Goal: Task Accomplishment & Management: Use online tool/utility

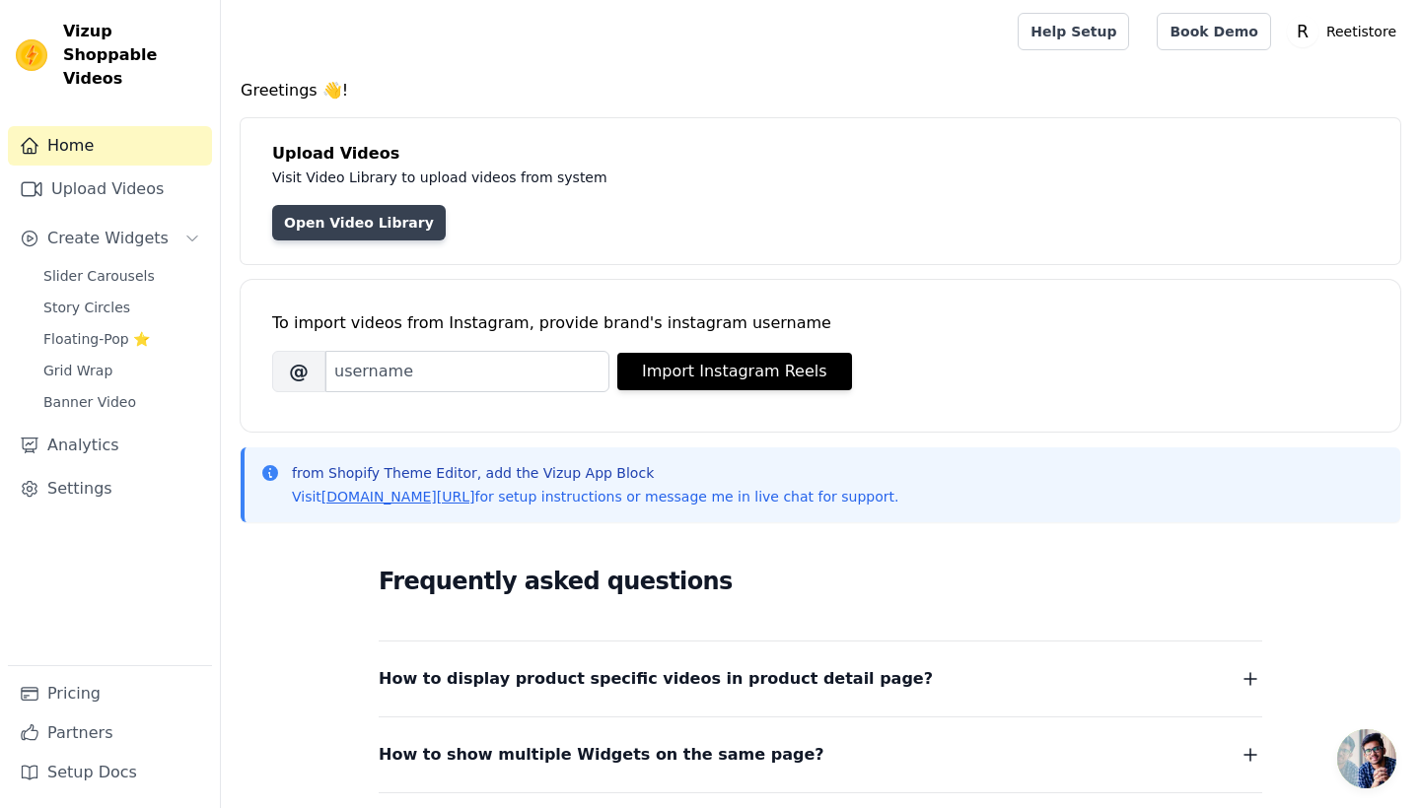
click at [372, 224] on link "Open Video Library" at bounding box center [359, 222] width 174 height 35
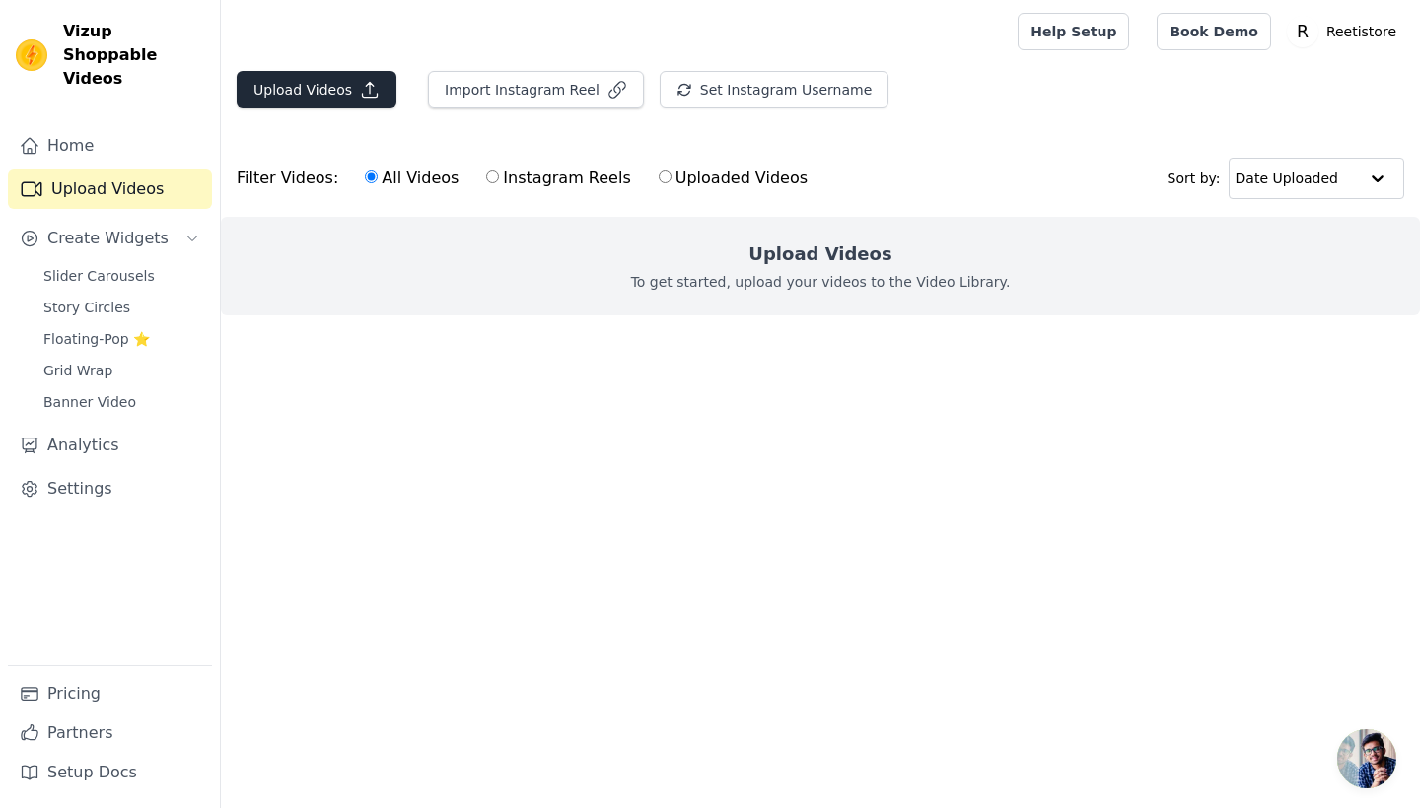
click at [309, 87] on button "Upload Videos" at bounding box center [317, 89] width 160 height 37
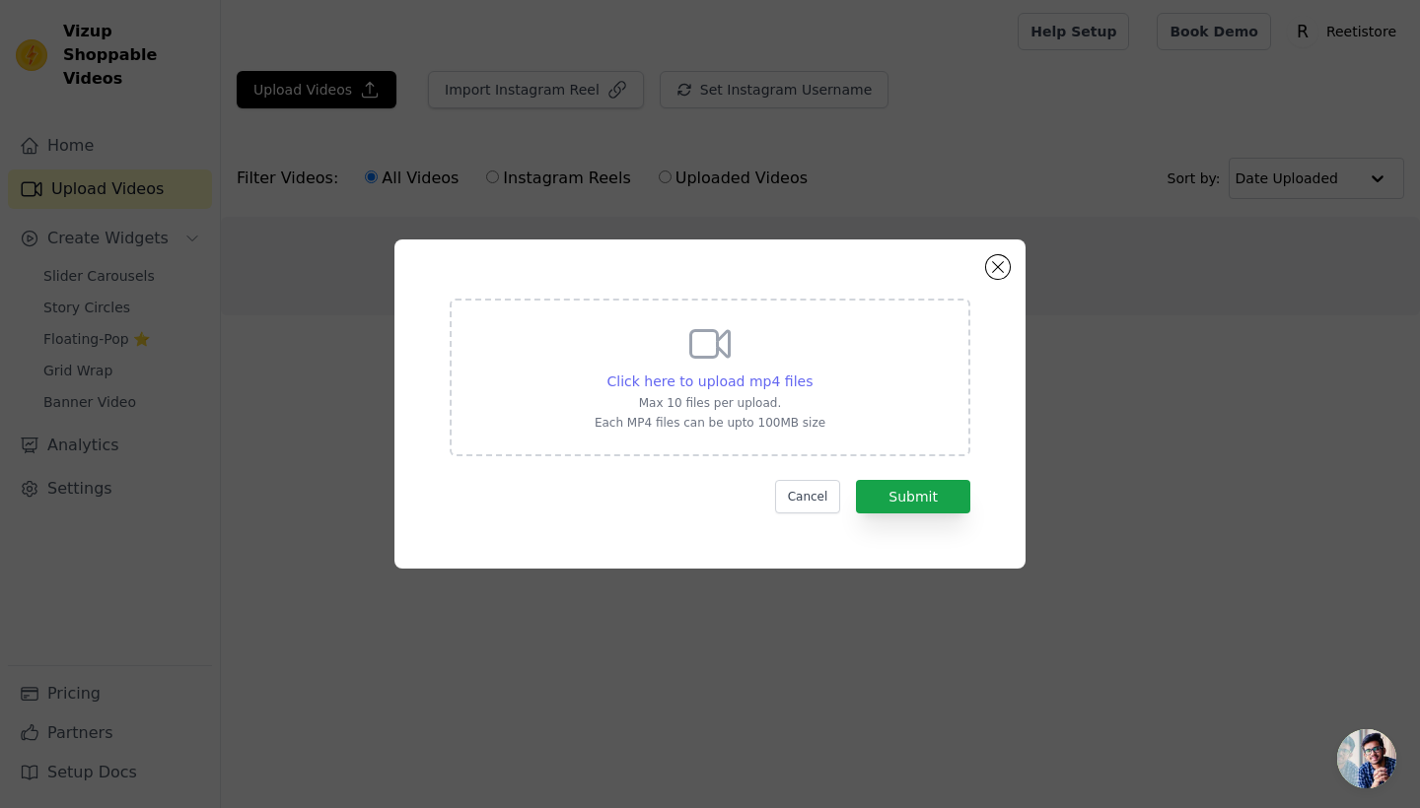
click at [712, 379] on span "Click here to upload mp4 files" at bounding box center [710, 382] width 206 height 16
click at [811, 372] on input "Click here to upload mp4 files Max 10 files per upload. Each MP4 files can be u…" at bounding box center [811, 371] width 1 height 1
type input "C:\fakepath\Ad by Lady.mp4"
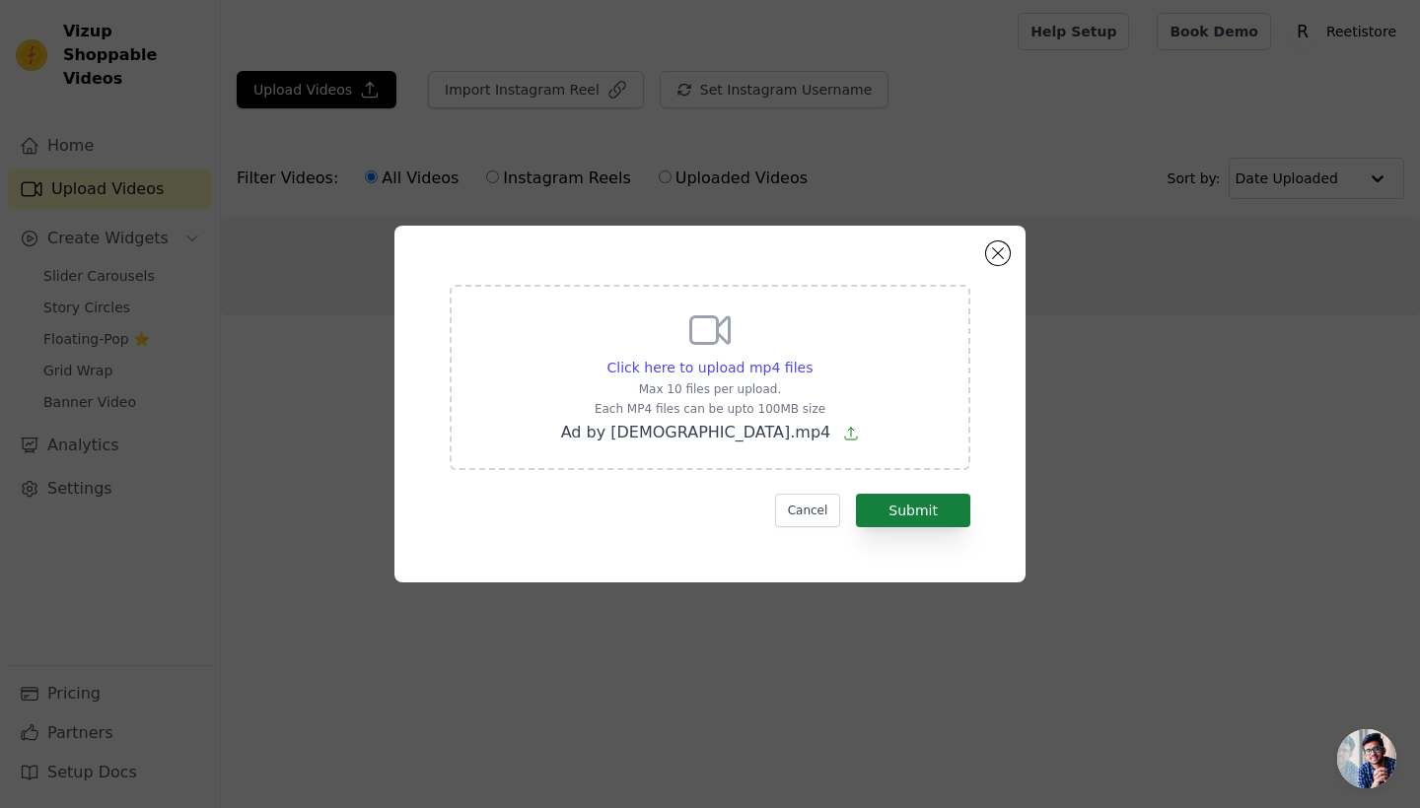
click at [909, 500] on button "Submit" at bounding box center [913, 511] width 114 height 34
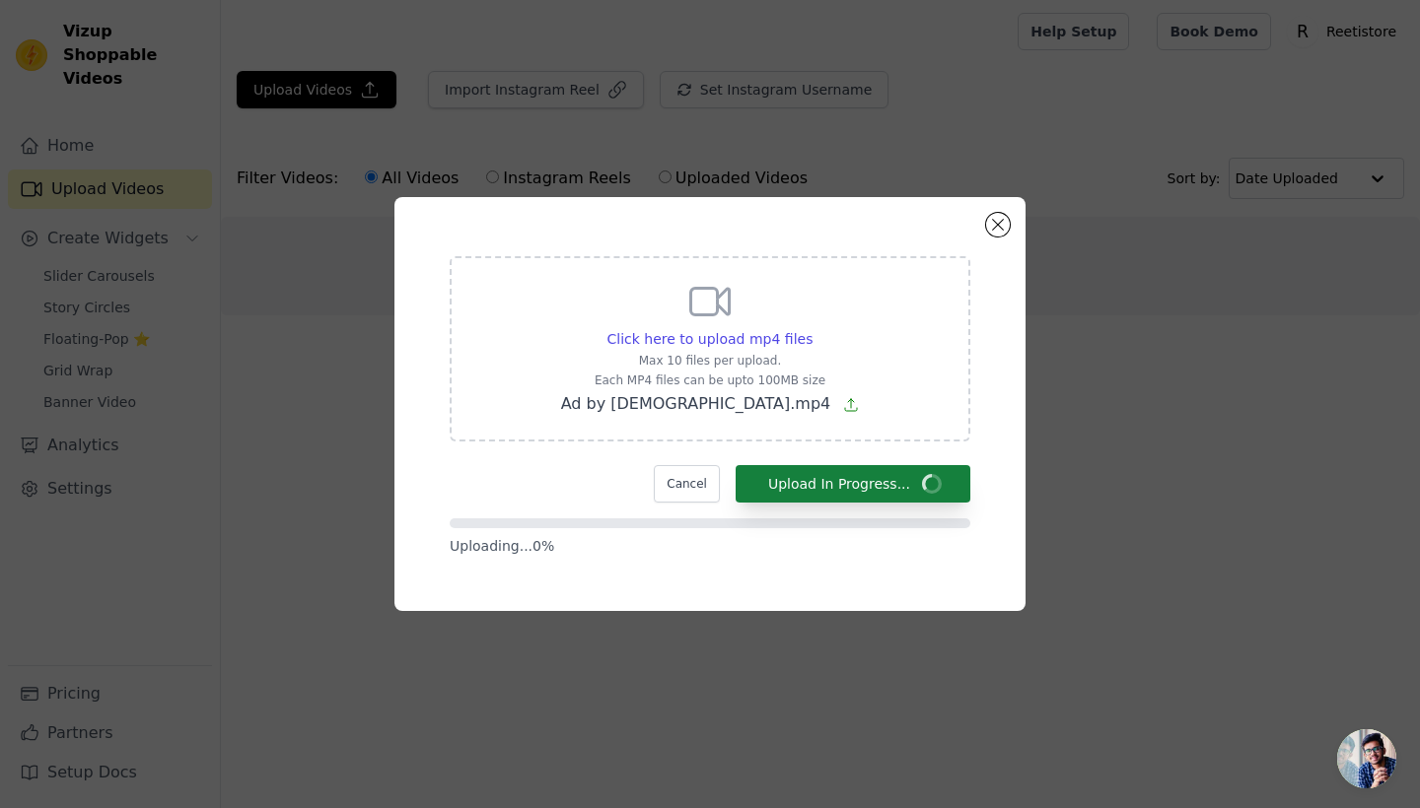
click at [909, 508] on form "Click here to upload mp4 files Max 10 files per upload. Each MP4 files can be u…" at bounding box center [710, 406] width 521 height 300
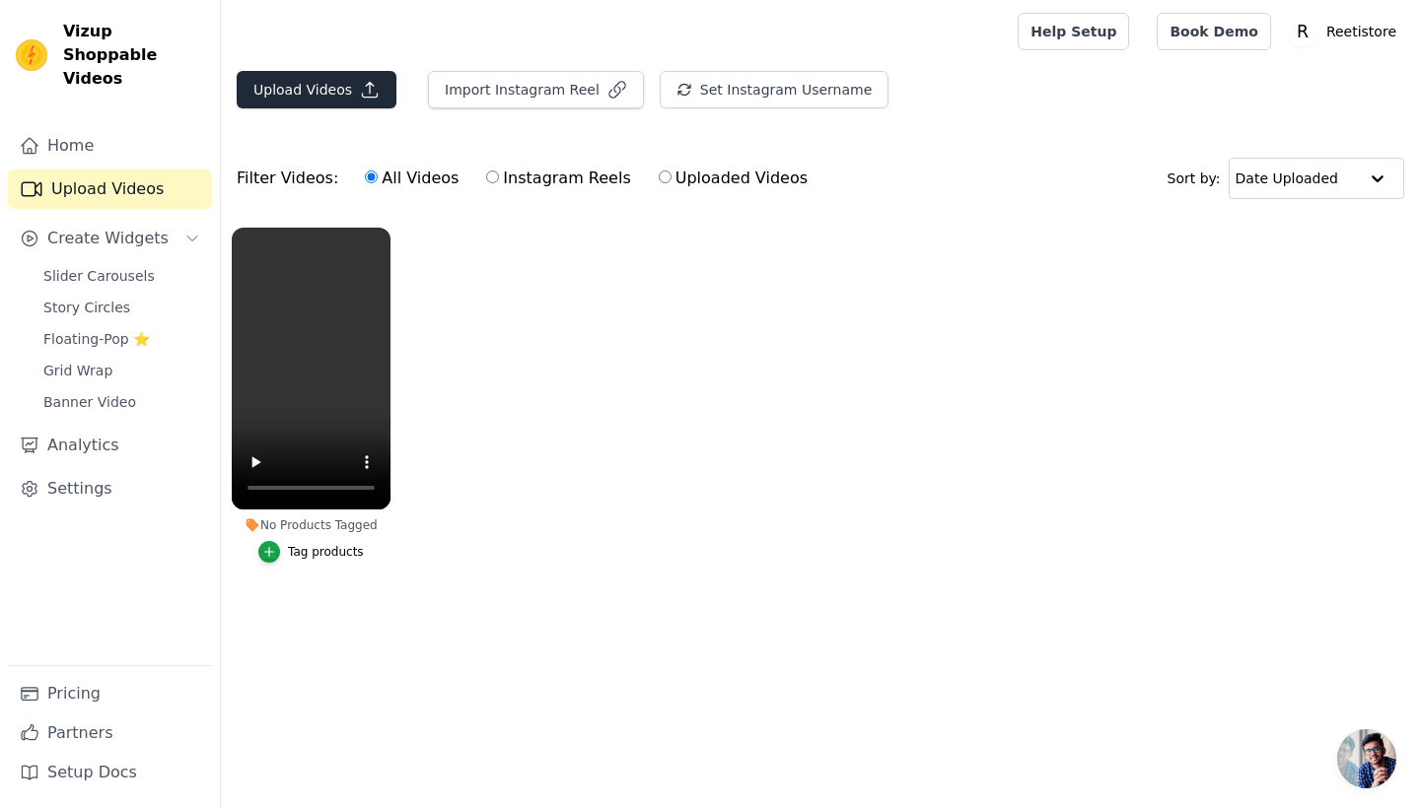
click at [297, 102] on button "Upload Videos" at bounding box center [317, 89] width 160 height 37
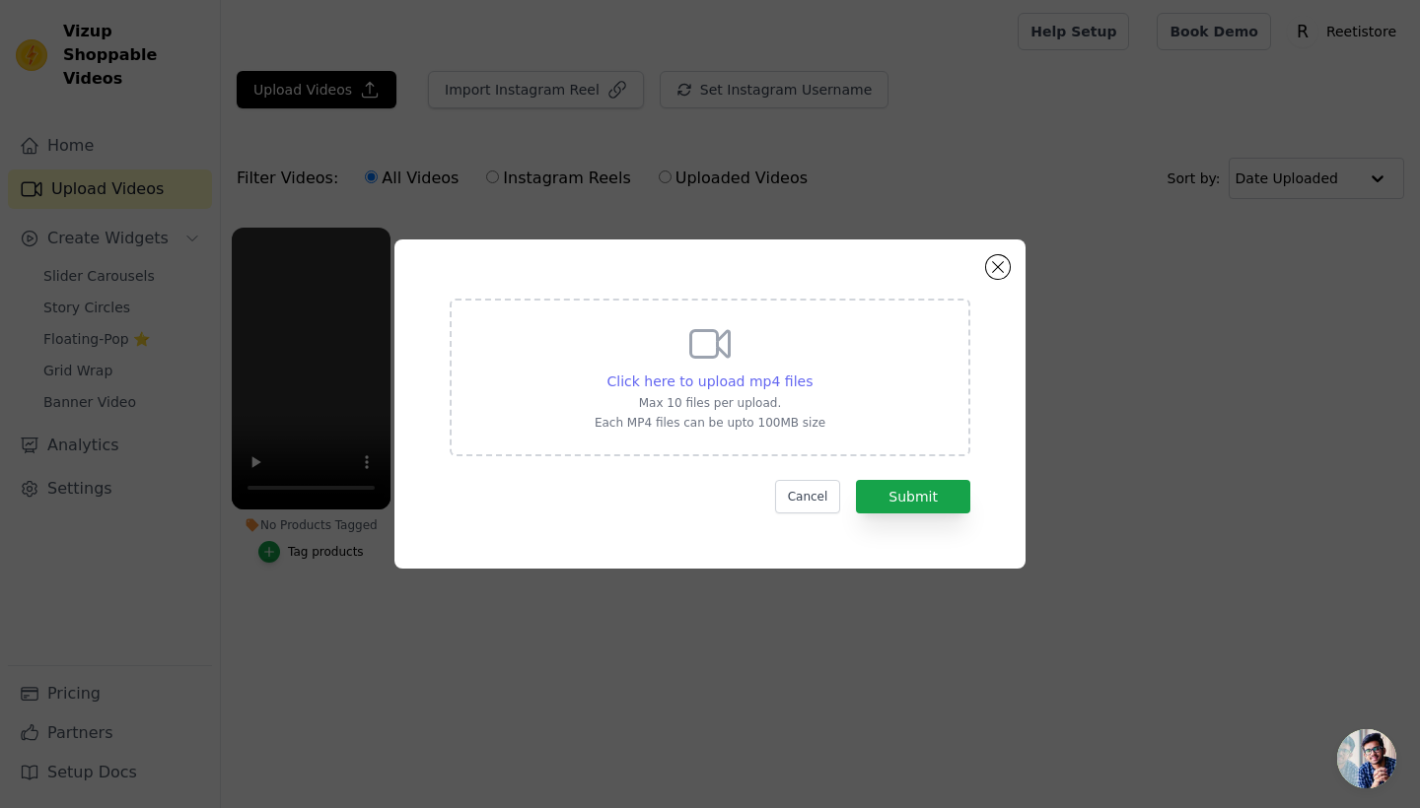
click at [736, 378] on span "Click here to upload mp4 files" at bounding box center [710, 382] width 206 height 16
click at [811, 372] on input "Click here to upload mp4 files Max 10 files per upload. Each MP4 files can be u…" at bounding box center [811, 371] width 1 height 1
type input "C:\fakepath\Amazon Magnetic Car Phone Holder Ultra Vacuum Suction Secure and Co…"
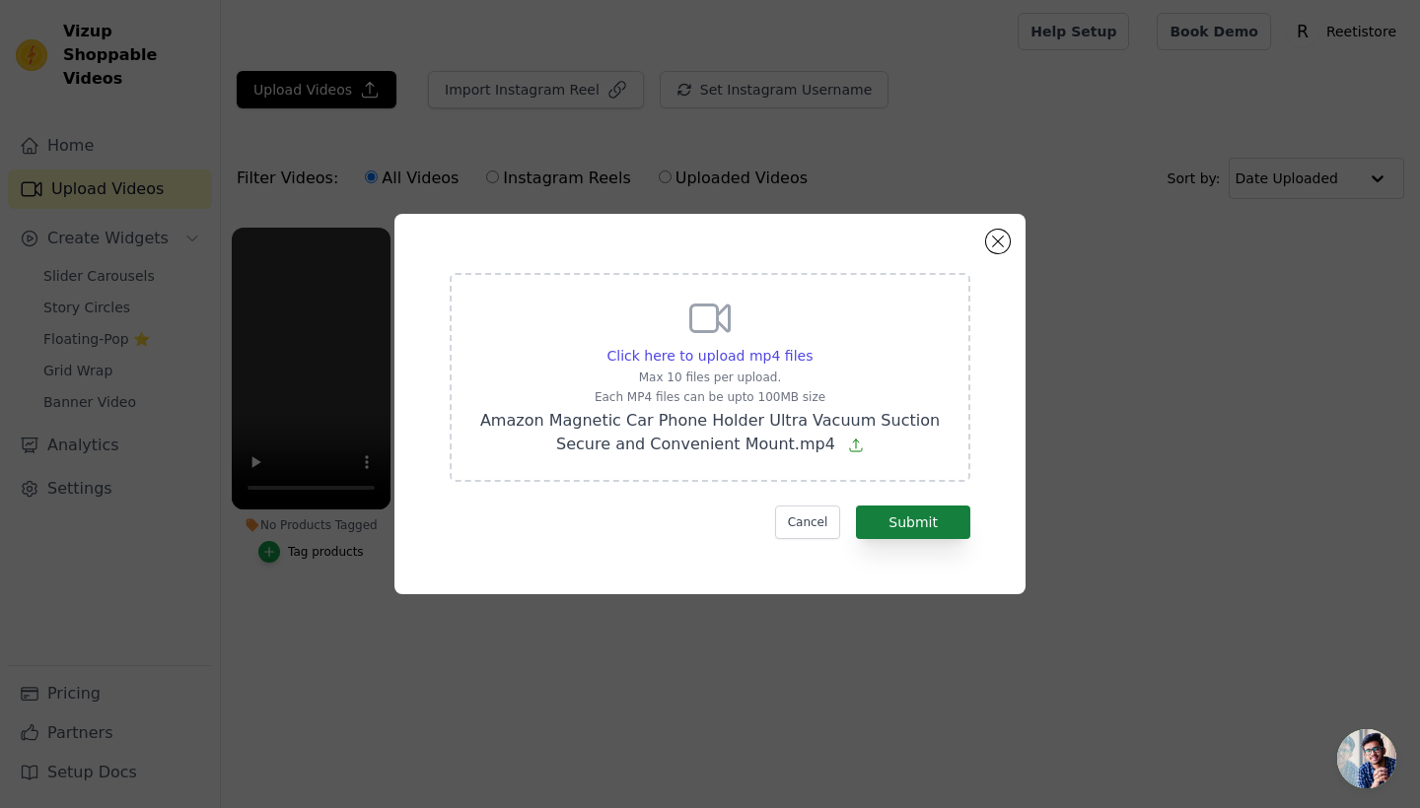
click at [917, 526] on button "Submit" at bounding box center [913, 523] width 114 height 34
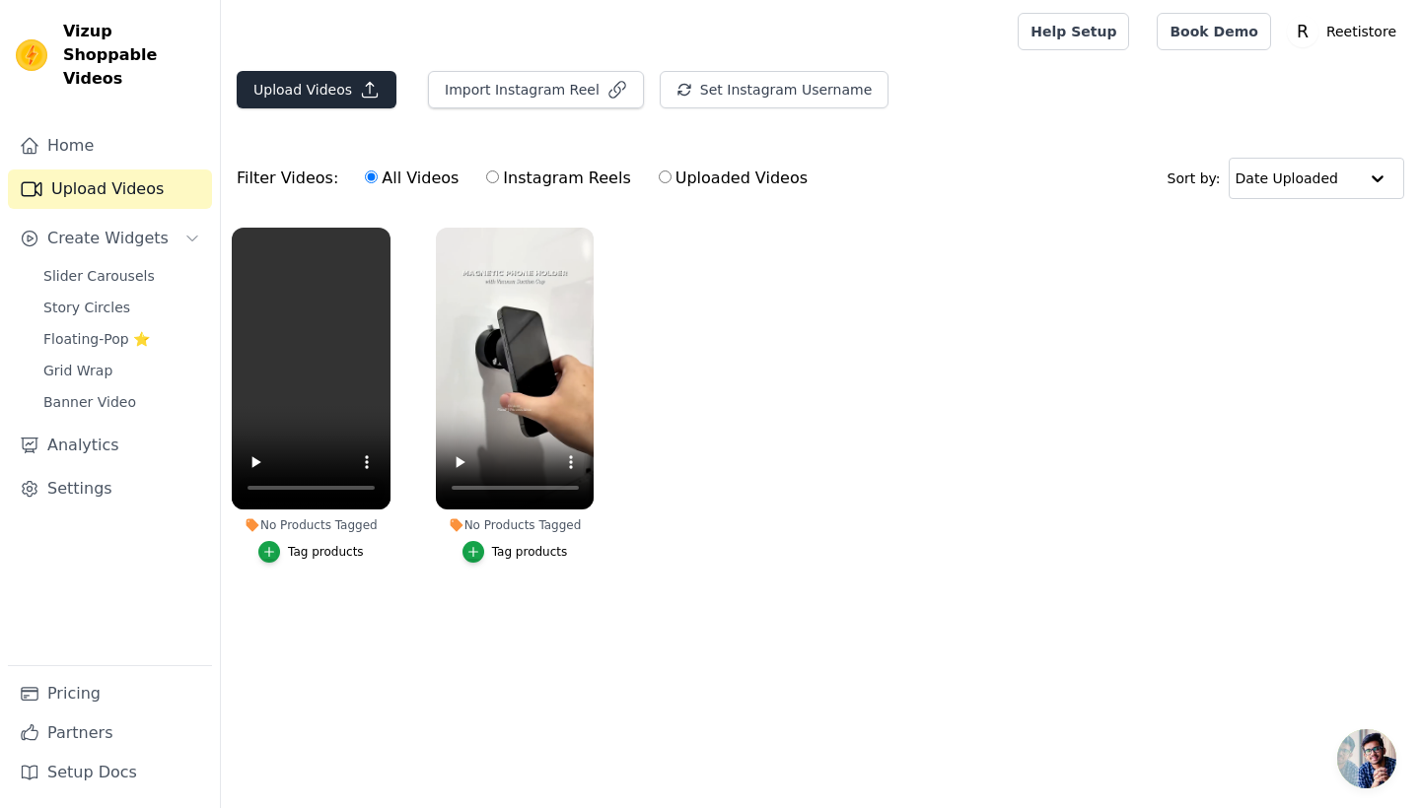
click at [290, 93] on button "Upload Videos" at bounding box center [317, 89] width 160 height 37
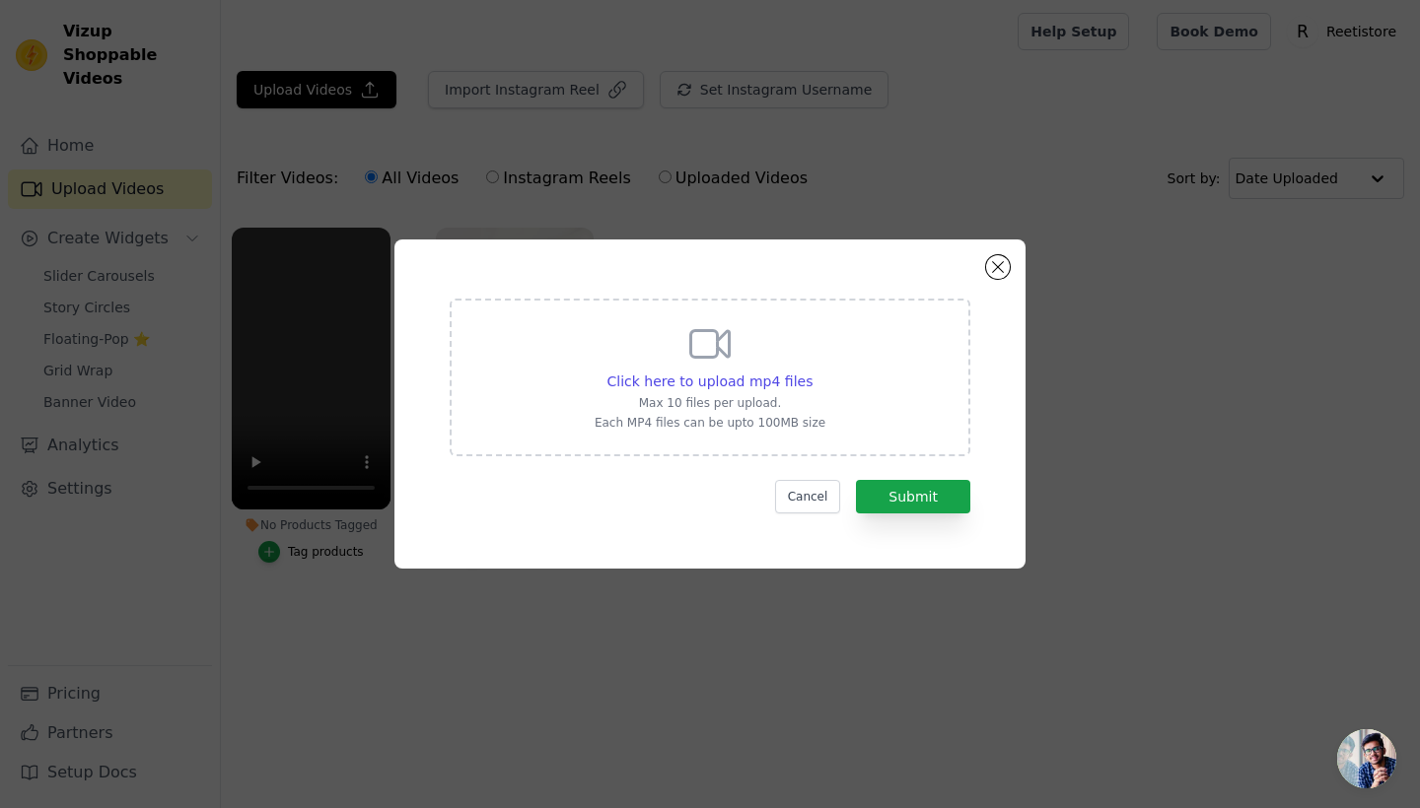
click at [736, 366] on div "Click here to upload mp4 files Max 10 files per upload. Each MP4 files can be u…" at bounding box center [710, 375] width 231 height 110
click at [811, 371] on input "Click here to upload mp4 files Max 10 files per upload. Each MP4 files can be u…" at bounding box center [811, 371] width 1 height 1
type input "C:\fakepath\Car Ad.mp4"
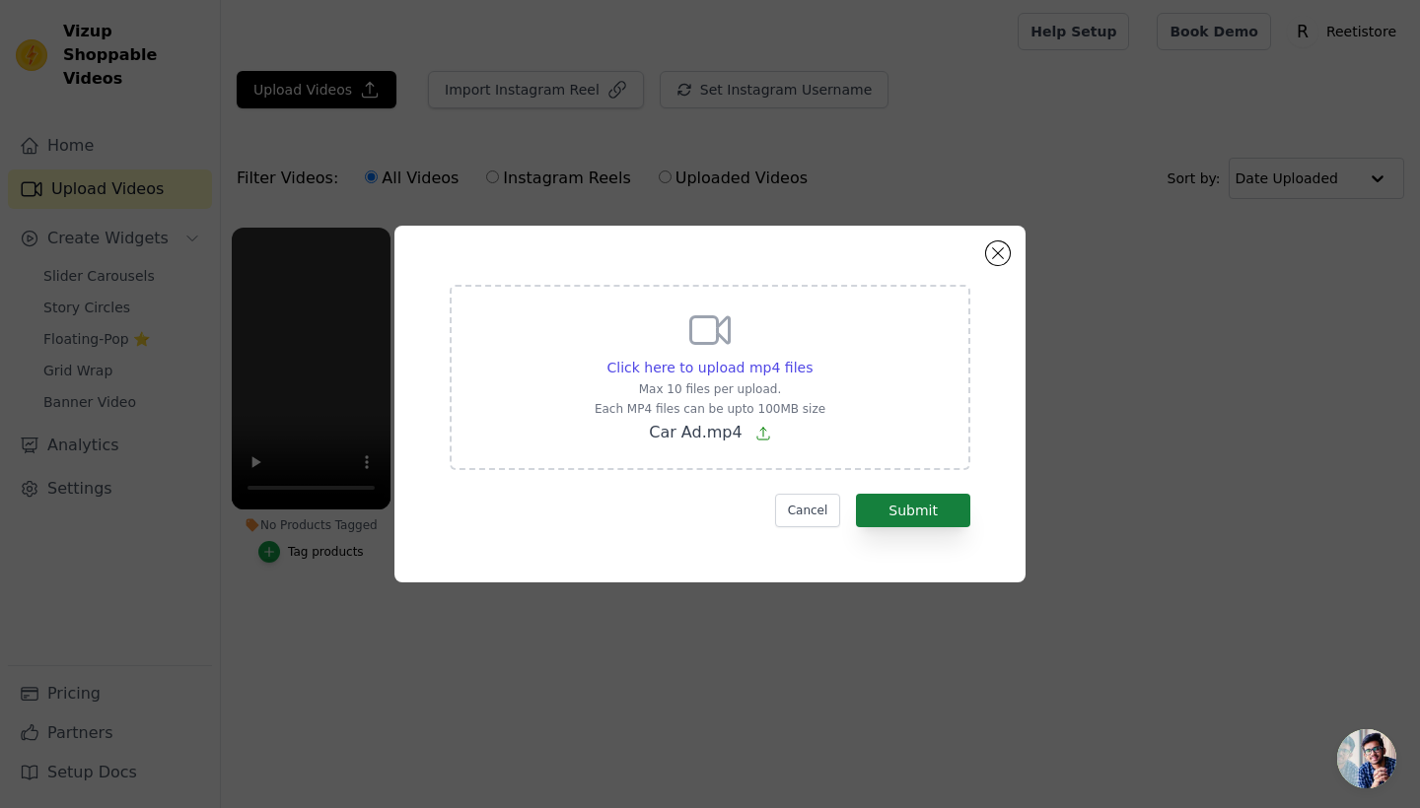
click at [906, 511] on button "Submit" at bounding box center [913, 511] width 114 height 34
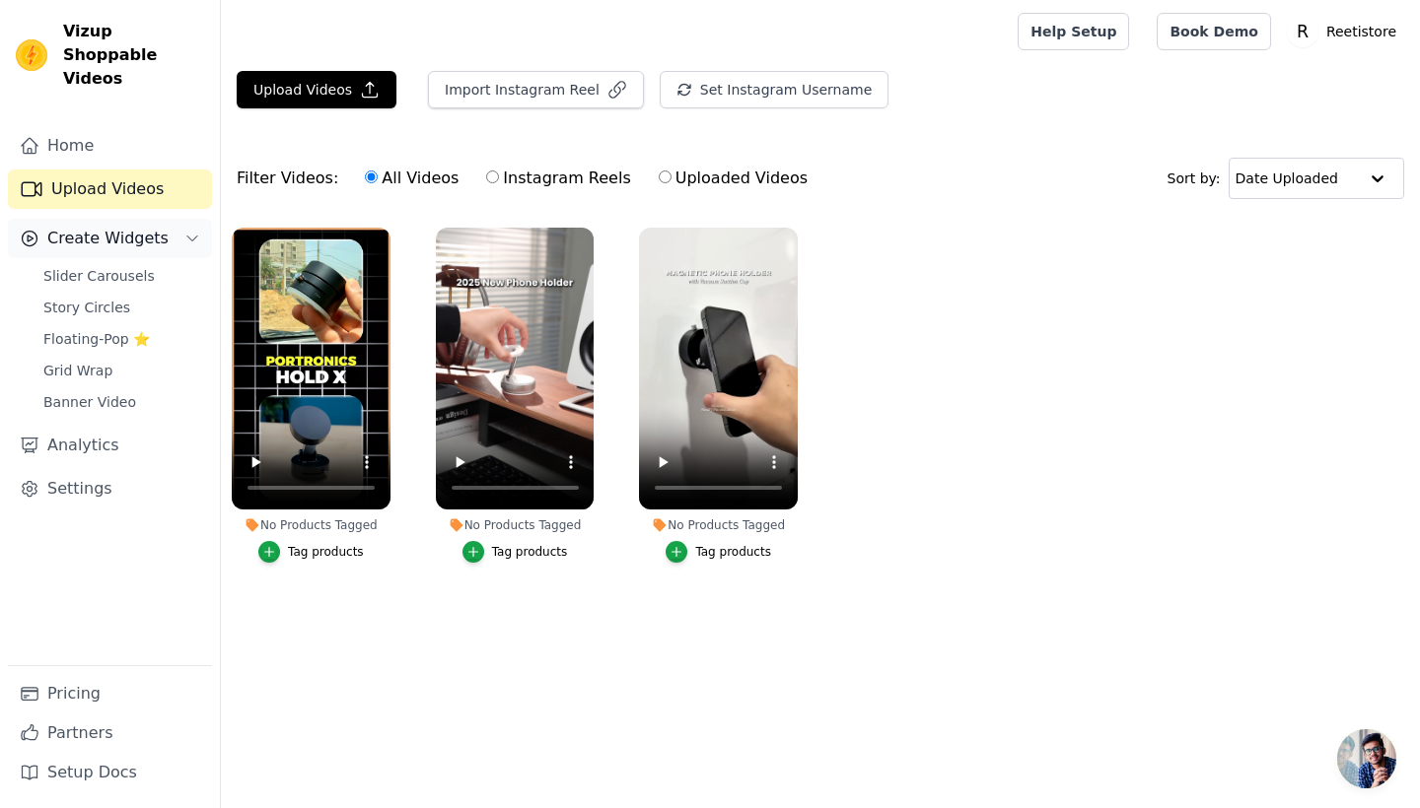
click at [121, 227] on span "Create Widgets" at bounding box center [107, 239] width 121 height 24
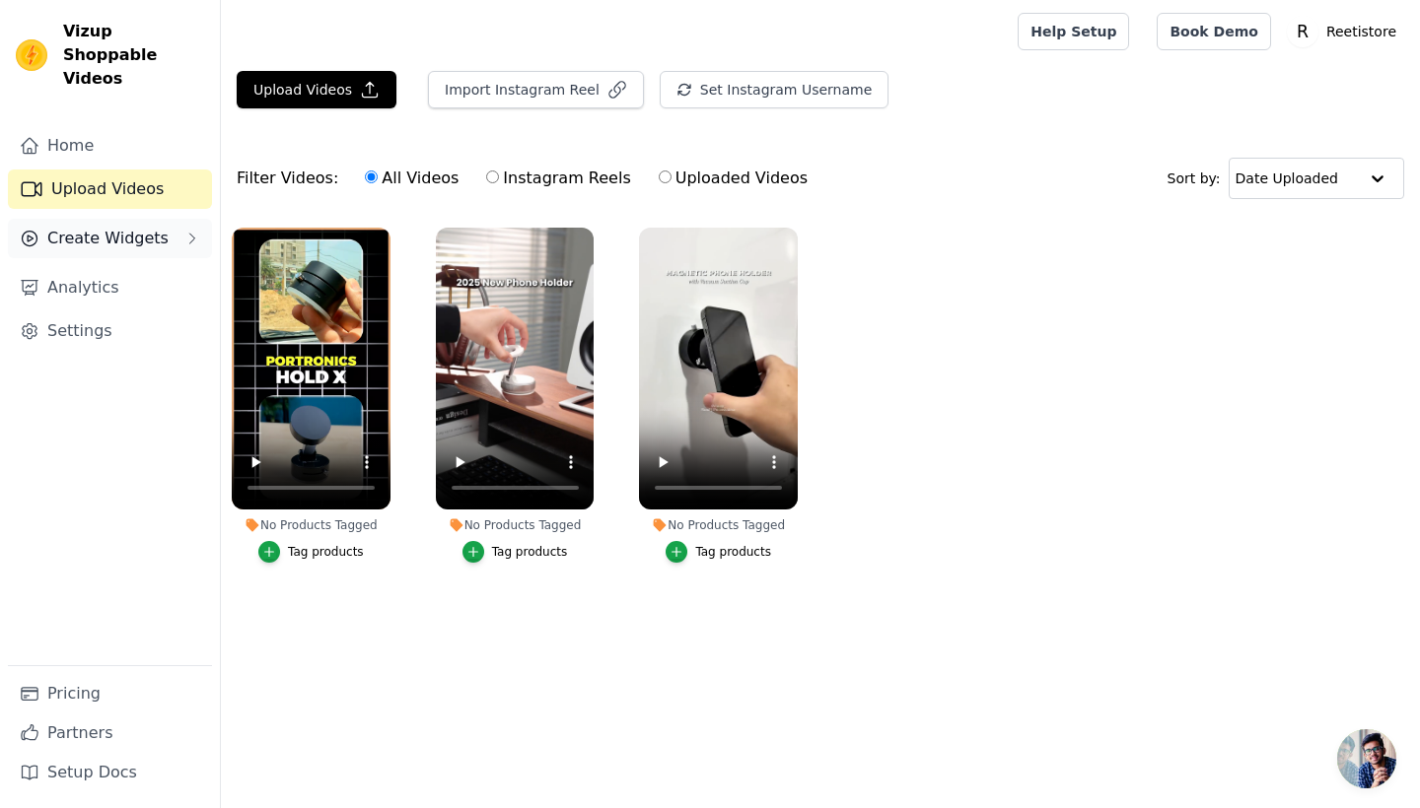
click at [121, 227] on span "Create Widgets" at bounding box center [107, 239] width 121 height 24
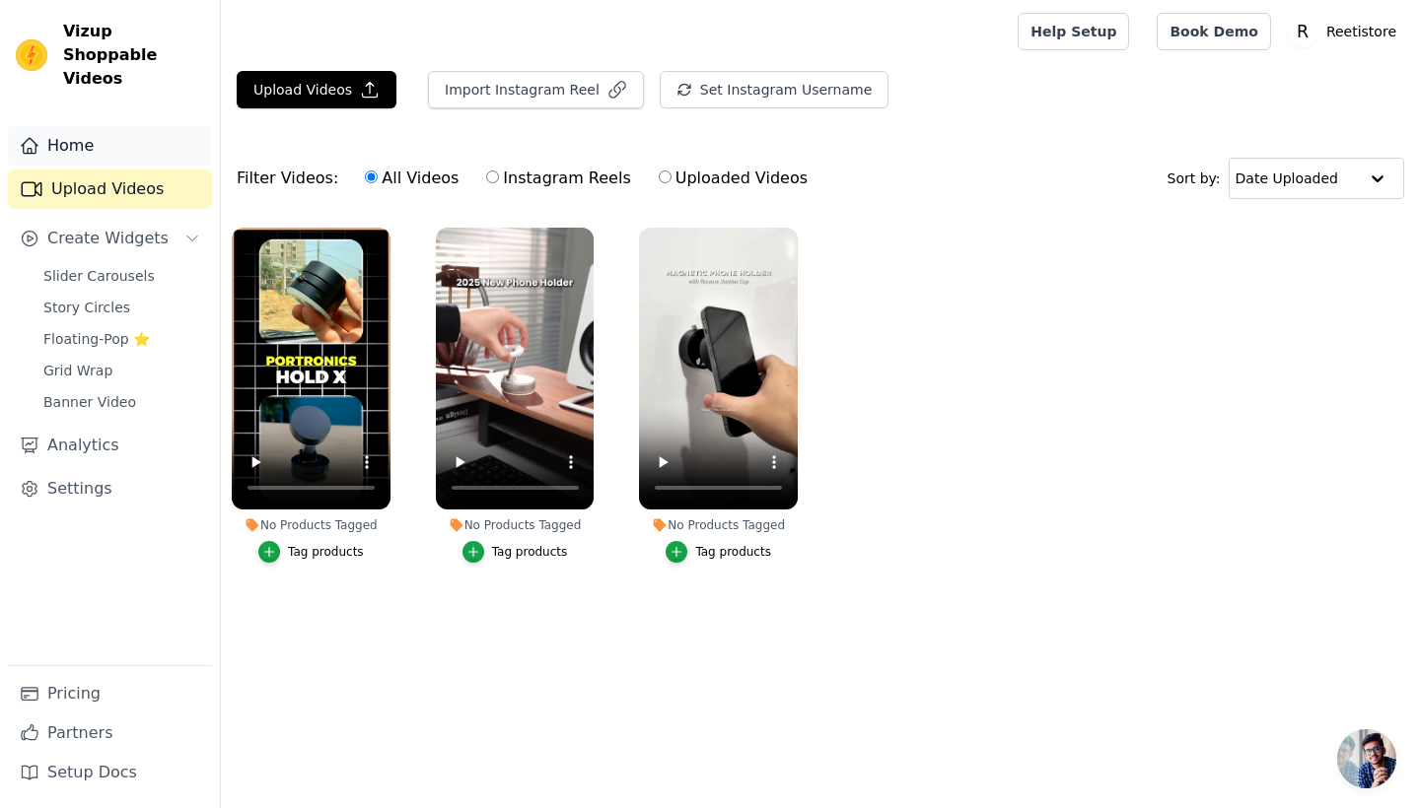
click at [94, 130] on link "Home" at bounding box center [110, 145] width 204 height 39
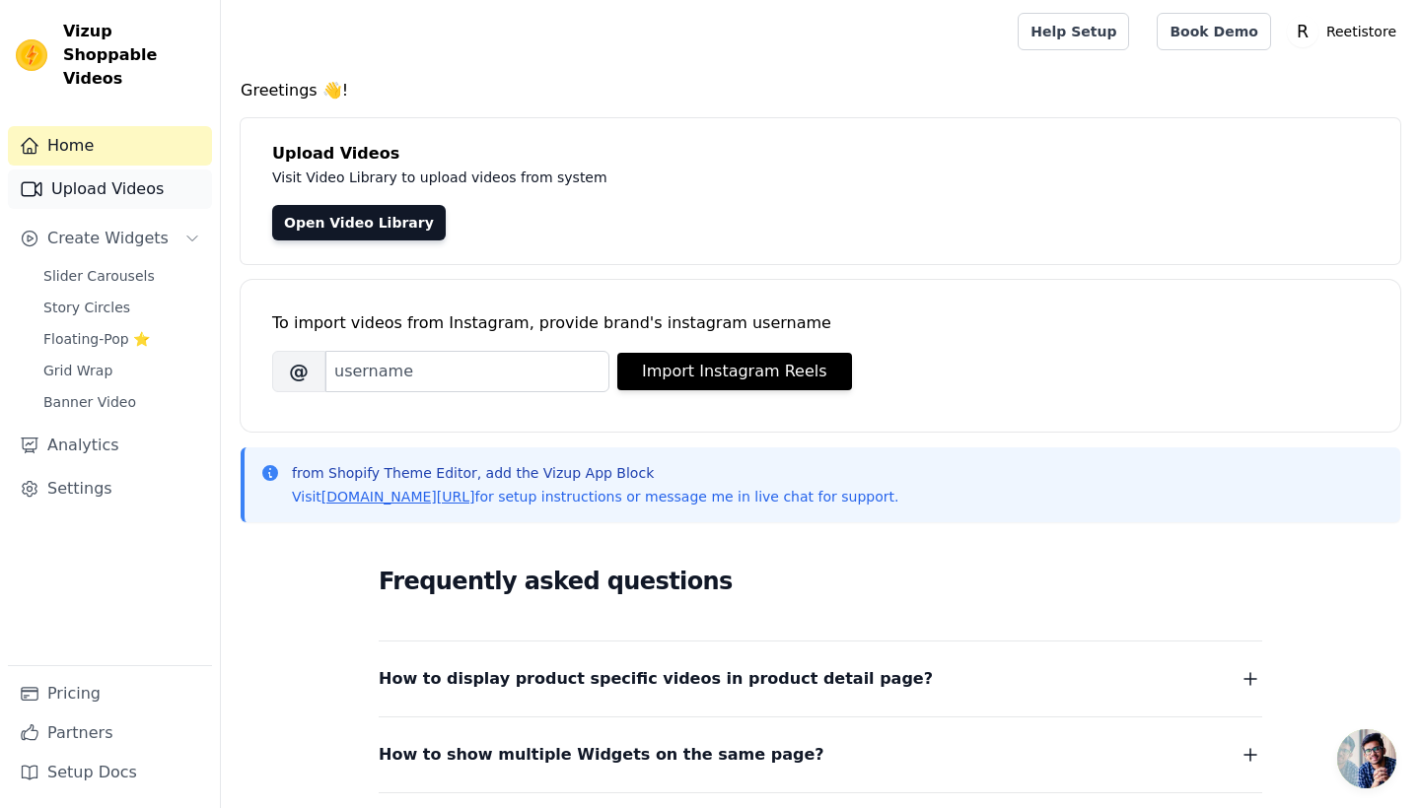
click at [112, 170] on link "Upload Videos" at bounding box center [110, 189] width 204 height 39
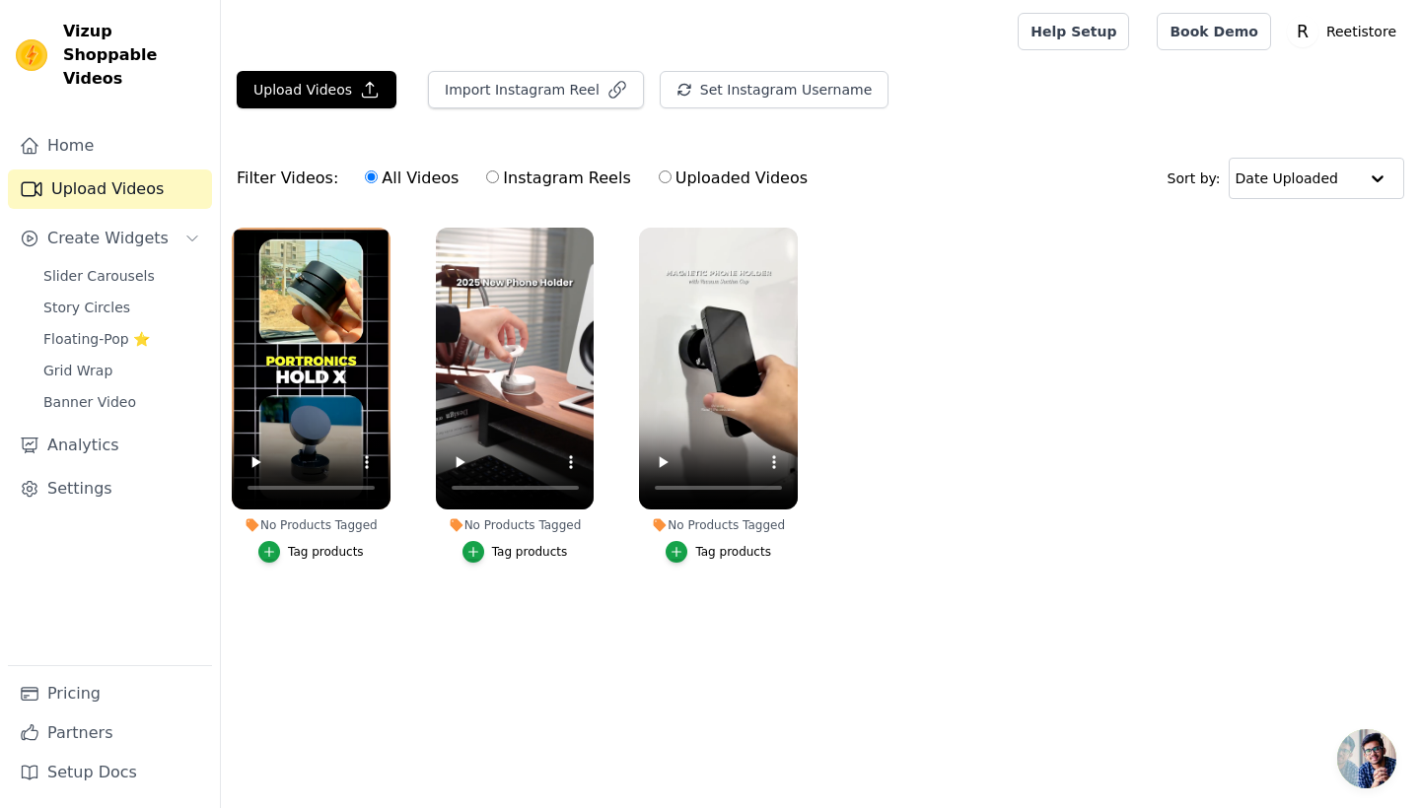
click at [305, 558] on div "Tag products" at bounding box center [326, 552] width 76 height 16
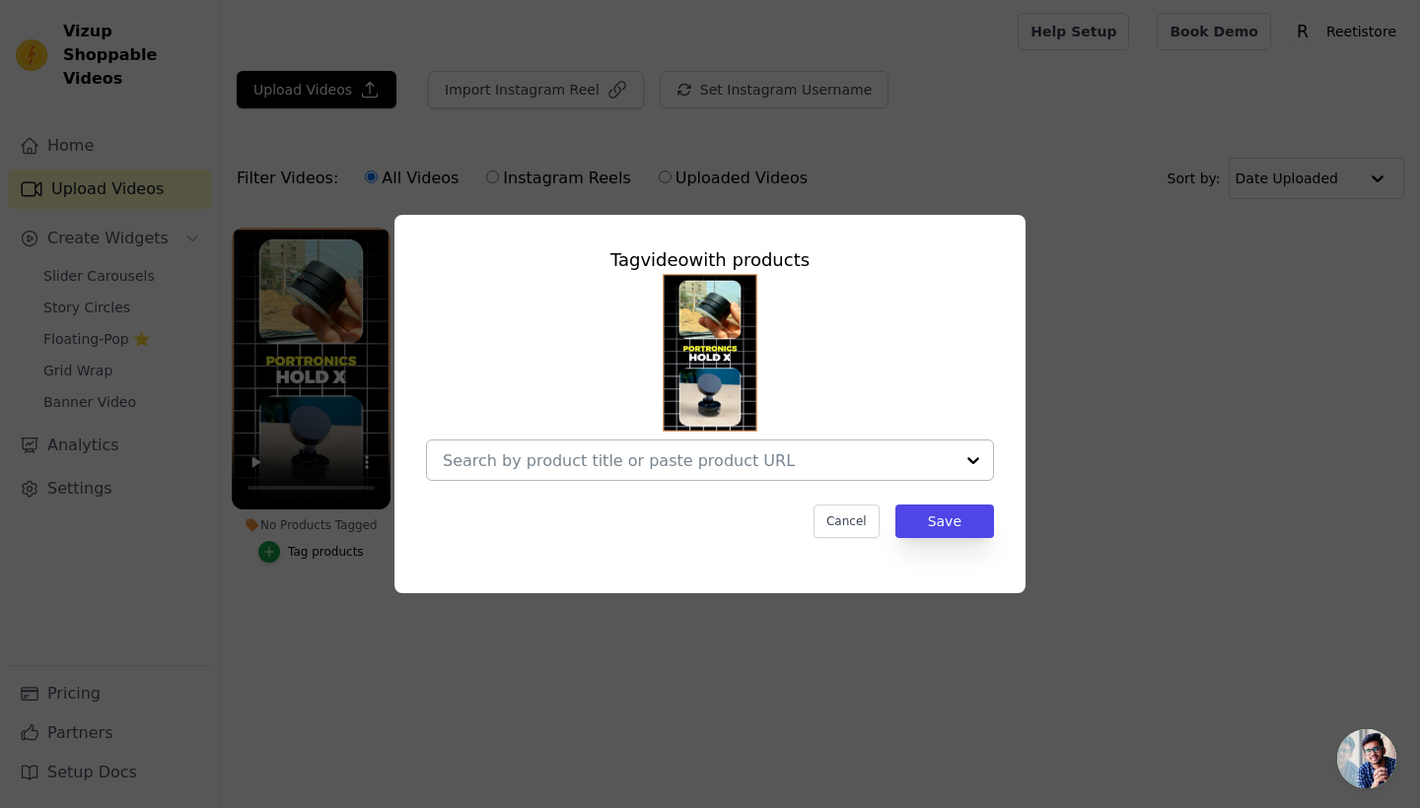
click at [972, 469] on div at bounding box center [972, 460] width 39 height 39
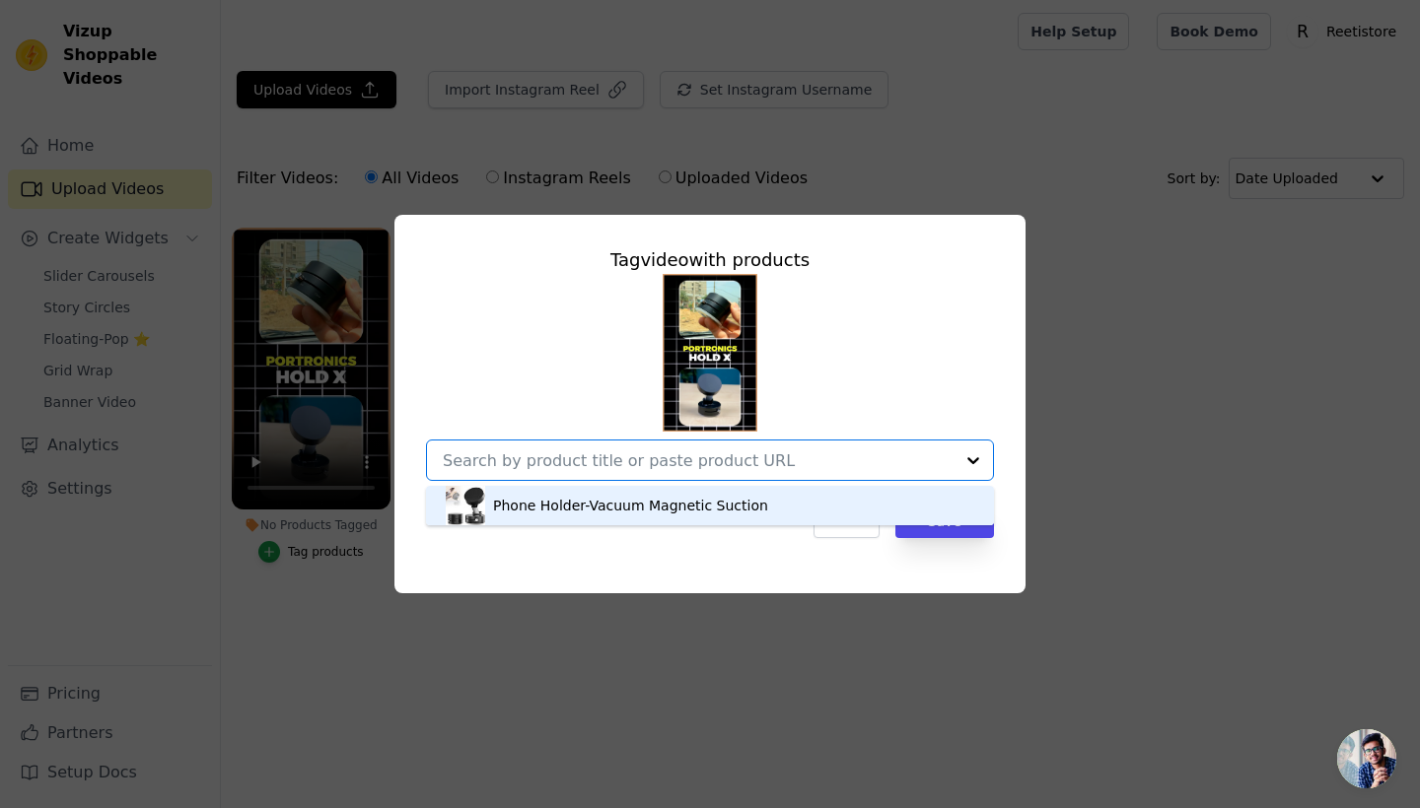
click at [815, 511] on div "Phone Holder-Vacuum Magnetic Suction" at bounding box center [710, 505] width 528 height 39
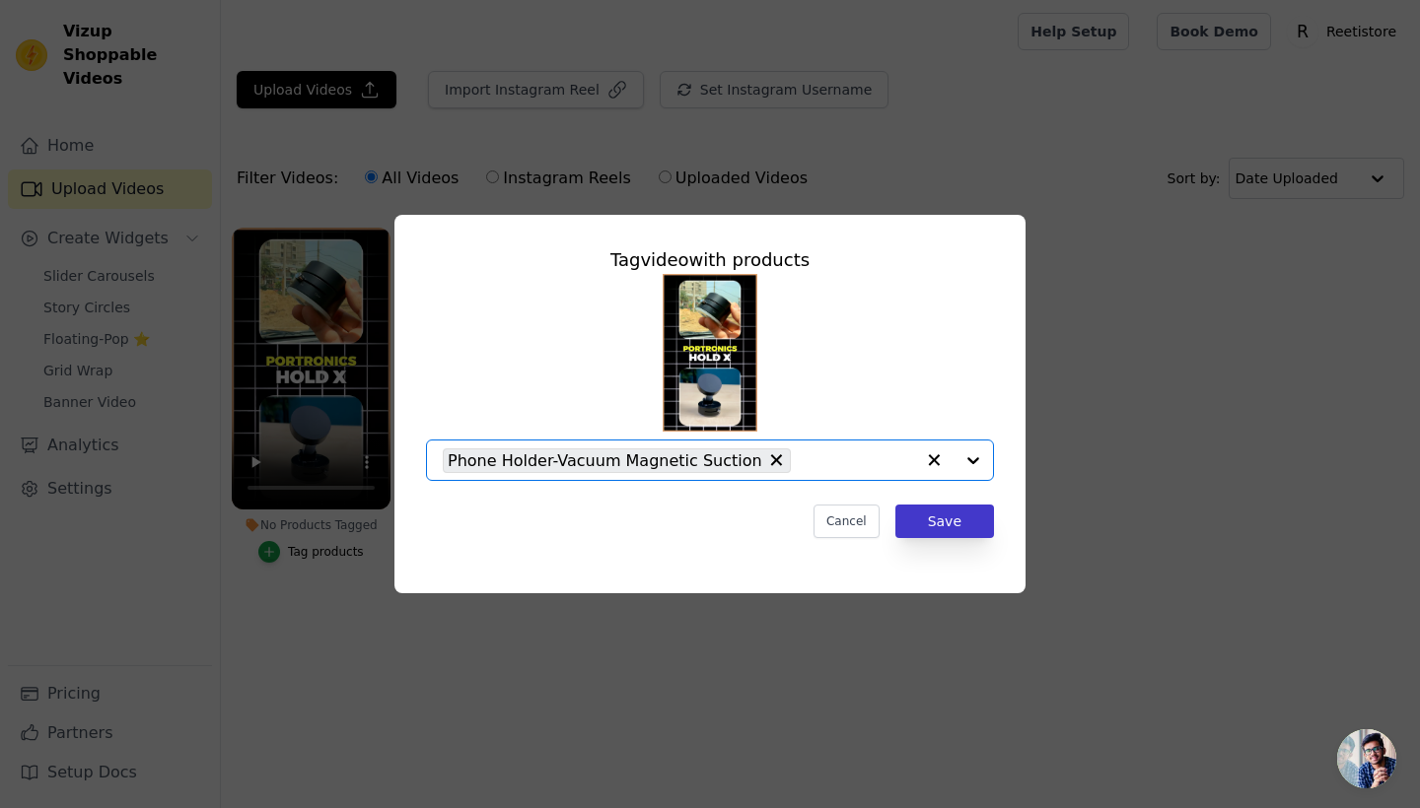
click at [931, 526] on button "Save" at bounding box center [944, 522] width 99 height 34
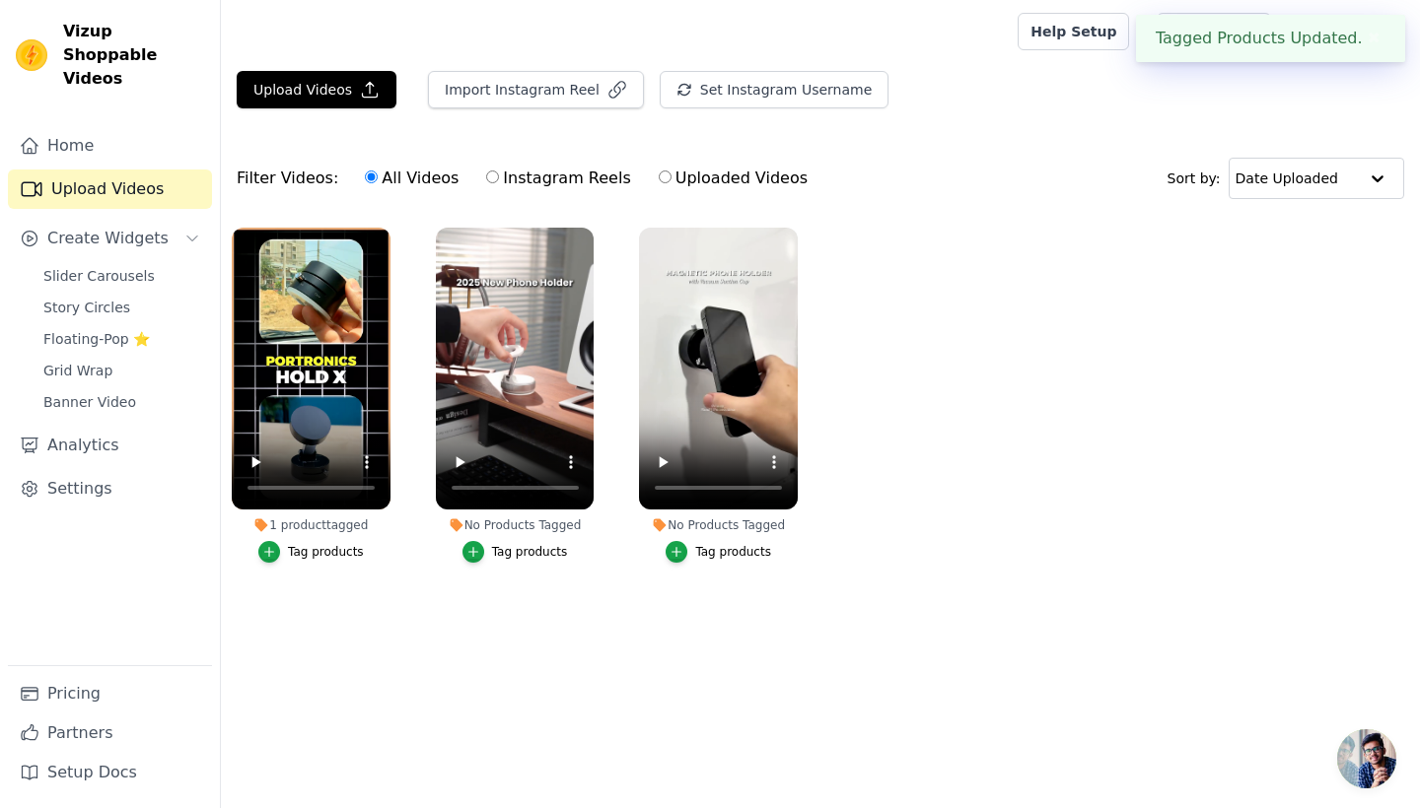
click at [526, 547] on div "Tag products" at bounding box center [530, 552] width 76 height 16
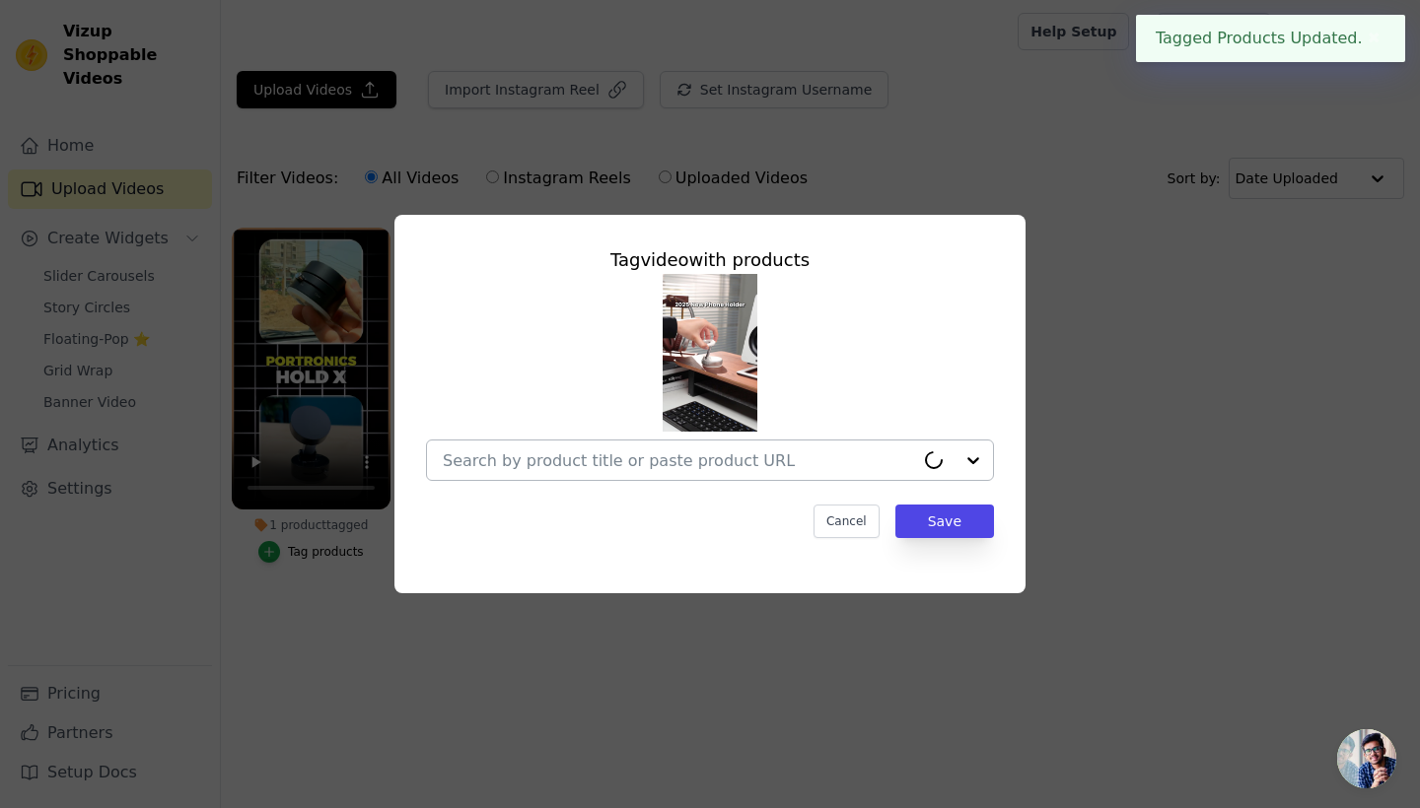
click at [687, 459] on input "No Products Tagged Tag video with products Cancel Save Tag products" at bounding box center [678, 461] width 471 height 19
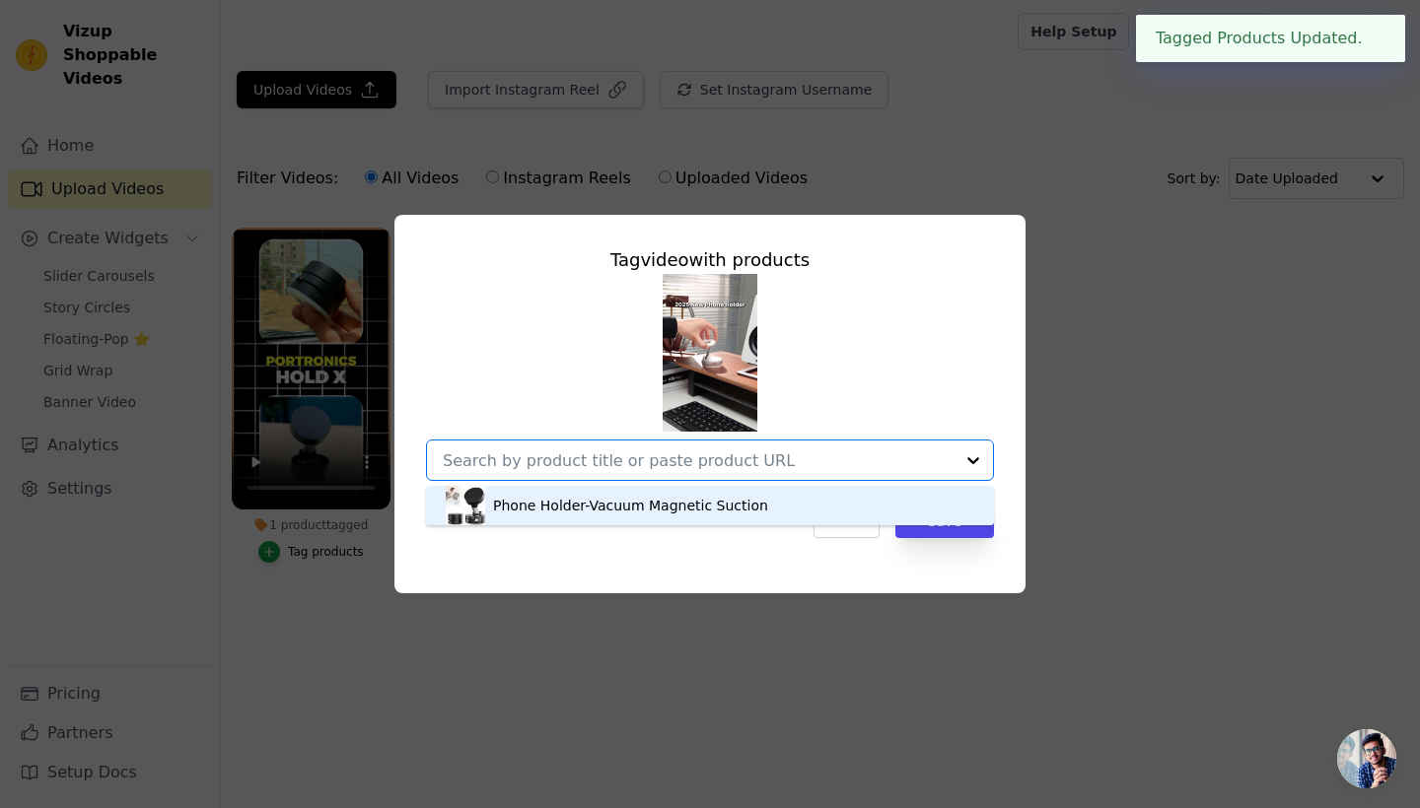
click at [687, 494] on div "Phone Holder-Vacuum Magnetic Suction" at bounding box center [710, 505] width 528 height 39
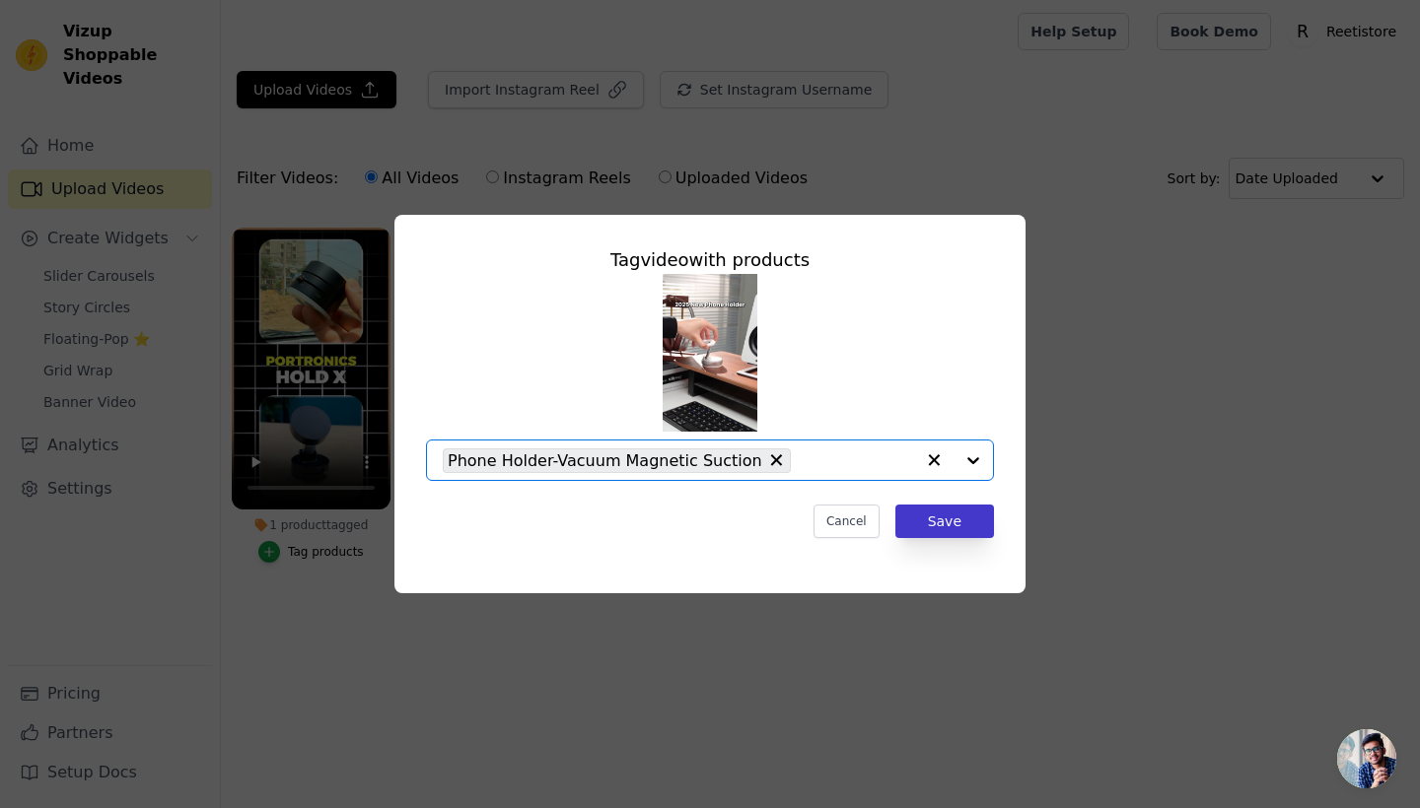
click at [929, 519] on button "Save" at bounding box center [944, 522] width 99 height 34
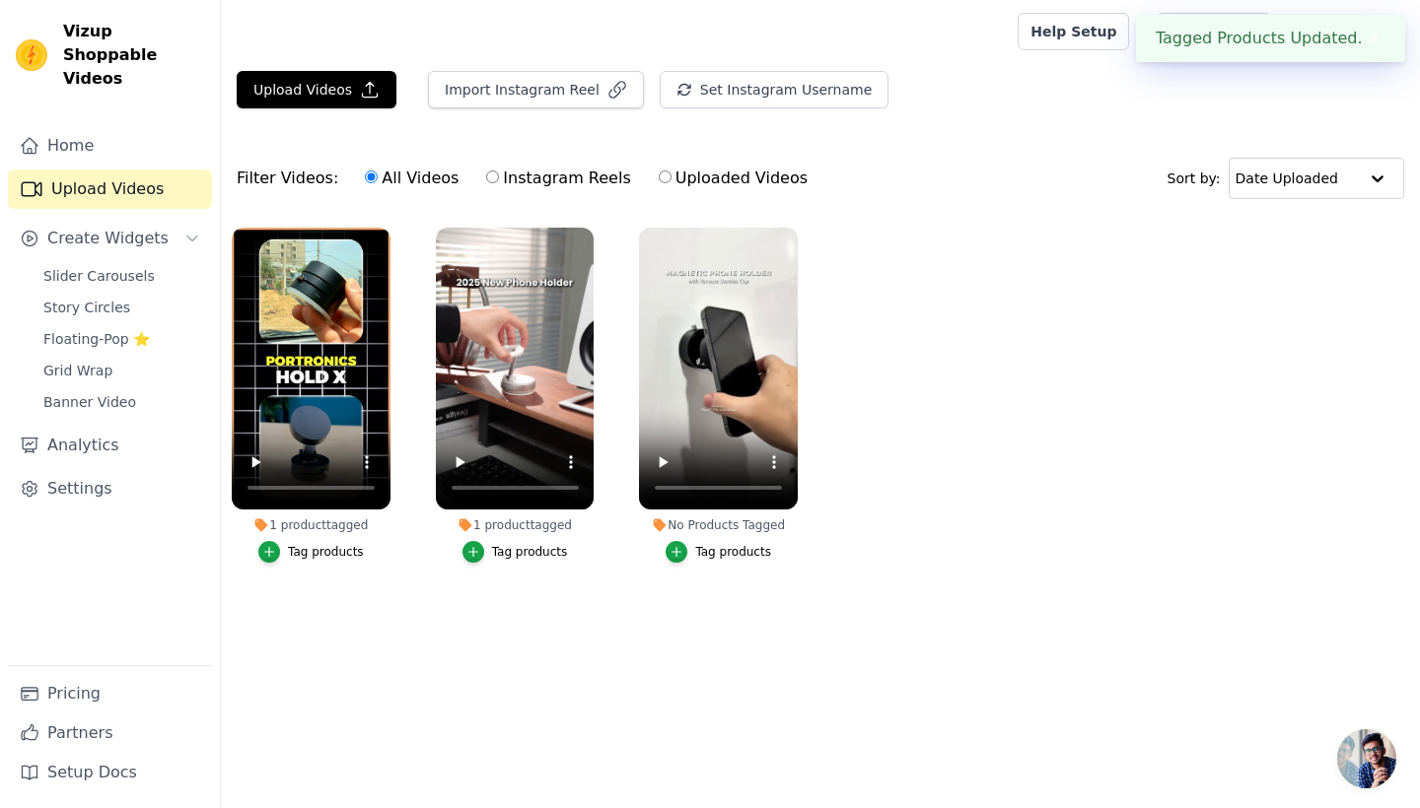
click at [704, 528] on div "No Products Tagged" at bounding box center [718, 526] width 159 height 16
click at [692, 557] on button "Tag products" at bounding box center [718, 552] width 105 height 22
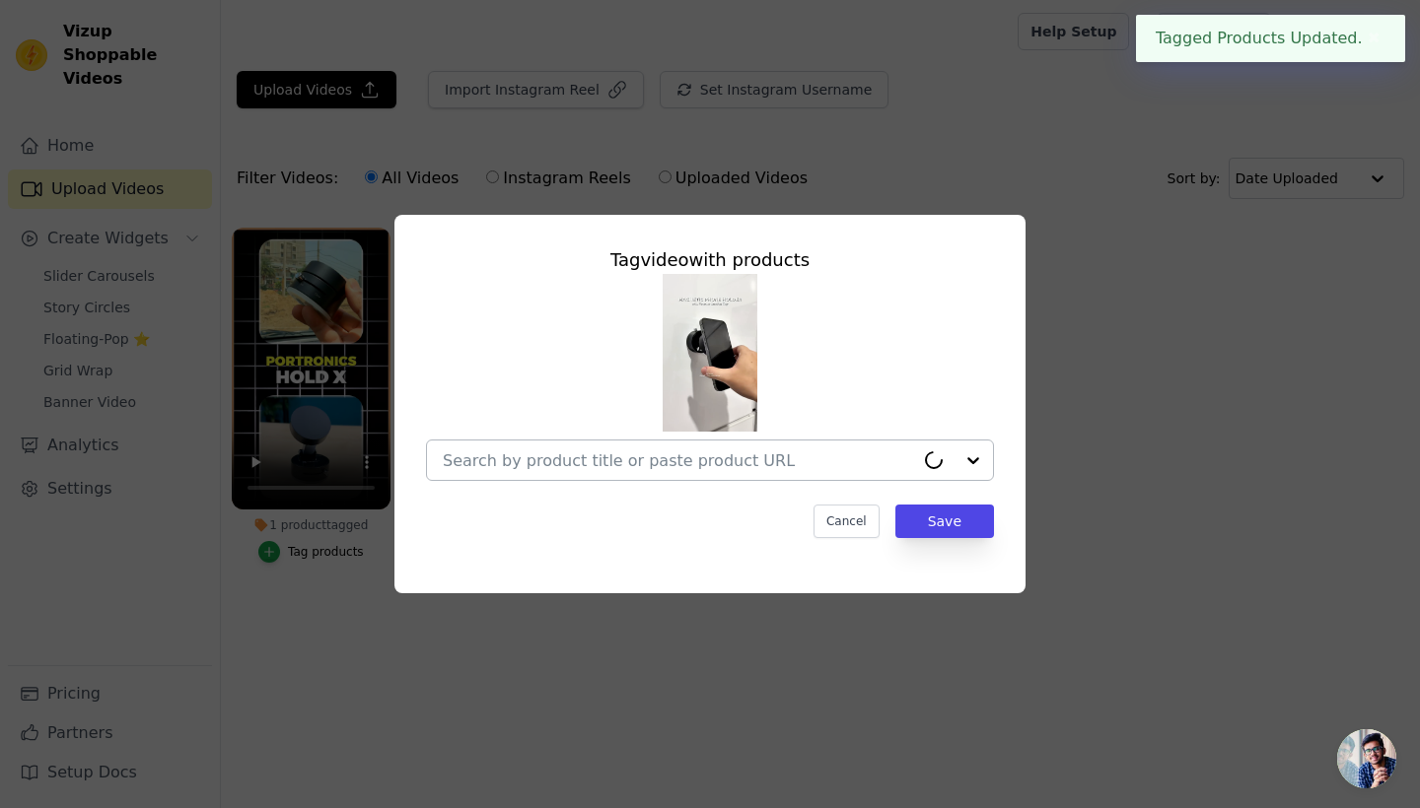
click at [785, 454] on input "No Products Tagged Tag video with products Cancel Save Tag products" at bounding box center [678, 461] width 471 height 19
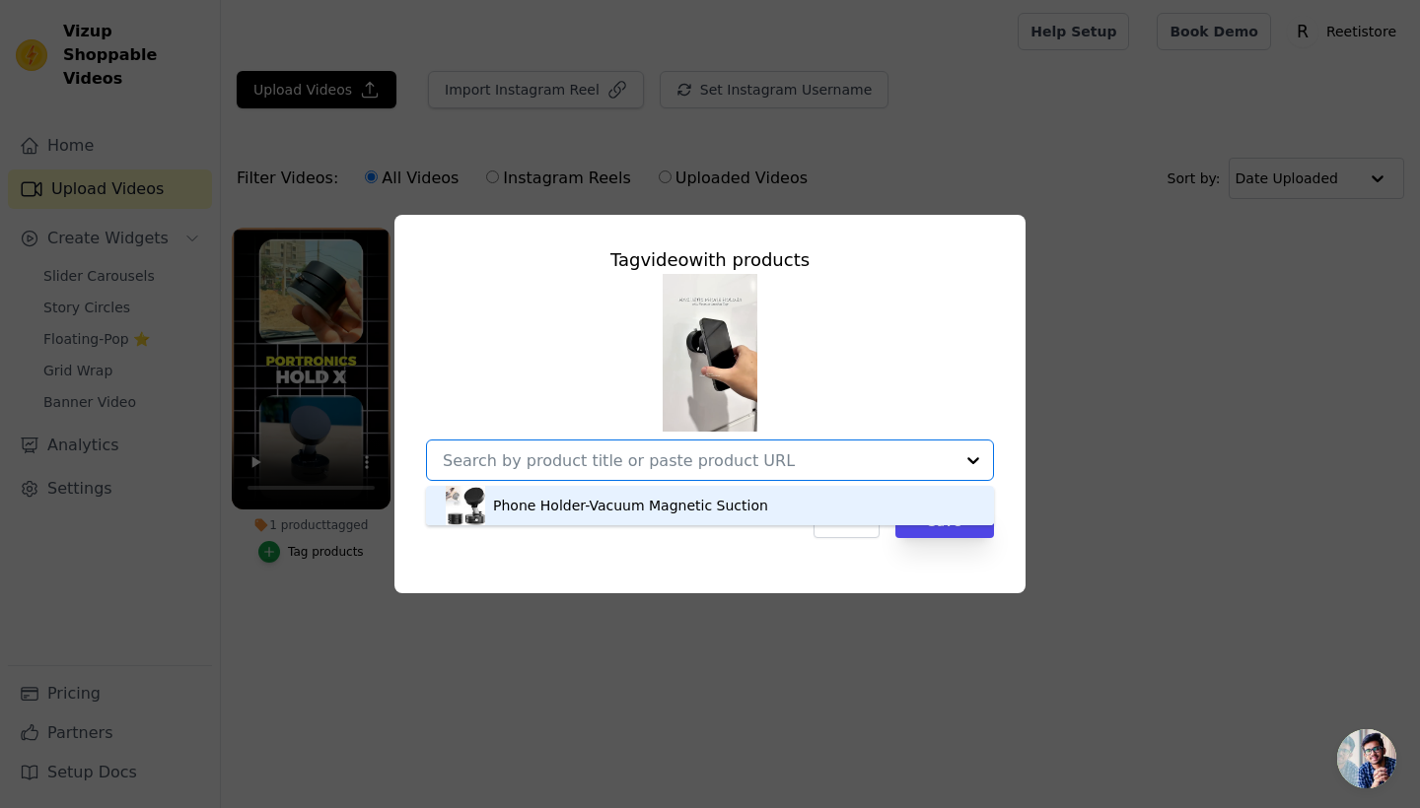
click at [768, 499] on div "Phone Holder-Vacuum Magnetic Suction" at bounding box center [710, 505] width 528 height 39
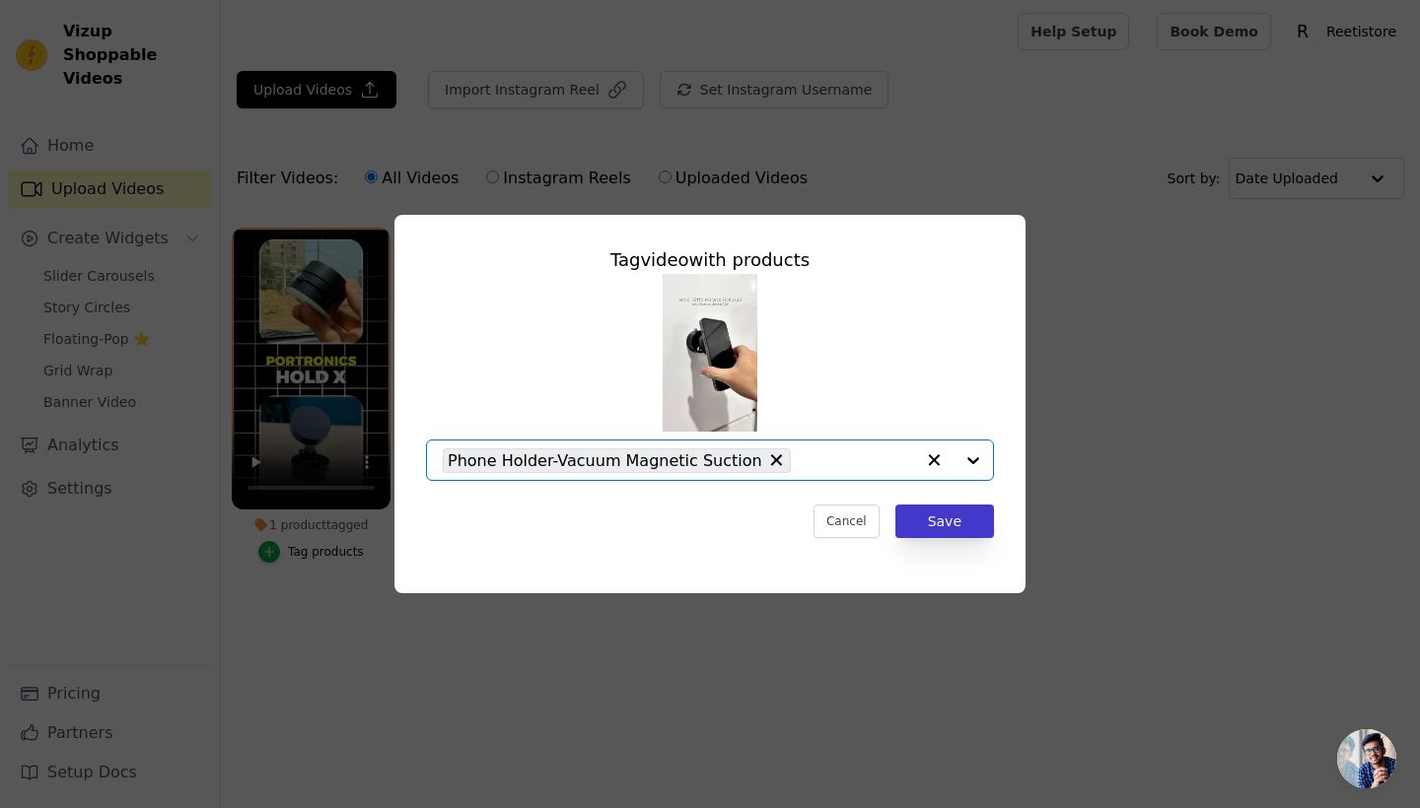
click at [944, 516] on button "Save" at bounding box center [944, 522] width 99 height 34
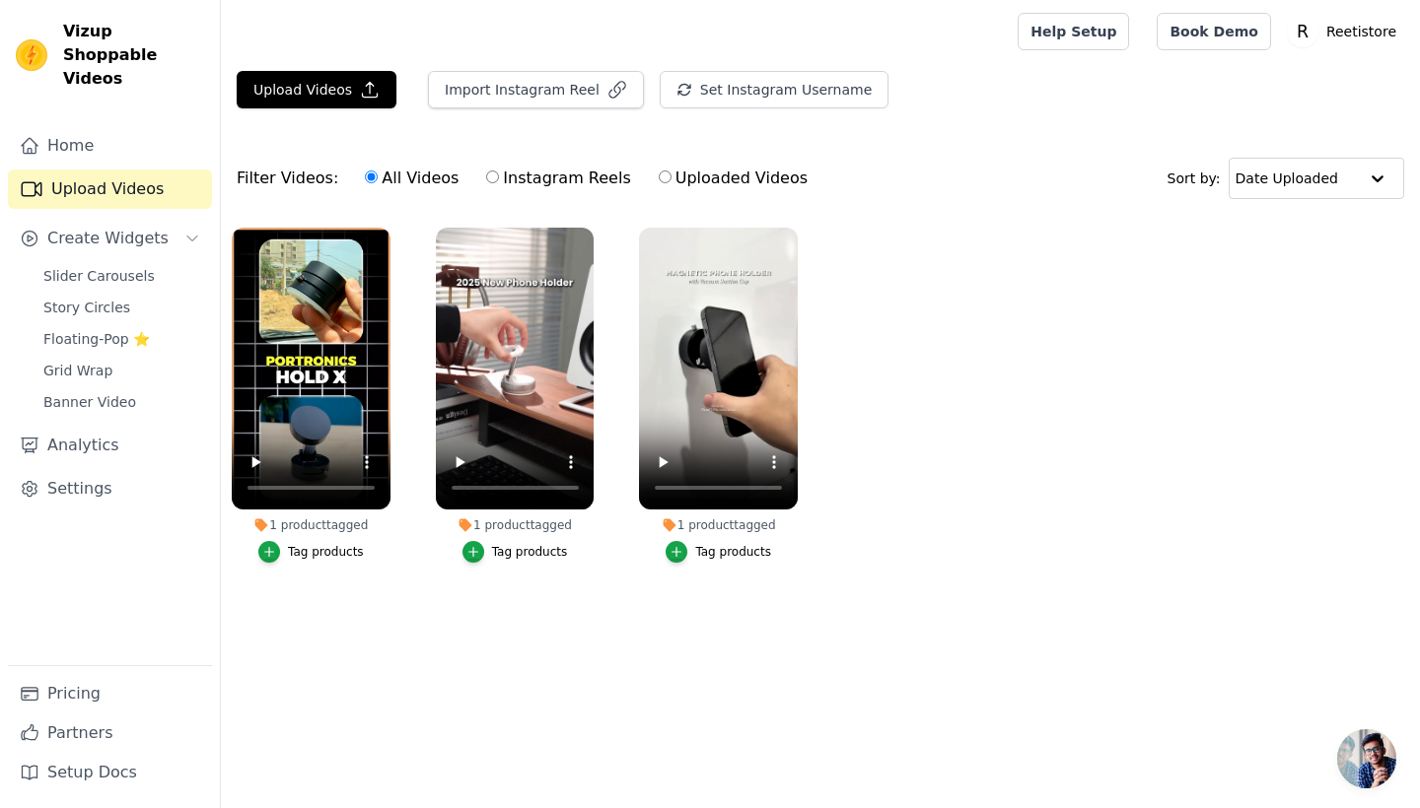
click at [291, 555] on div "Tag products" at bounding box center [326, 552] width 76 height 16
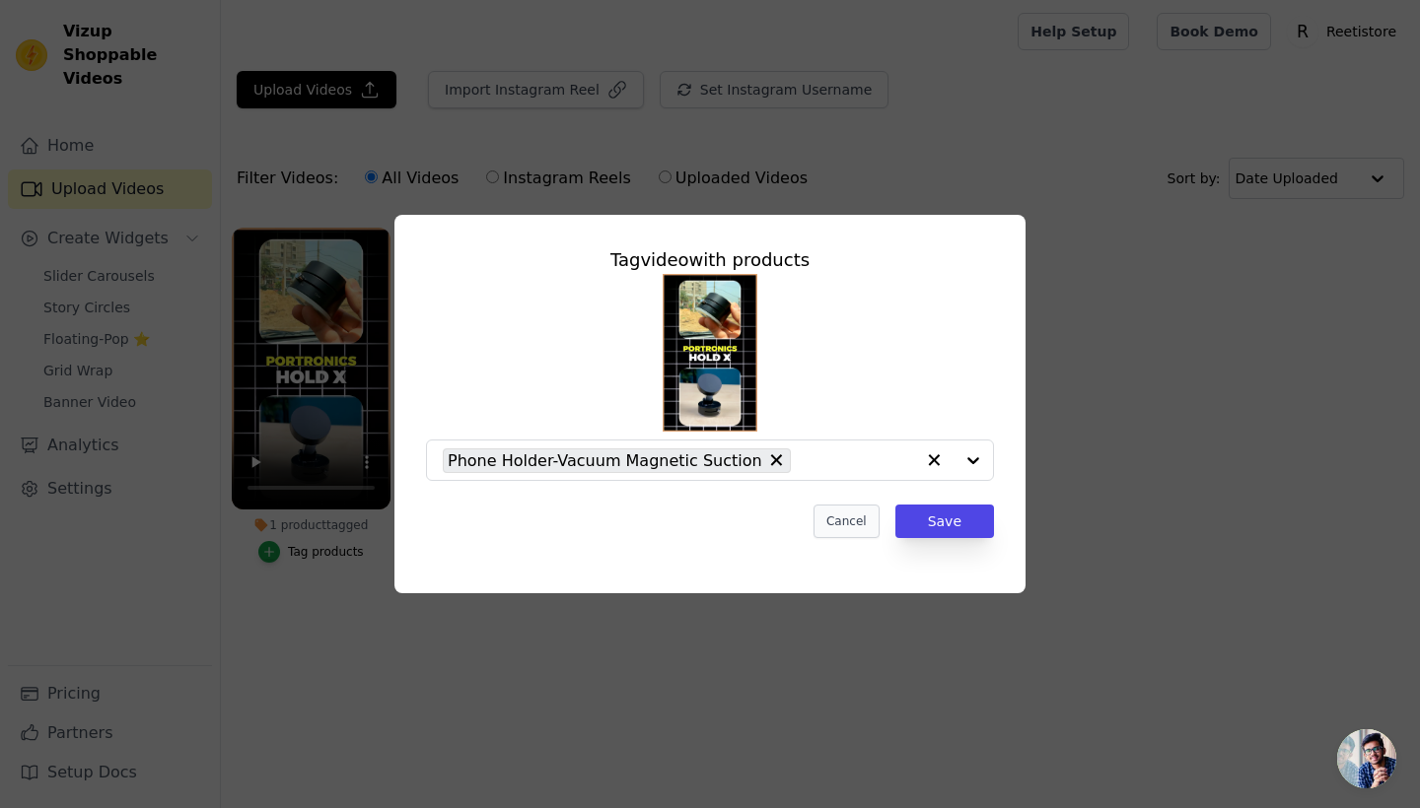
click at [843, 517] on button "Cancel" at bounding box center [846, 522] width 66 height 34
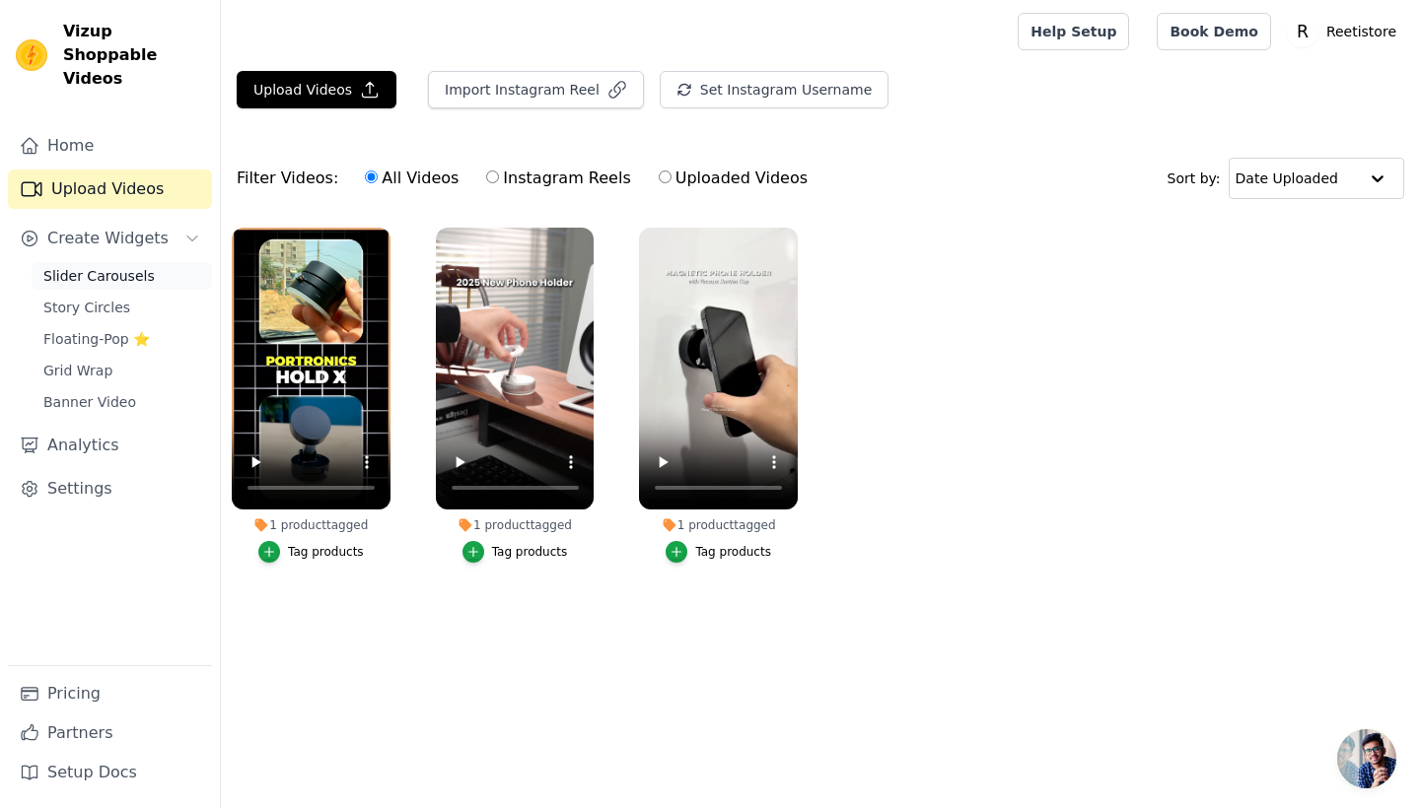
click at [117, 266] on span "Slider Carousels" at bounding box center [98, 276] width 111 height 20
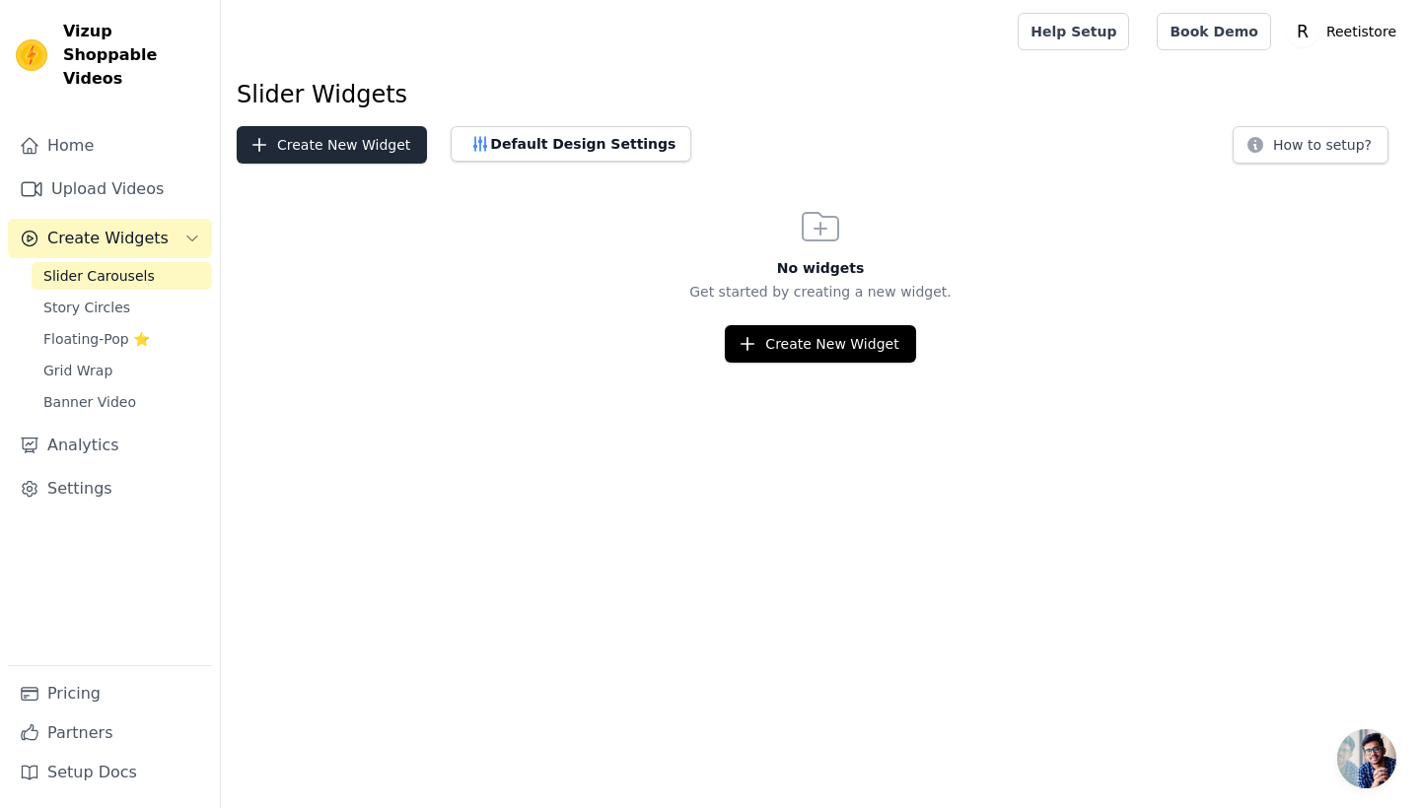
click at [320, 145] on button "Create New Widget" at bounding box center [332, 144] width 190 height 37
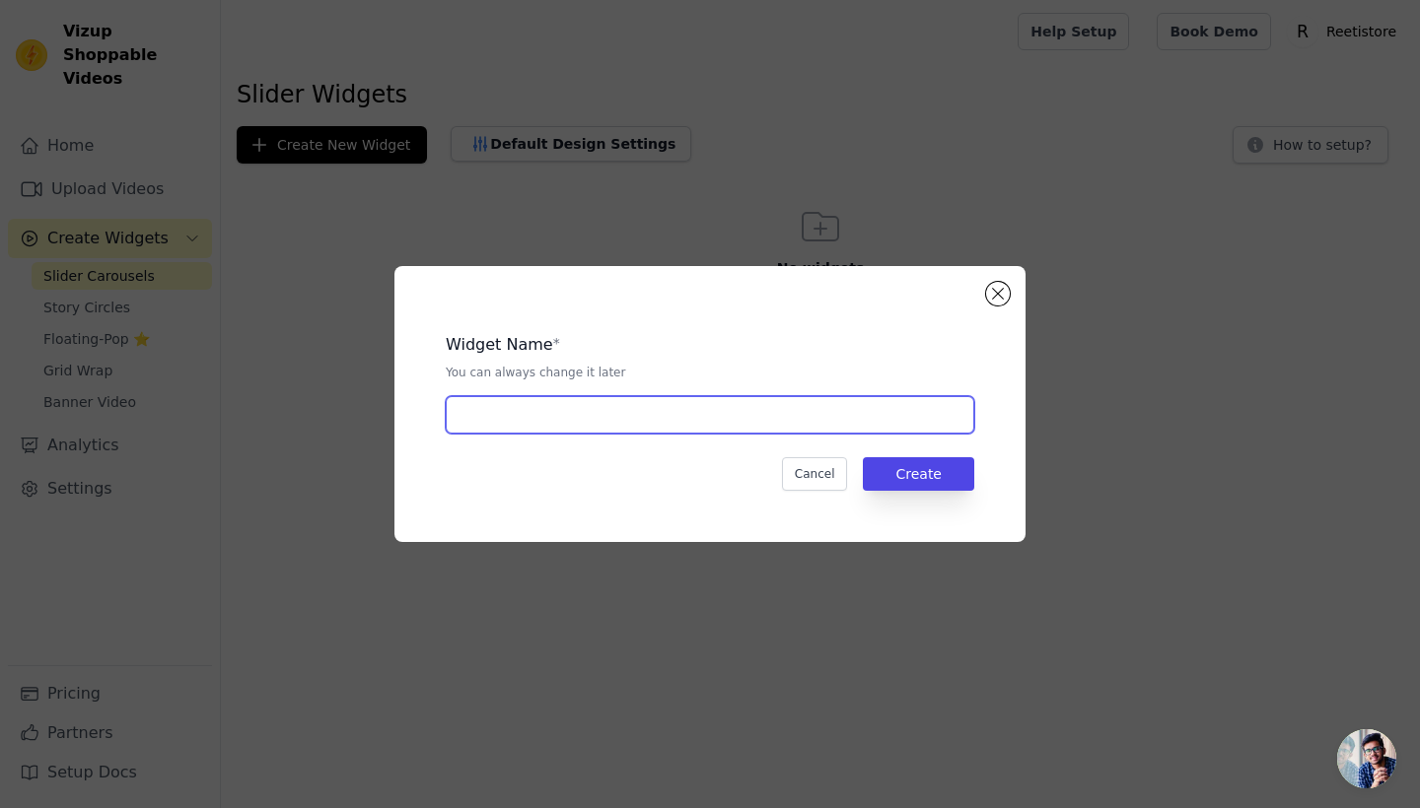
click at [523, 398] on input "text" at bounding box center [710, 414] width 528 height 37
type input "Slider Mobile Stand"
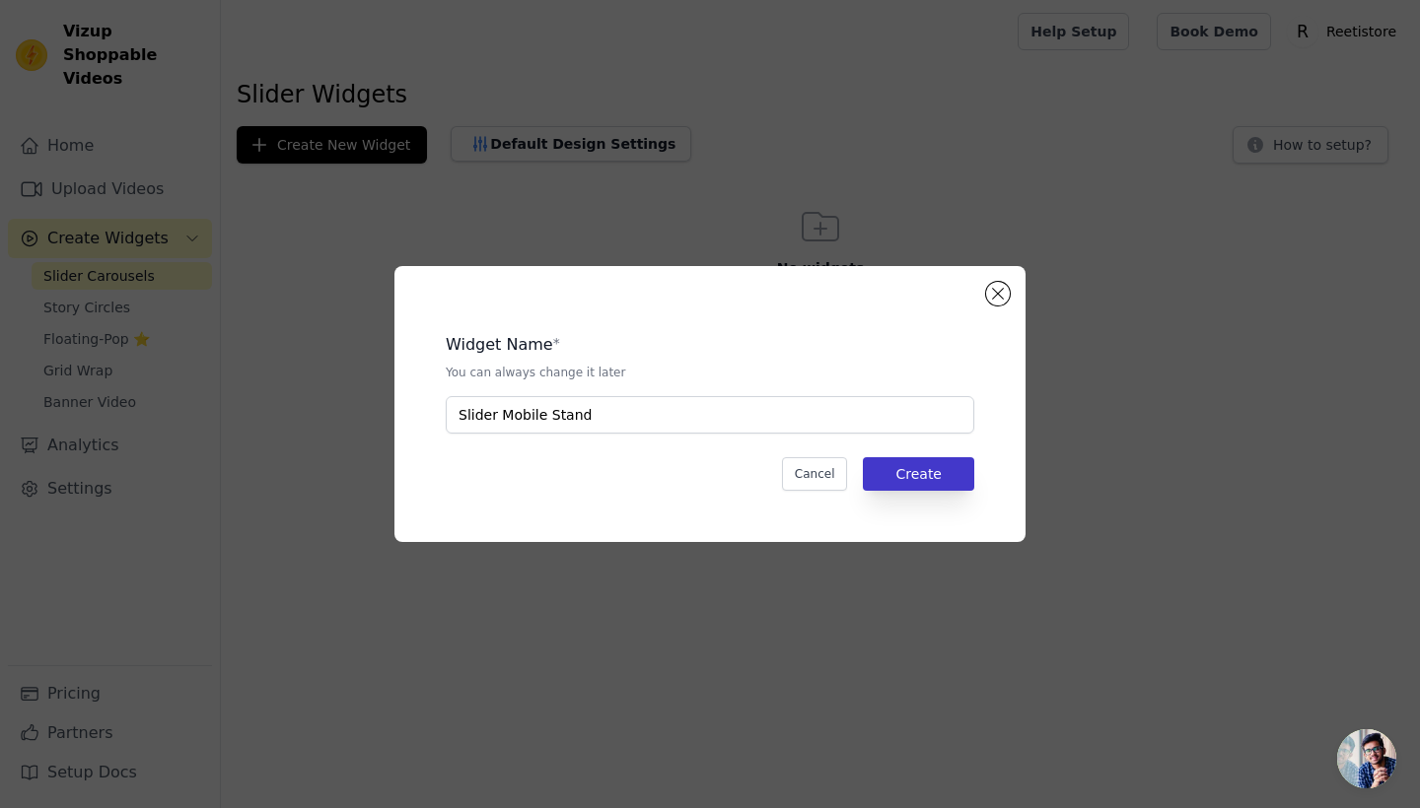
click at [900, 471] on button "Create" at bounding box center [918, 474] width 111 height 34
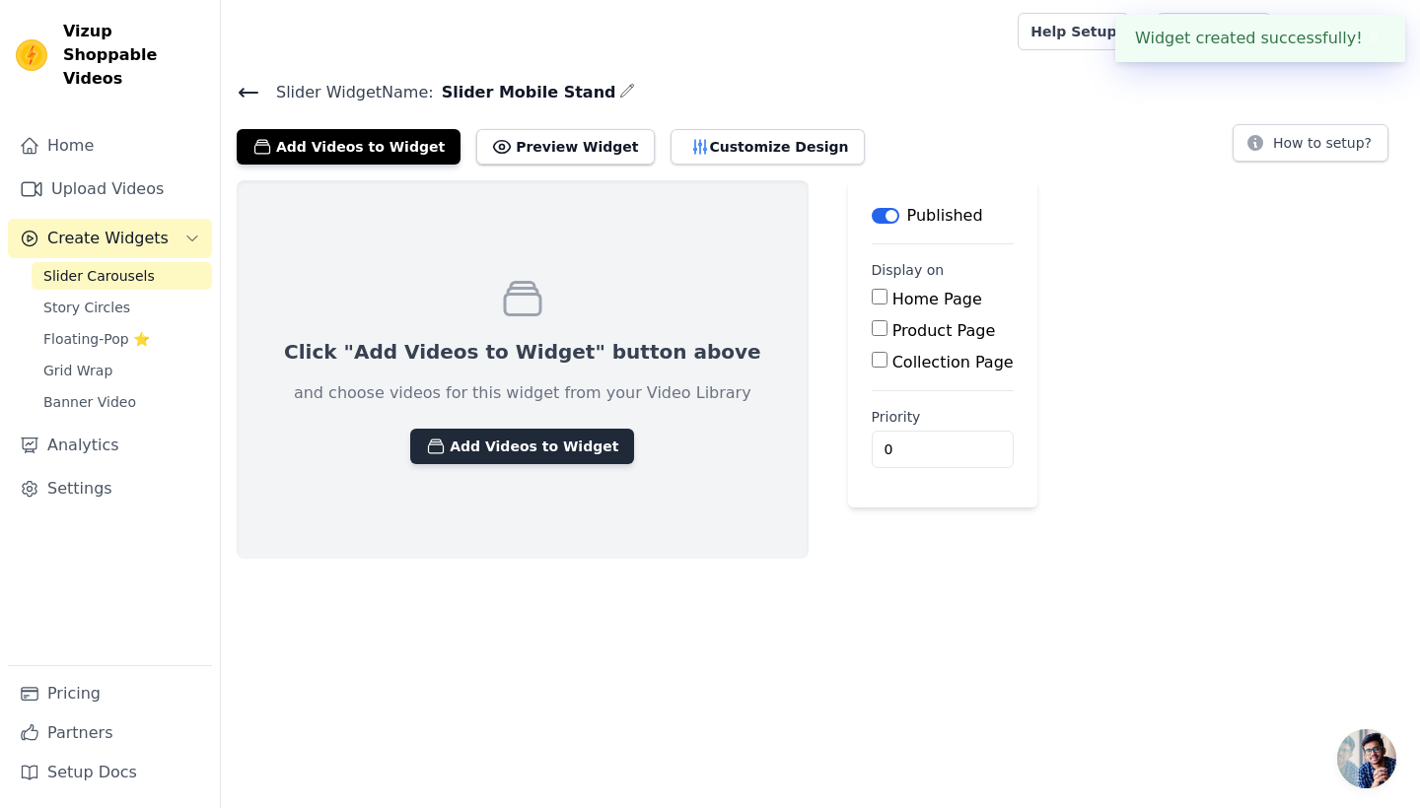
click at [521, 435] on button "Add Videos to Widget" at bounding box center [522, 446] width 224 height 35
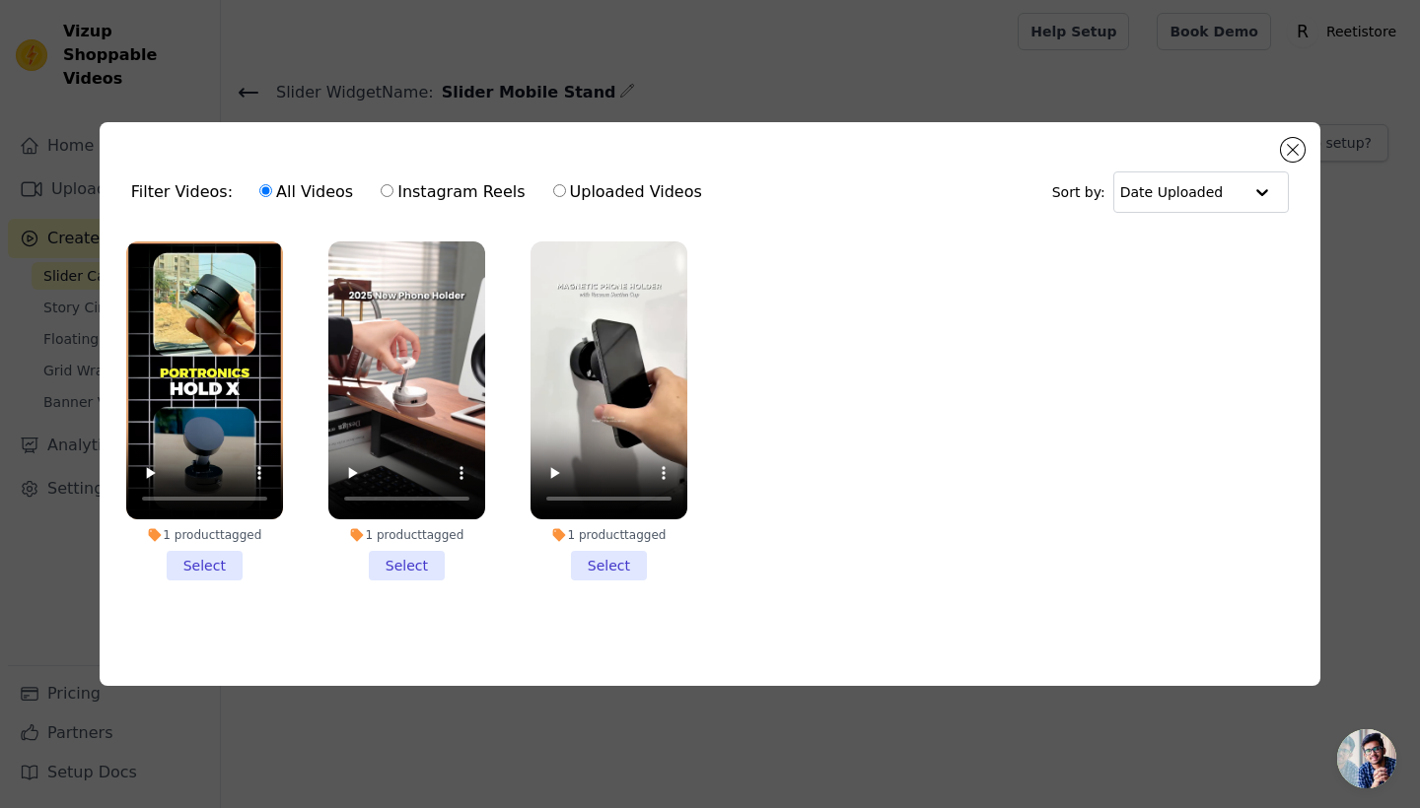
click at [212, 570] on li "1 product tagged Select" at bounding box center [204, 412] width 157 height 340
click at [0, 0] on input "1 product tagged Select" at bounding box center [0, 0] width 0 height 0
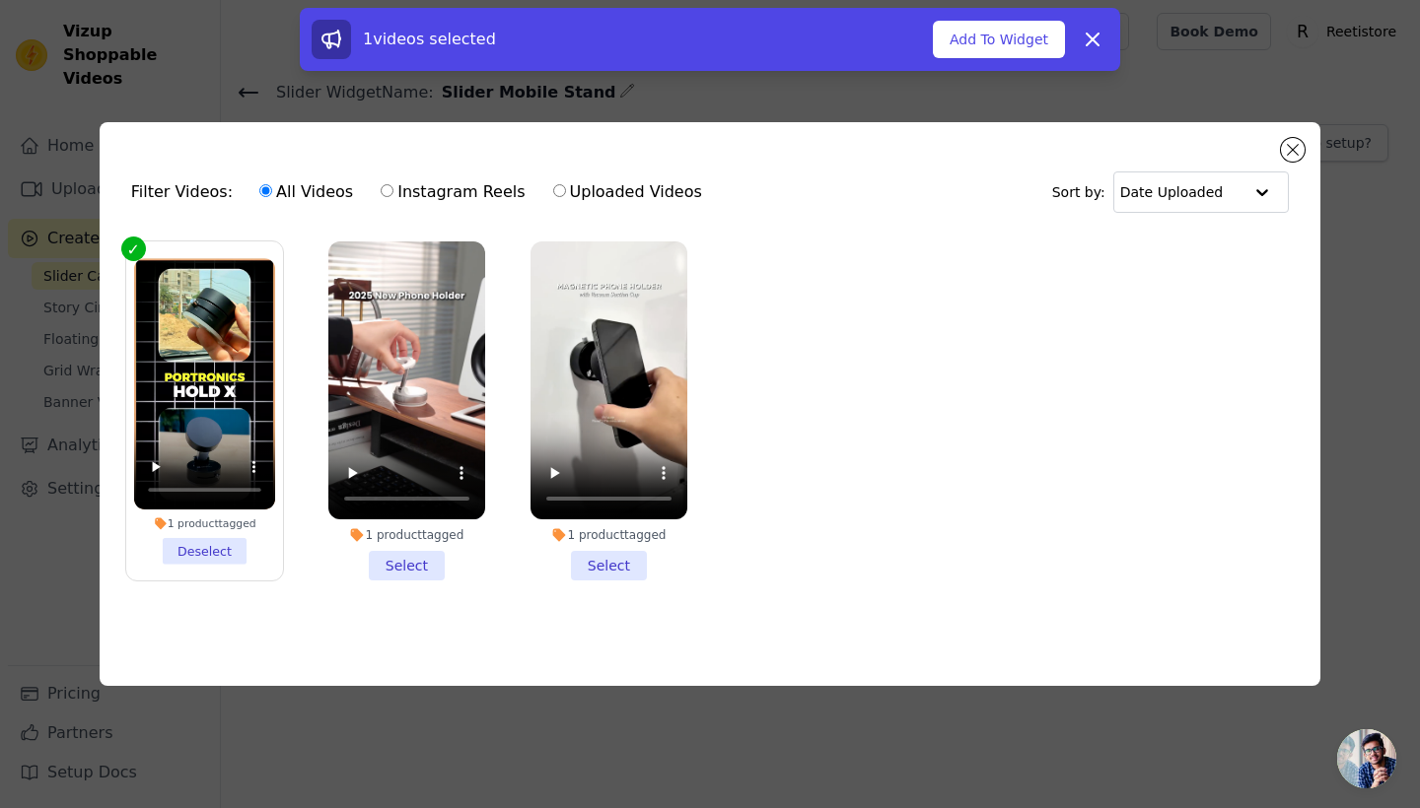
click at [401, 549] on li "1 product tagged Select" at bounding box center [406, 412] width 157 height 340
click at [0, 0] on input "1 product tagged Select" at bounding box center [0, 0] width 0 height 0
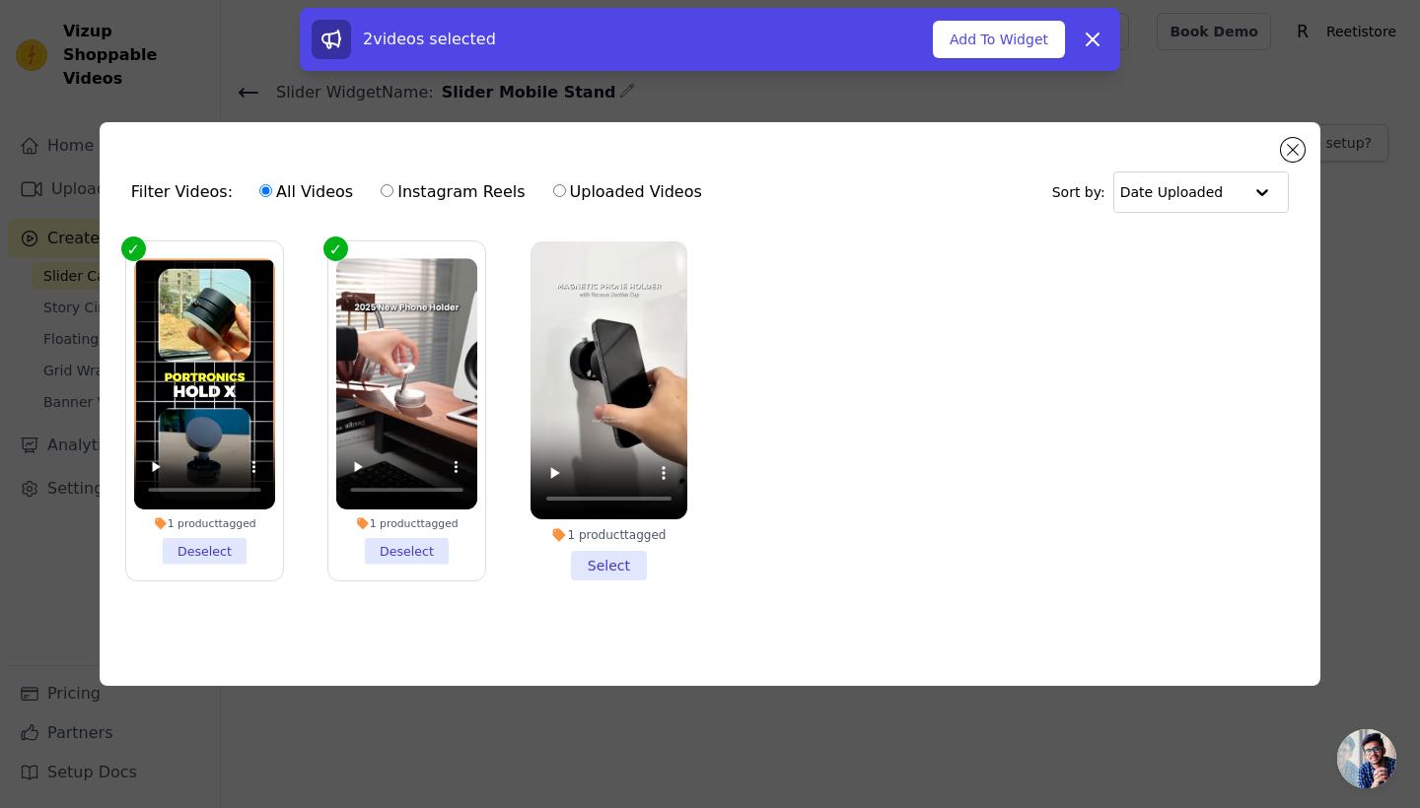
click at [598, 562] on li "1 product tagged Select" at bounding box center [608, 412] width 157 height 340
click at [0, 0] on input "1 product tagged Select" at bounding box center [0, 0] width 0 height 0
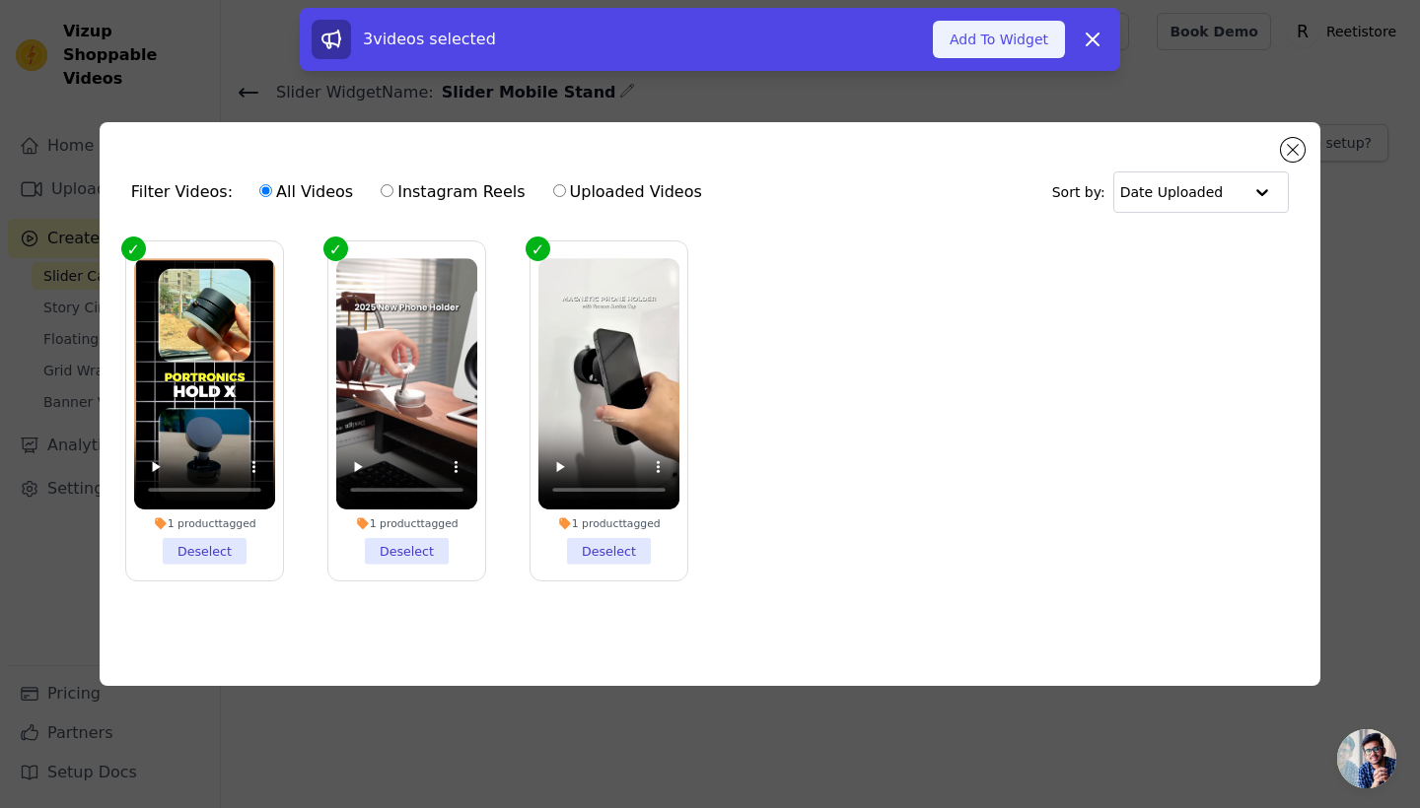
click at [988, 47] on button "Add To Widget" at bounding box center [999, 39] width 132 height 37
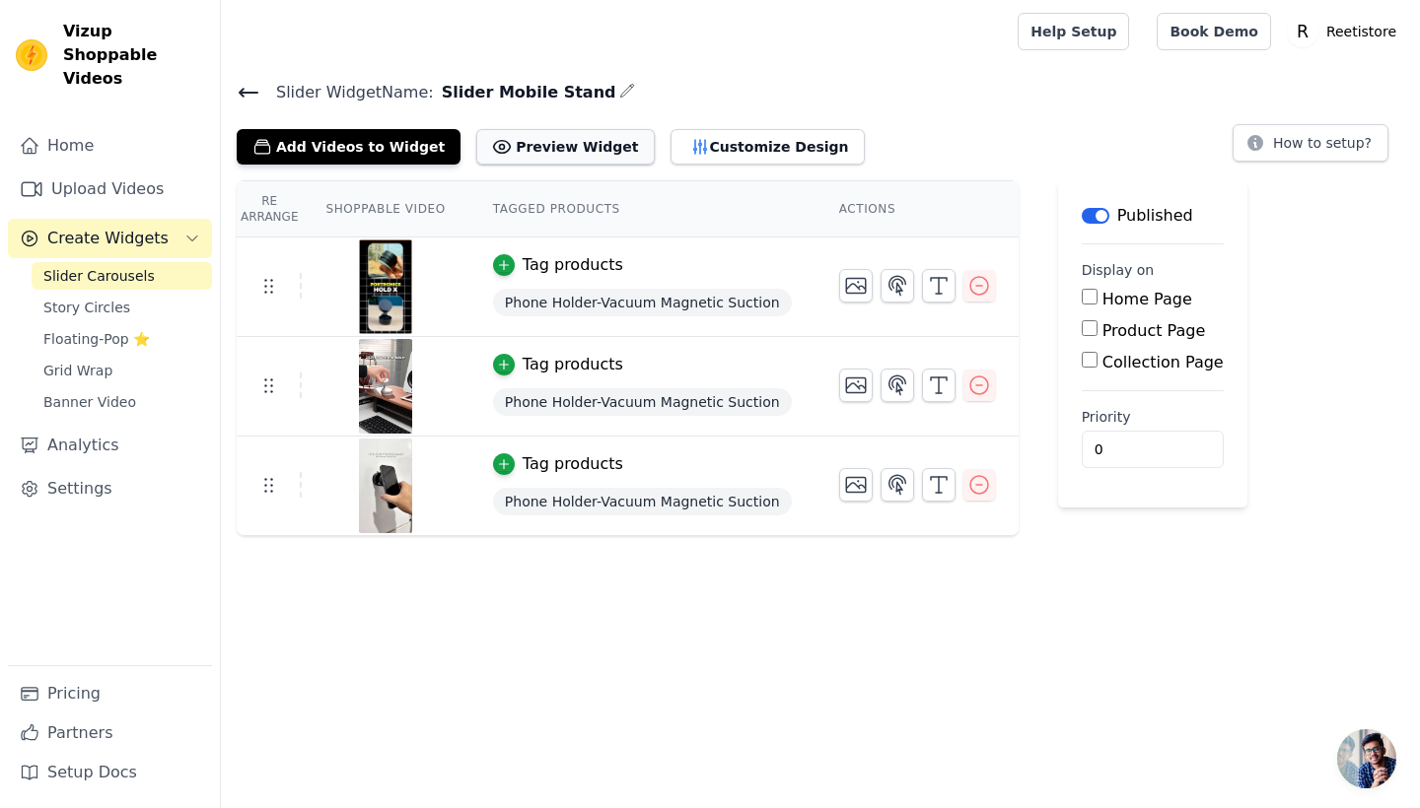
click at [514, 150] on button "Preview Widget" at bounding box center [564, 146] width 177 height 35
click at [1086, 213] on button "Label" at bounding box center [1096, 216] width 28 height 16
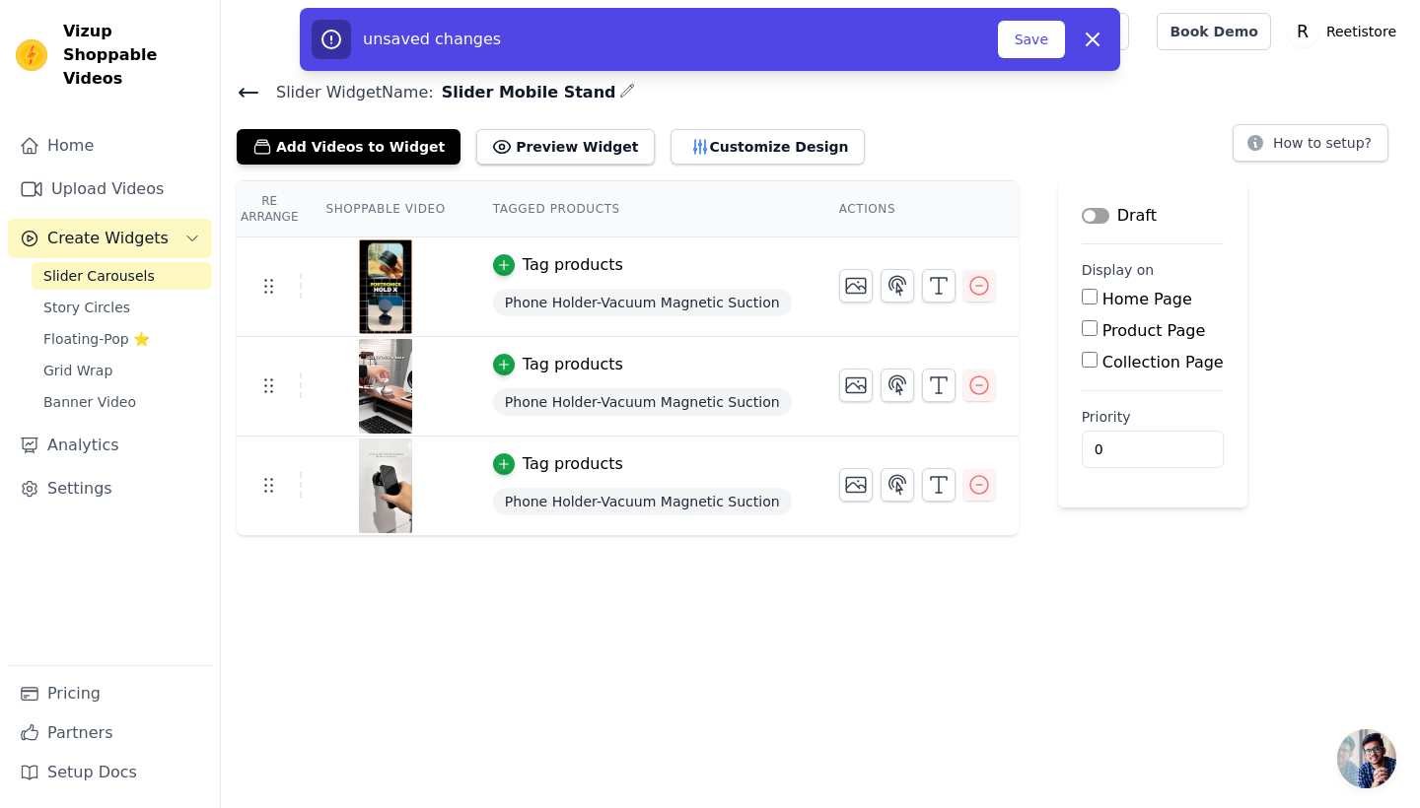
click at [1086, 213] on button "Label" at bounding box center [1096, 216] width 28 height 16
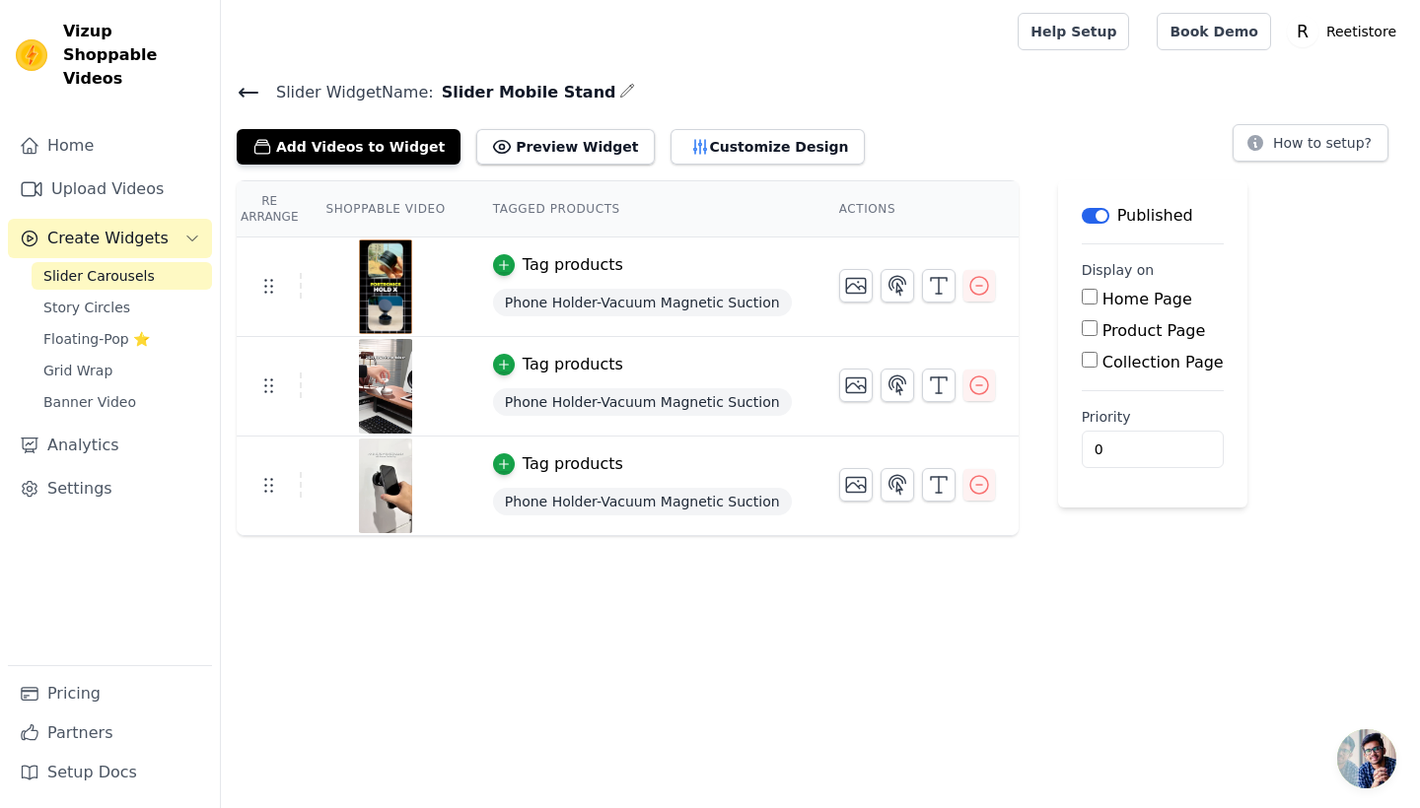
click at [1082, 301] on input "Home Page" at bounding box center [1090, 297] width 16 height 16
checkbox input "true"
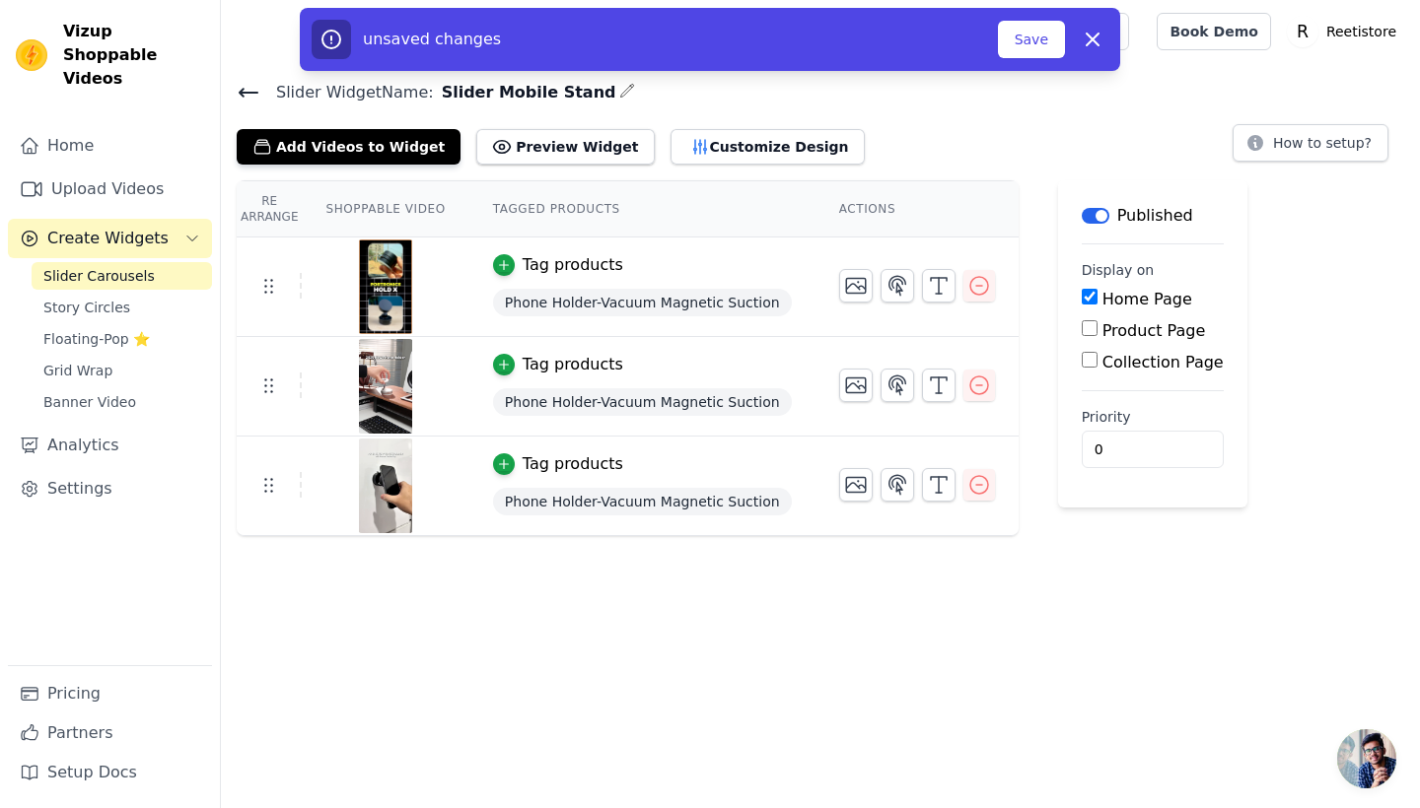
click at [1084, 331] on input "Product Page" at bounding box center [1090, 328] width 16 height 16
checkbox input "false"
click at [1029, 37] on button "Save" at bounding box center [1031, 39] width 67 height 37
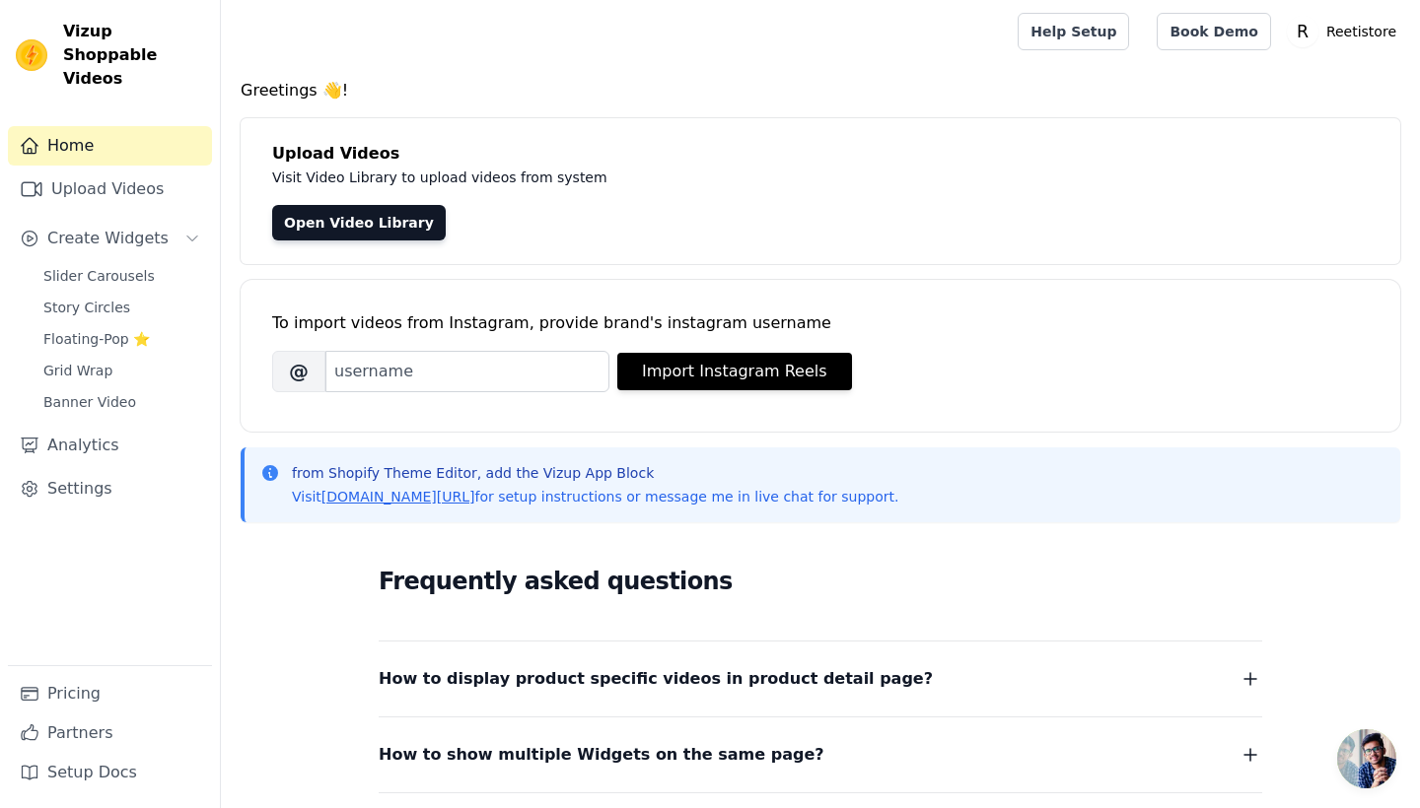
scroll to position [22, 0]
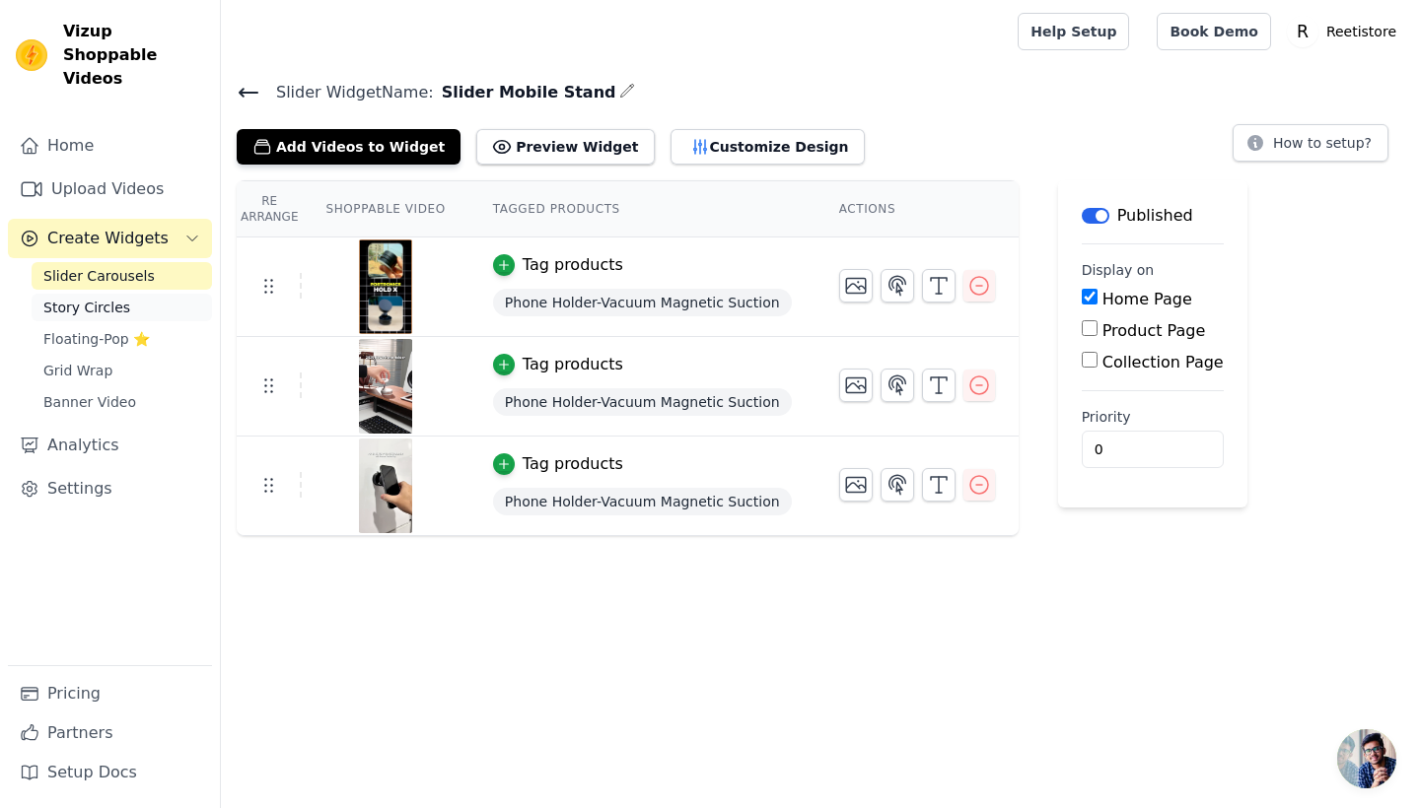
click at [103, 298] on span "Story Circles" at bounding box center [86, 308] width 87 height 20
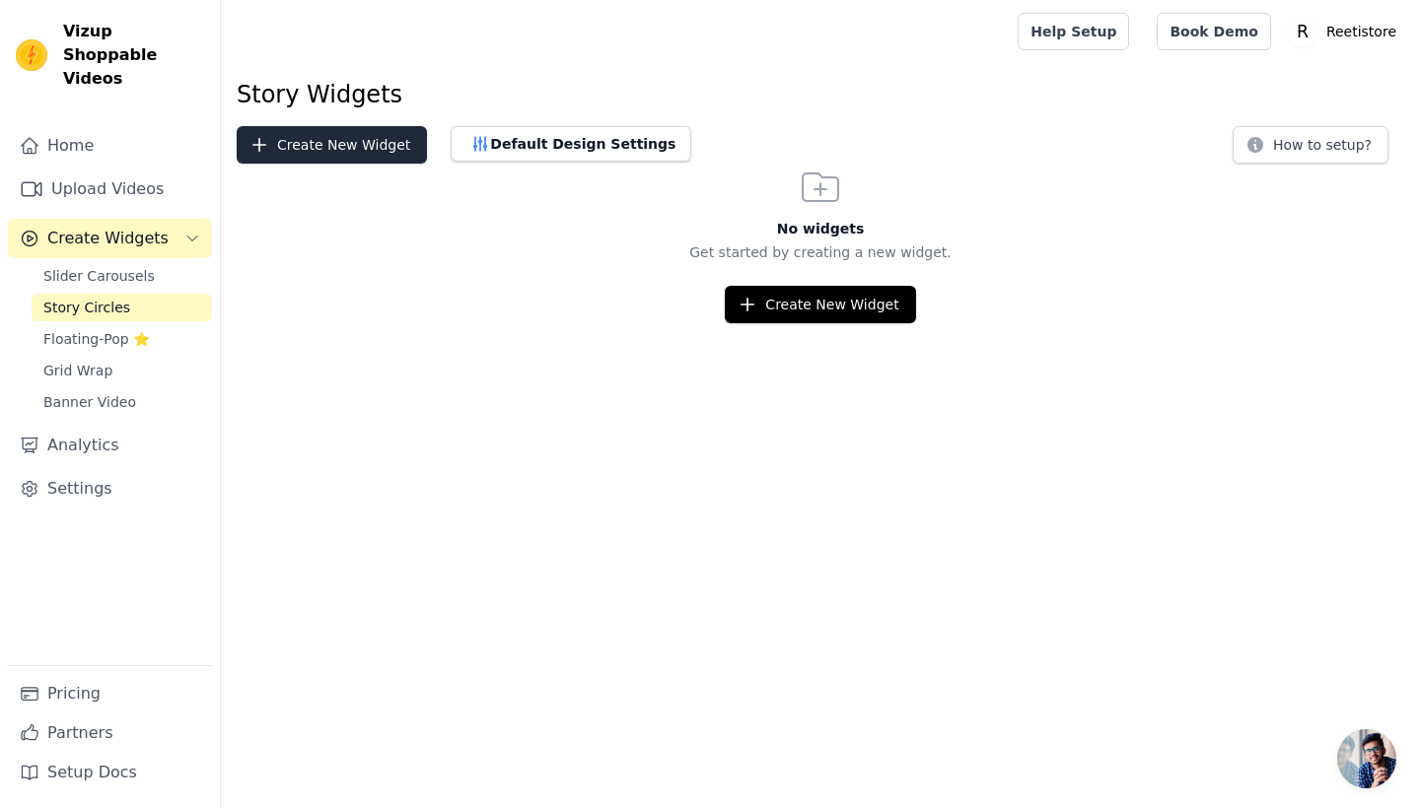
click at [292, 152] on button "Create New Widget" at bounding box center [332, 144] width 190 height 37
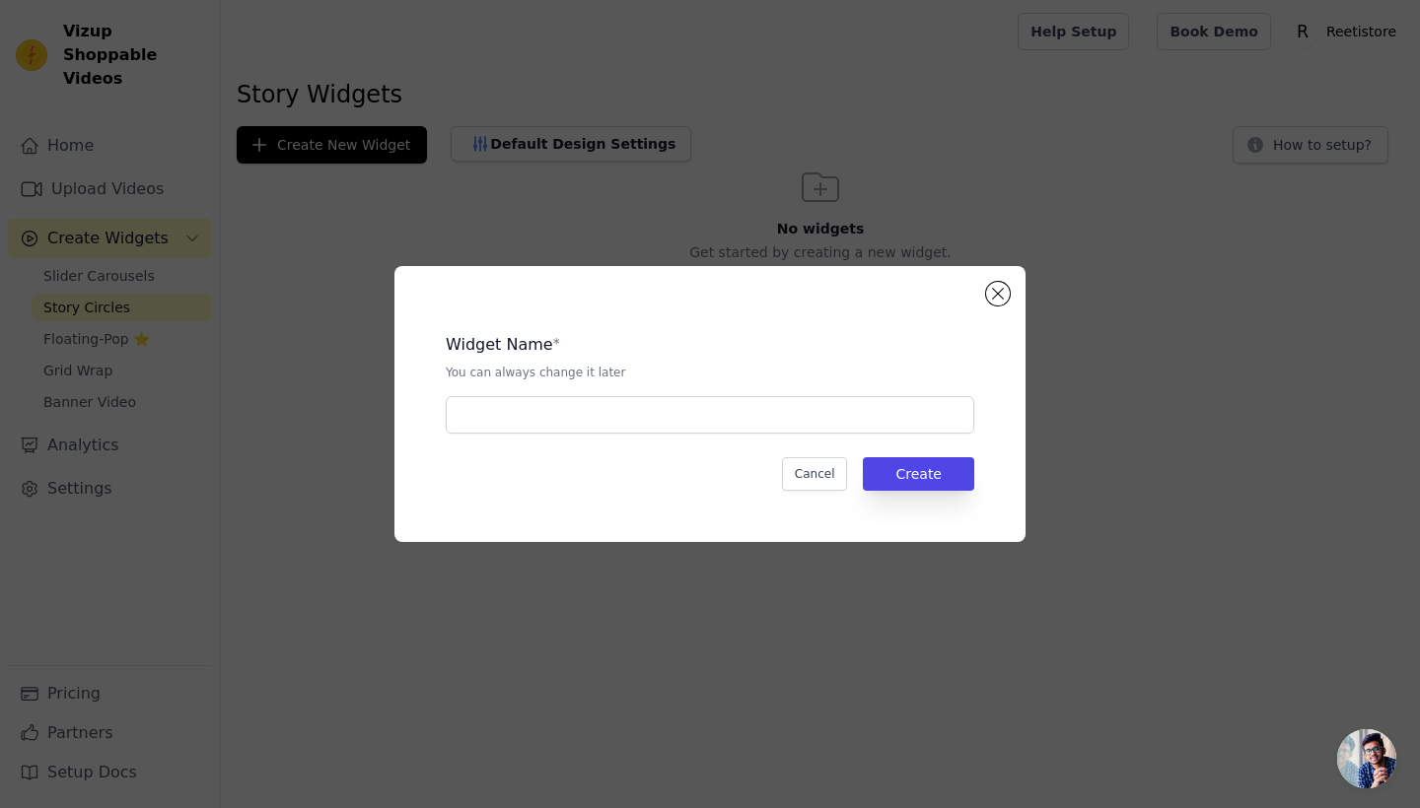
click at [568, 388] on div "Widget Name * You can always change it later" at bounding box center [710, 375] width 528 height 116
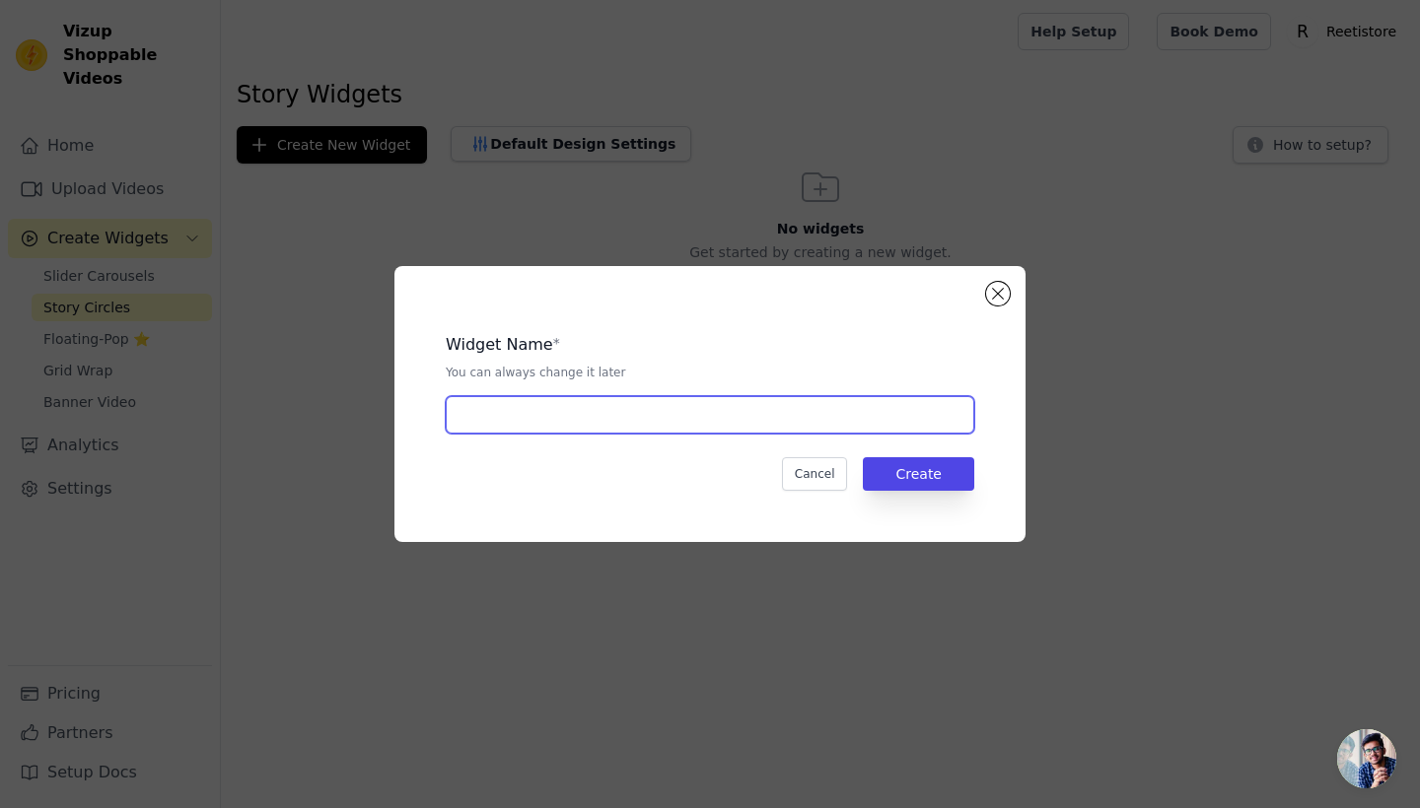
click at [577, 433] on input "text" at bounding box center [710, 414] width 528 height 37
type input "Story"
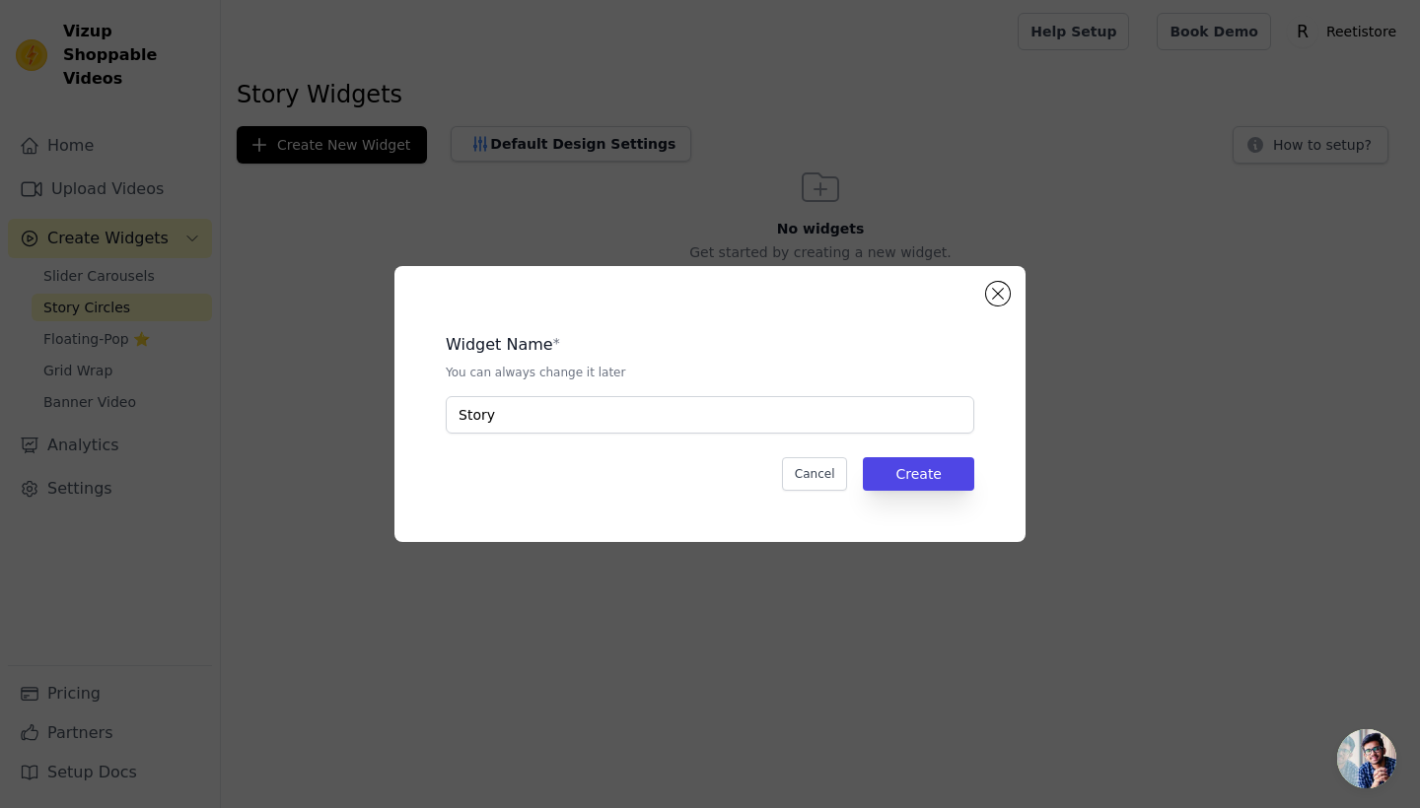
click at [884, 496] on div "Widget Name * You can always change it later Story Cancel Create" at bounding box center [710, 404] width 568 height 213
click at [892, 471] on button "Create" at bounding box center [918, 474] width 111 height 34
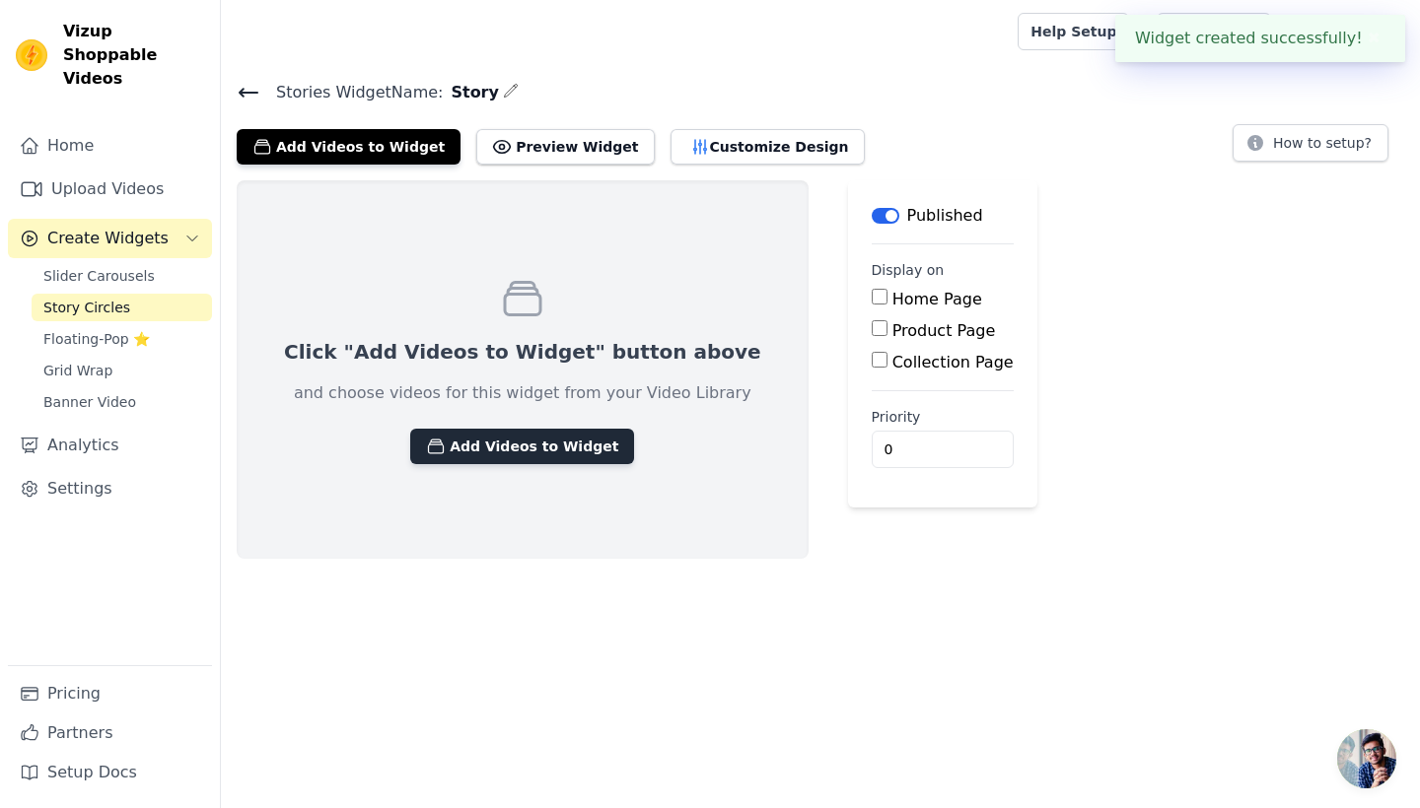
click at [486, 444] on button "Add Videos to Widget" at bounding box center [522, 446] width 224 height 35
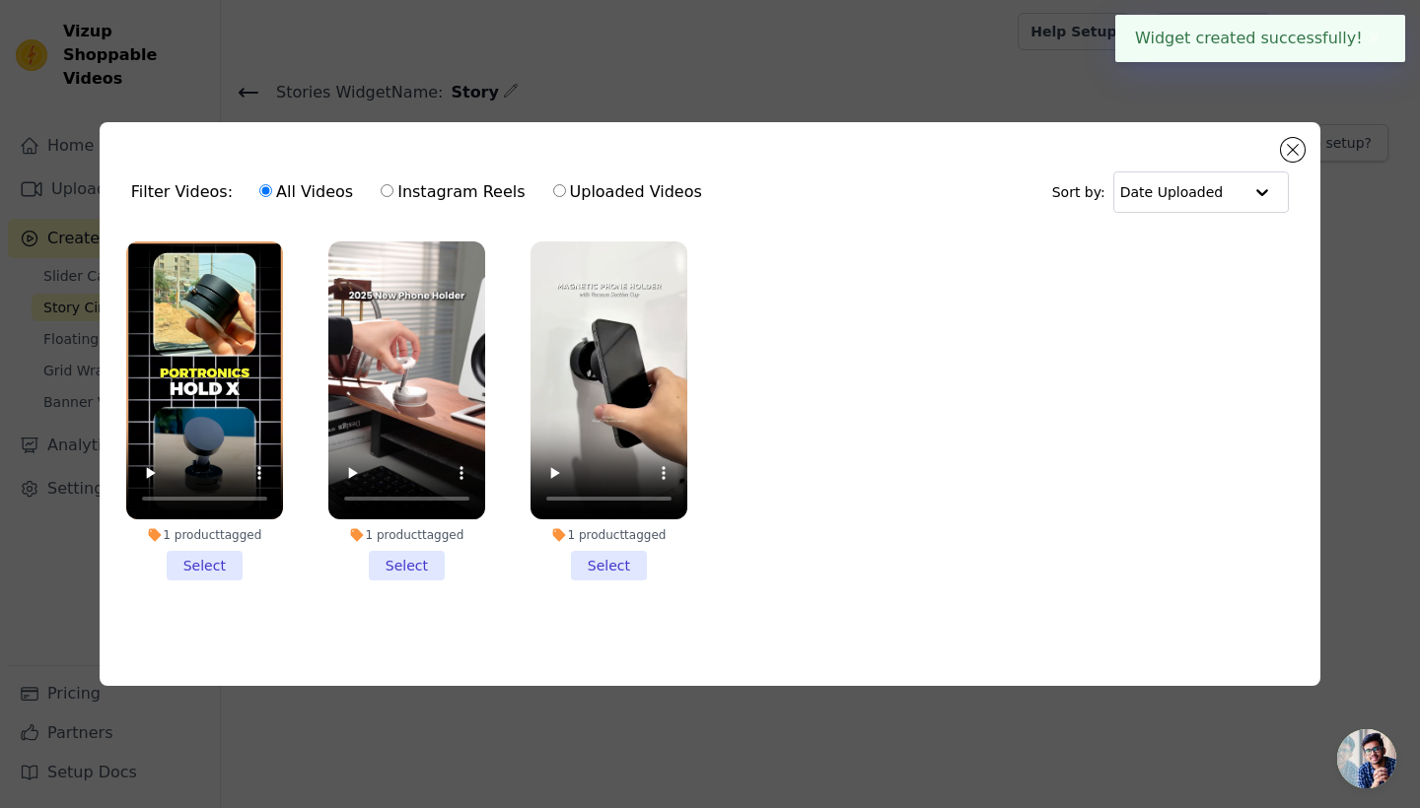
click at [216, 570] on li "1 product tagged Select" at bounding box center [204, 412] width 157 height 340
click at [0, 0] on input "1 product tagged Select" at bounding box center [0, 0] width 0 height 0
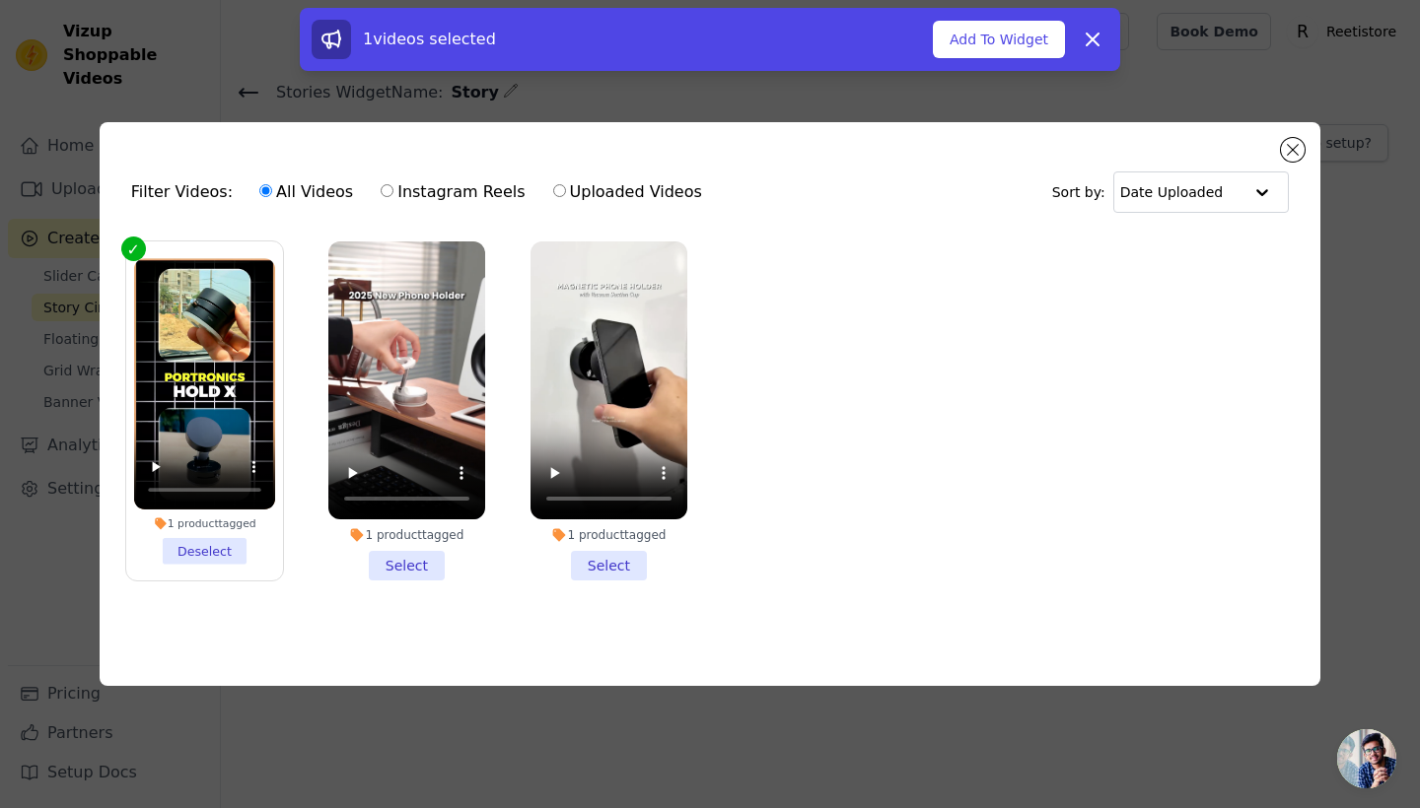
click at [385, 558] on li "1 product tagged Select" at bounding box center [406, 412] width 157 height 340
click at [0, 0] on input "1 product tagged Select" at bounding box center [0, 0] width 0 height 0
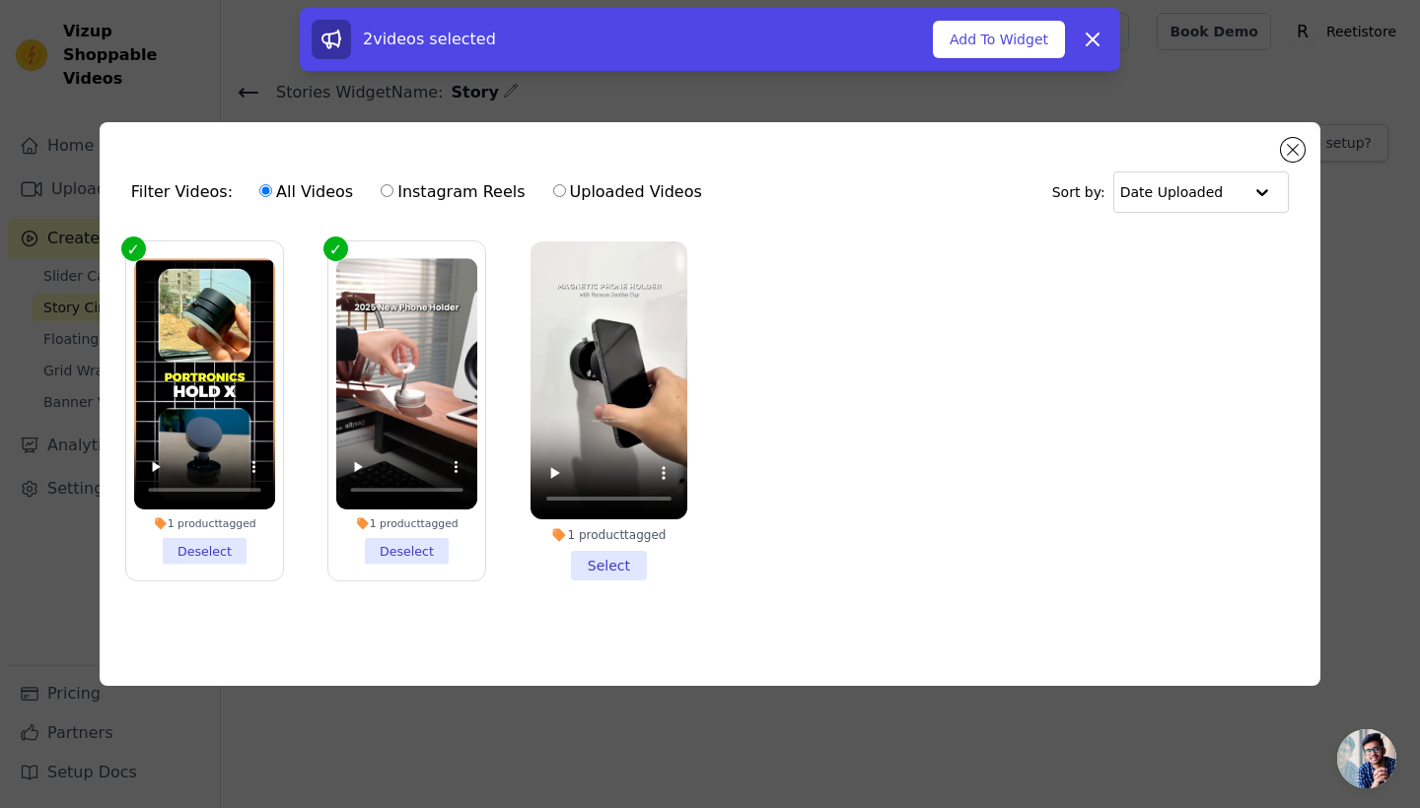
click at [614, 550] on li "1 product tagged Select" at bounding box center [608, 412] width 157 height 340
click at [0, 0] on input "1 product tagged Select" at bounding box center [0, 0] width 0 height 0
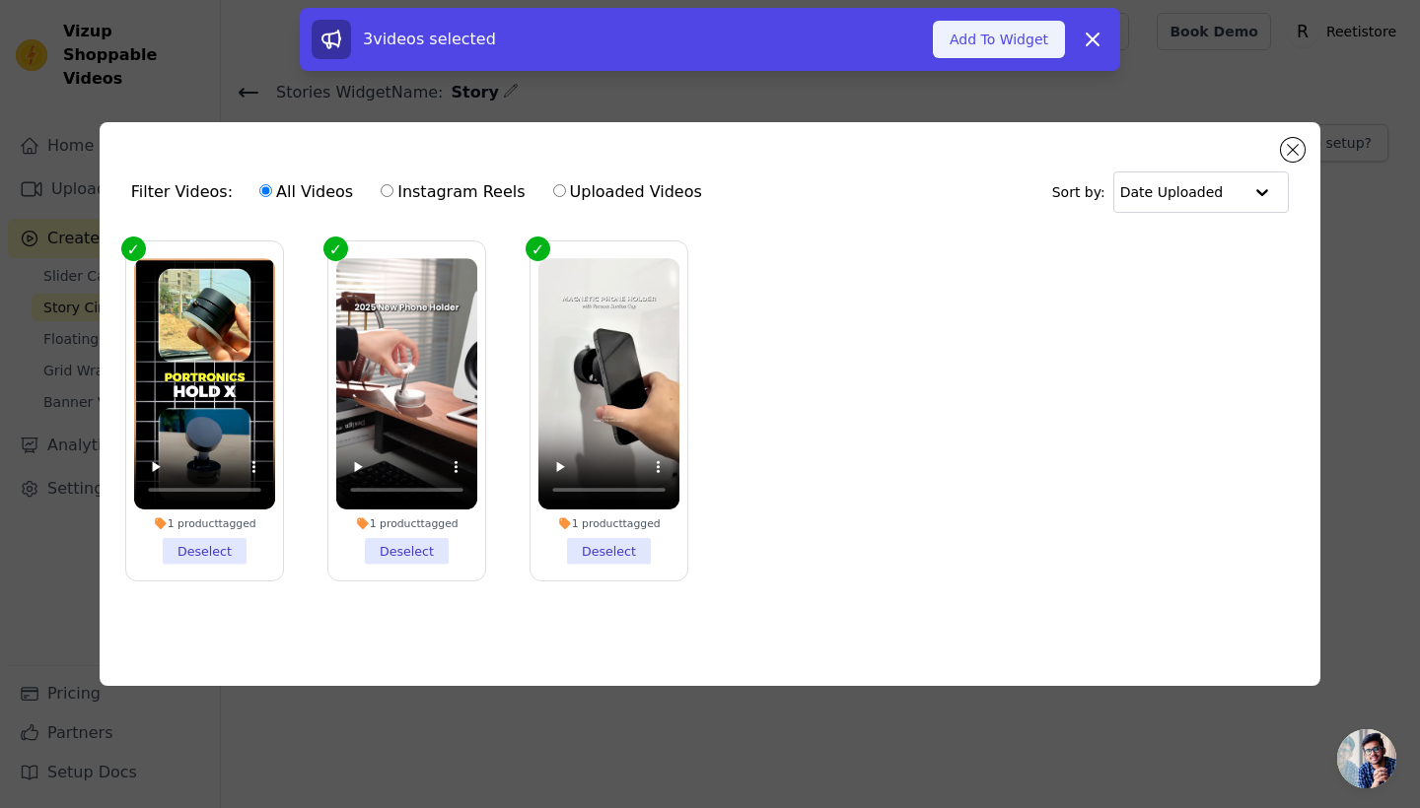
click at [997, 49] on button "Add To Widget" at bounding box center [999, 39] width 132 height 37
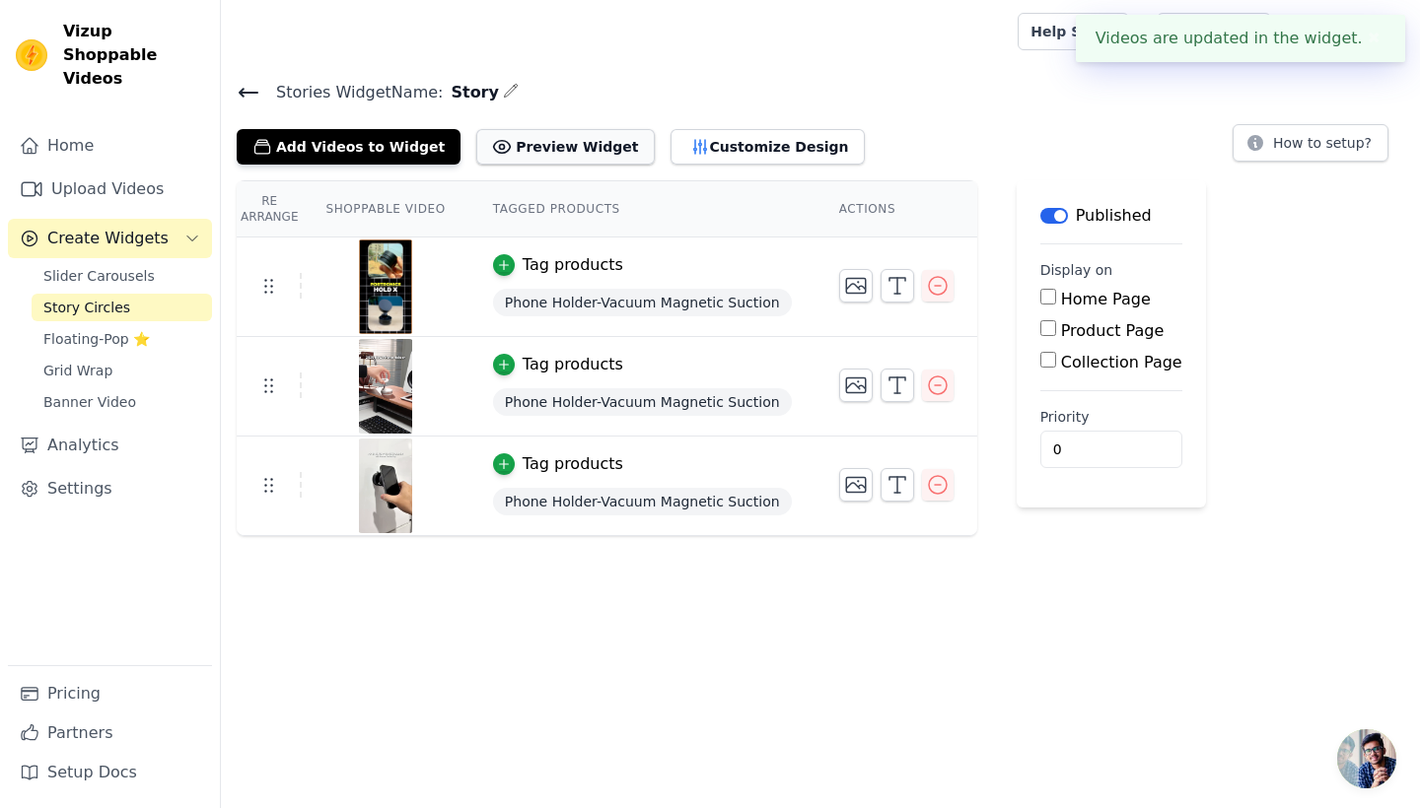
click at [544, 151] on button "Preview Widget" at bounding box center [564, 146] width 177 height 35
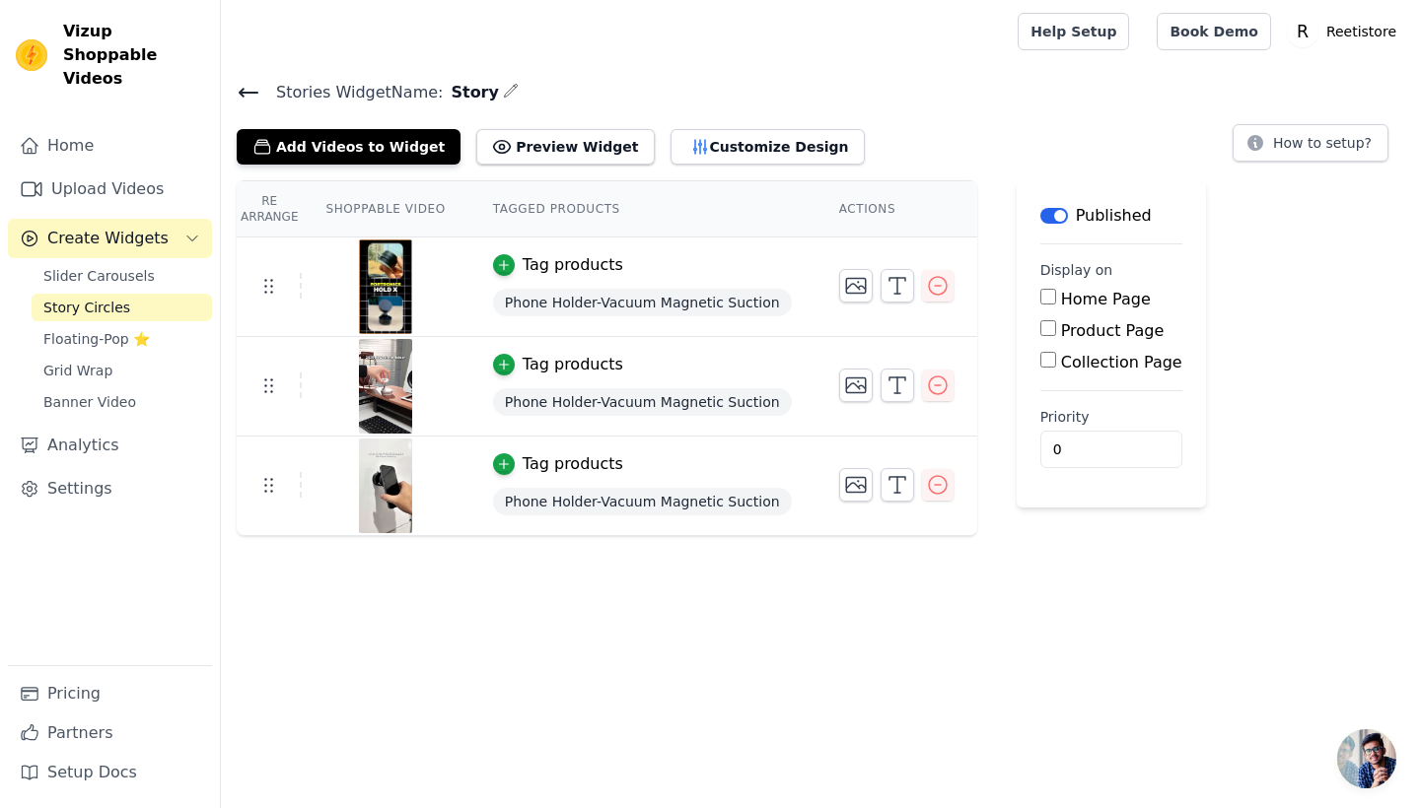
click at [1042, 331] on input "Product Page" at bounding box center [1048, 328] width 16 height 16
checkbox input "true"
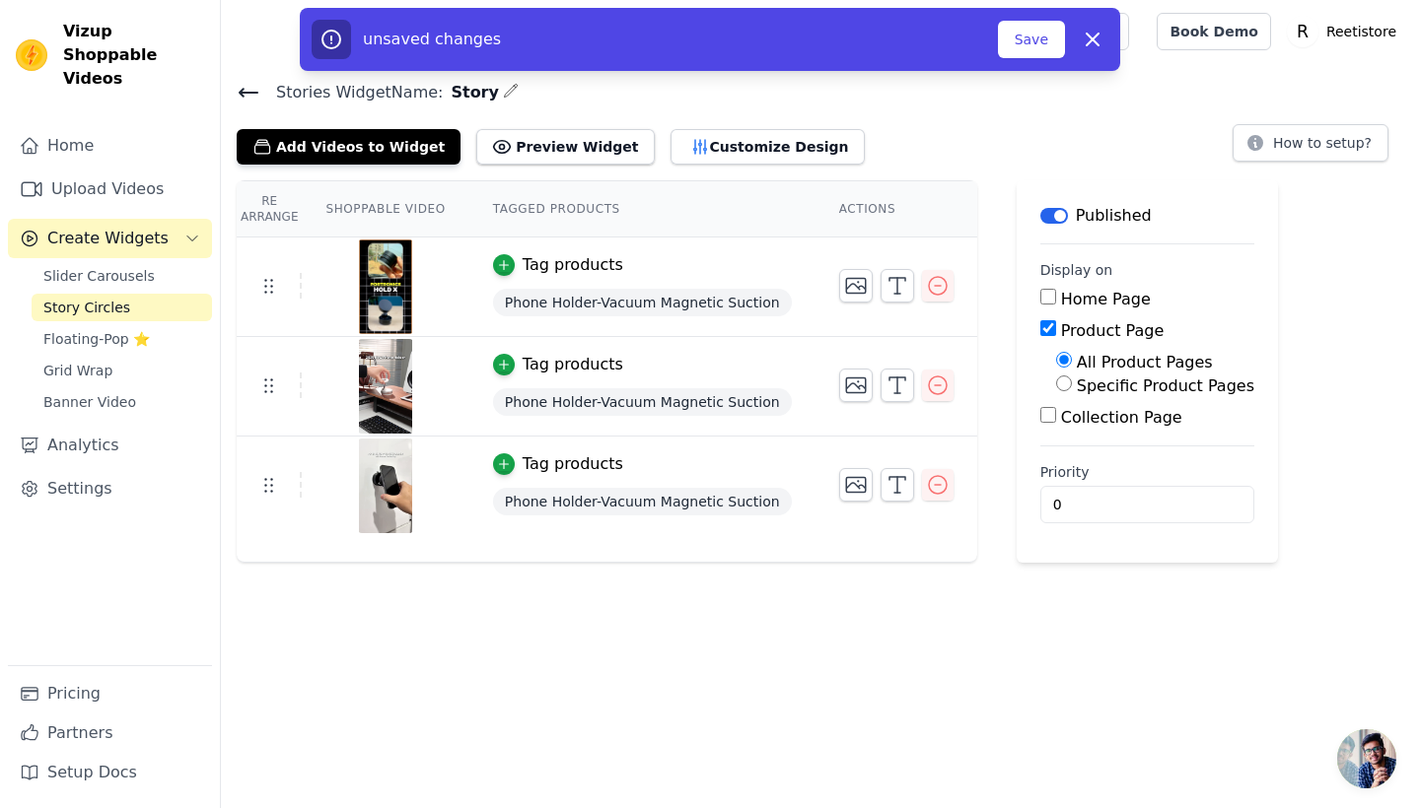
click at [1056, 383] on input "Specific Product Pages" at bounding box center [1064, 384] width 16 height 16
radio input "true"
click at [1073, 421] on button "Select Products" at bounding box center [1122, 431] width 132 height 34
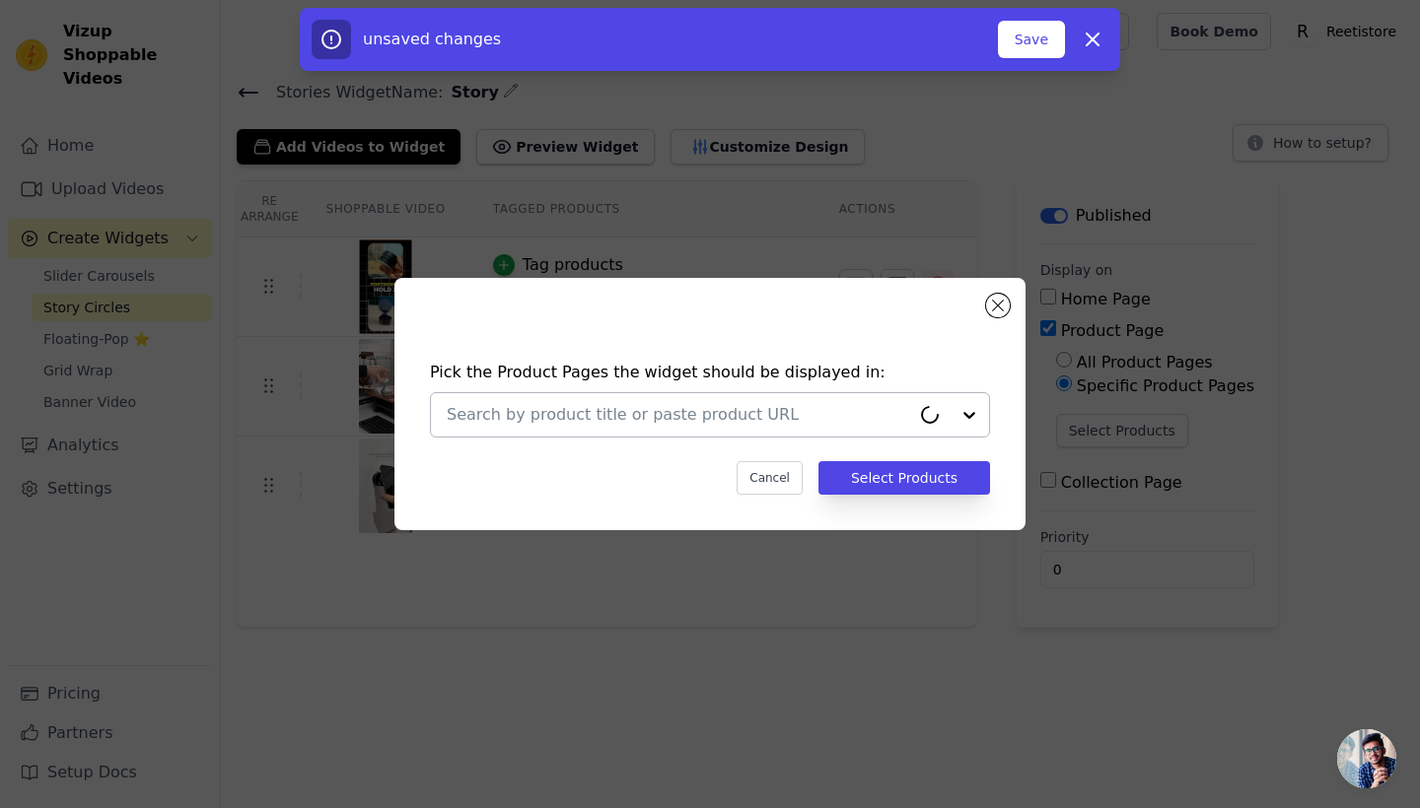
click at [899, 426] on input "text" at bounding box center [678, 415] width 463 height 24
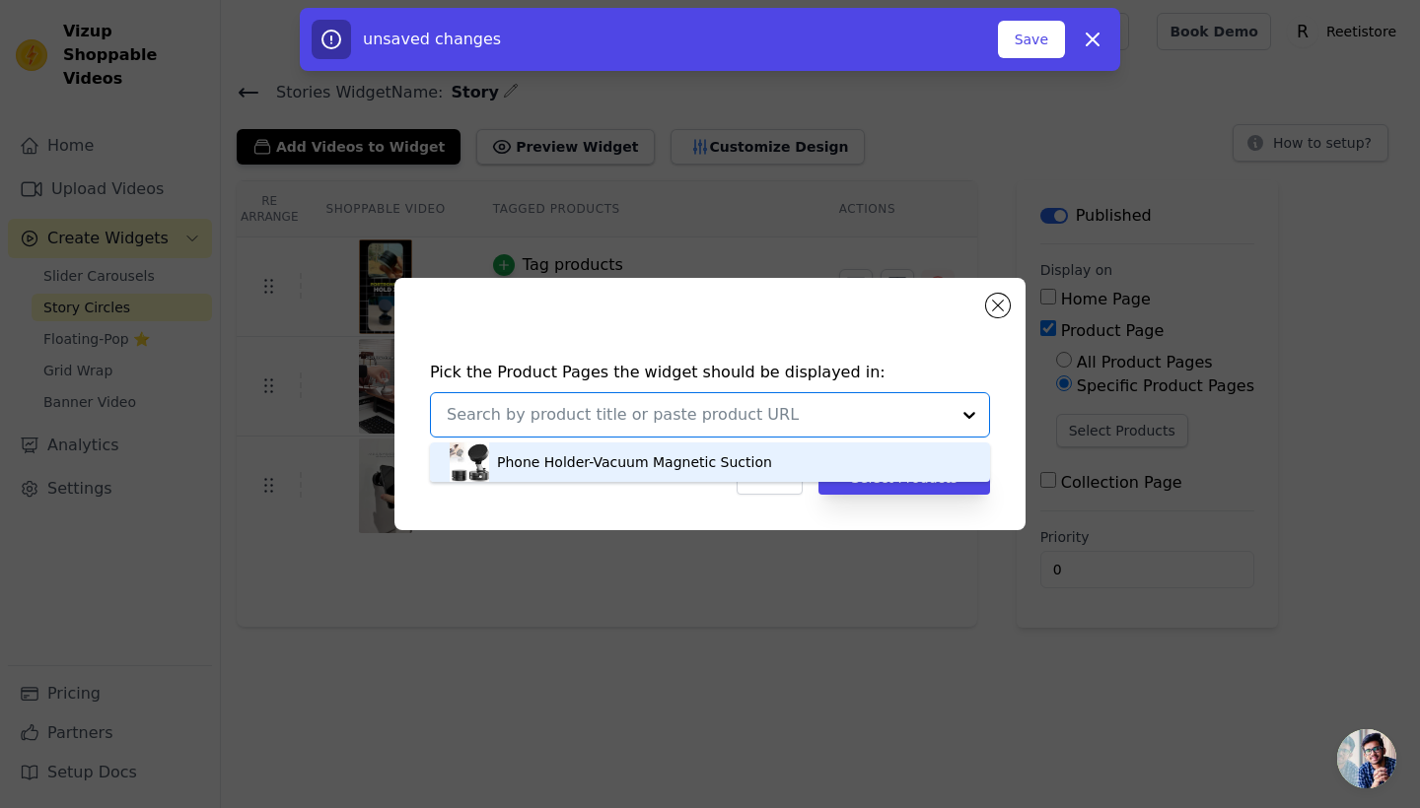
click at [885, 482] on div "Phone Holder-Vacuum Magnetic Suction" at bounding box center [710, 462] width 521 height 39
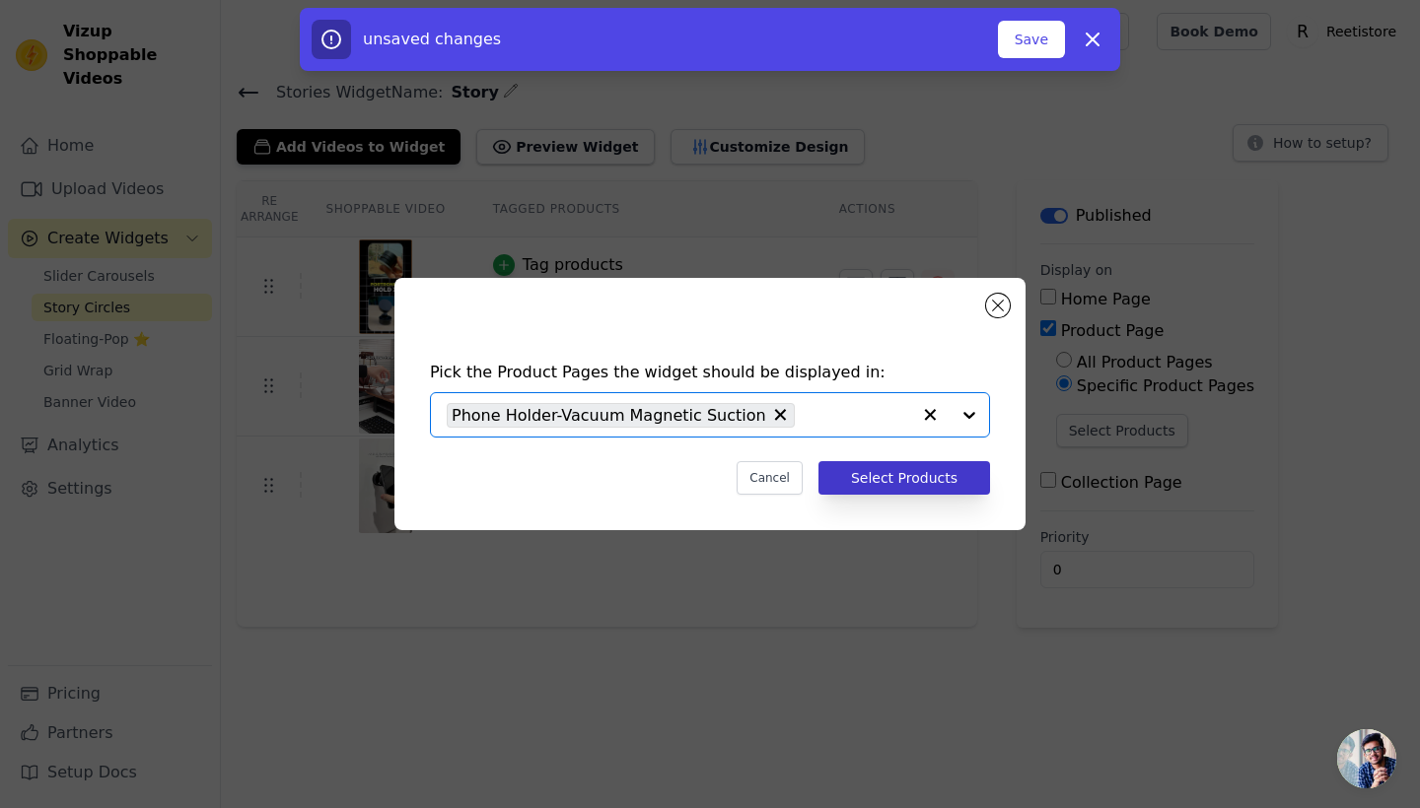
click at [912, 485] on button "Select Products" at bounding box center [904, 478] width 172 height 34
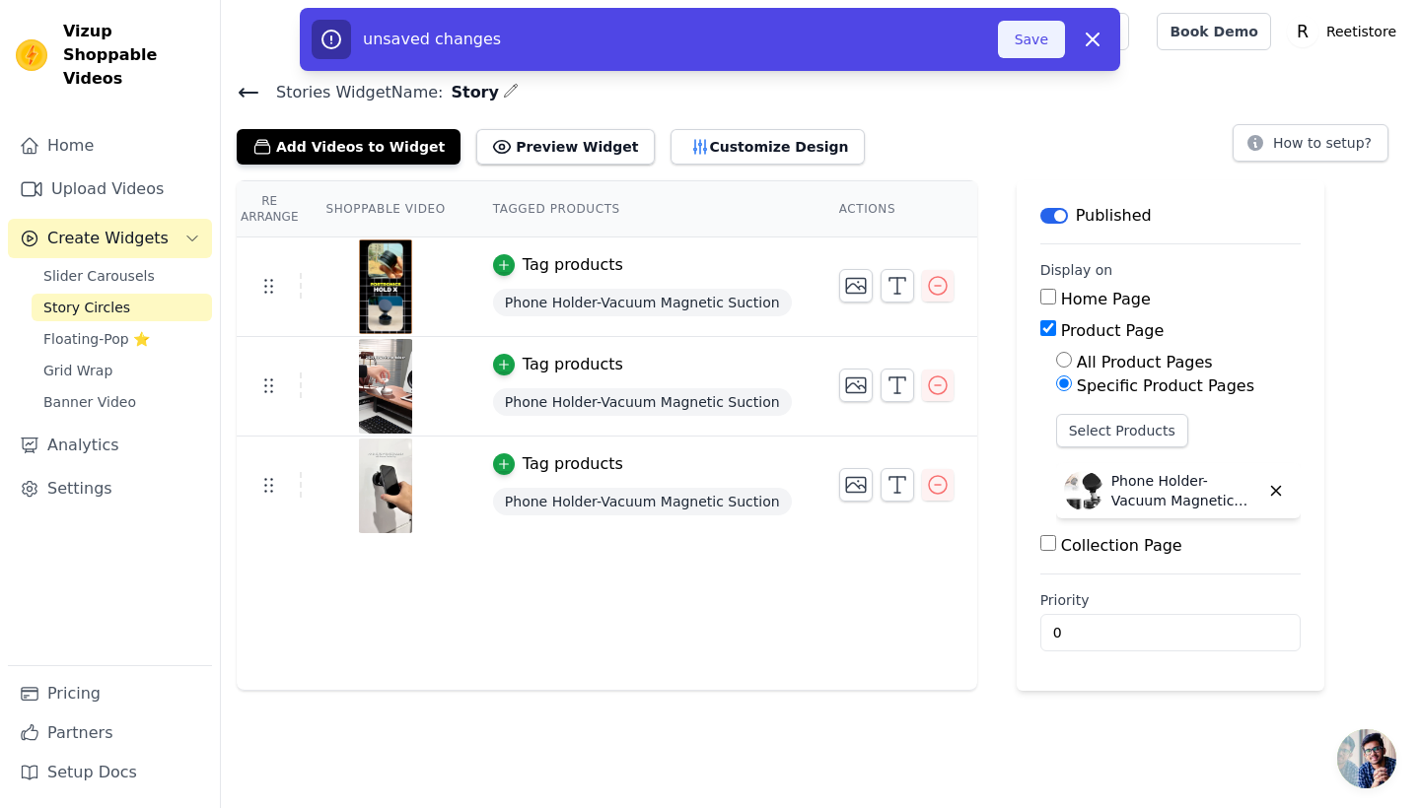
click at [1024, 50] on button "Save" at bounding box center [1031, 39] width 67 height 37
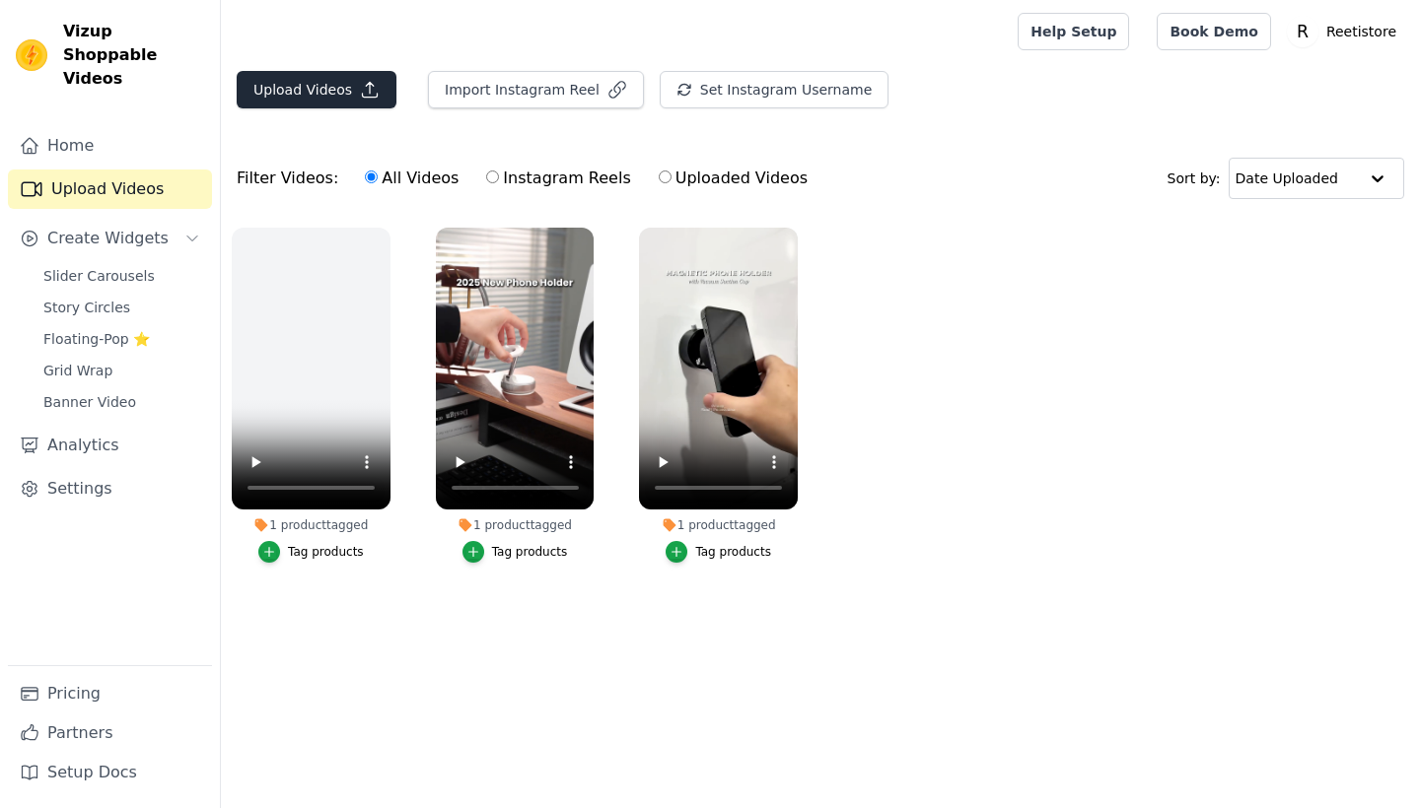
click at [307, 97] on button "Upload Videos" at bounding box center [317, 89] width 160 height 37
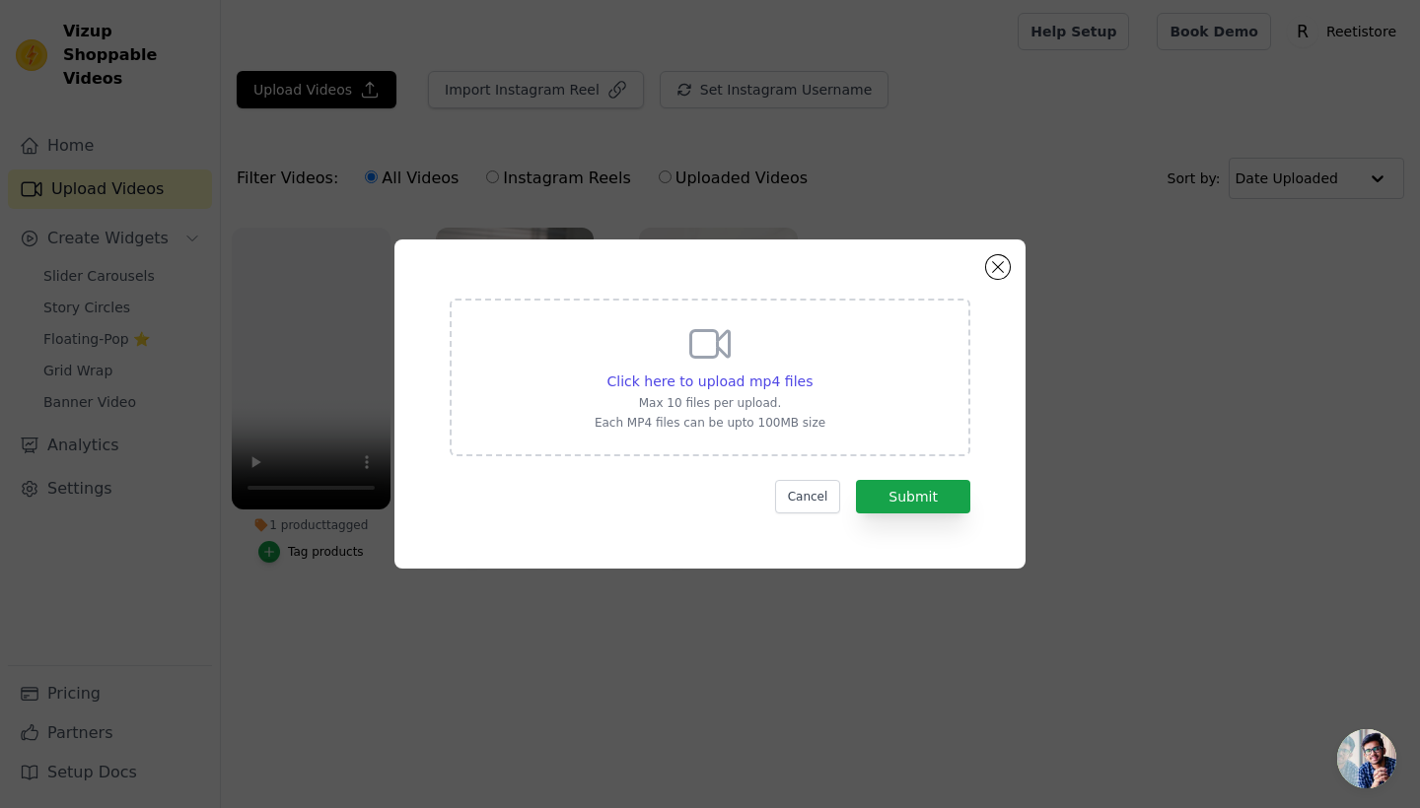
click at [754, 333] on div "Click here to upload mp4 files Max 10 files per upload. Each MP4 files can be u…" at bounding box center [710, 375] width 231 height 110
click at [811, 371] on input "Click here to upload mp4 files Max 10 files per upload. Each MP4 files can be u…" at bounding box center [811, 371] width 1 height 1
type input "C:\fakepath\974c2f74539d45aee510b7d7113e57dd.mp4"
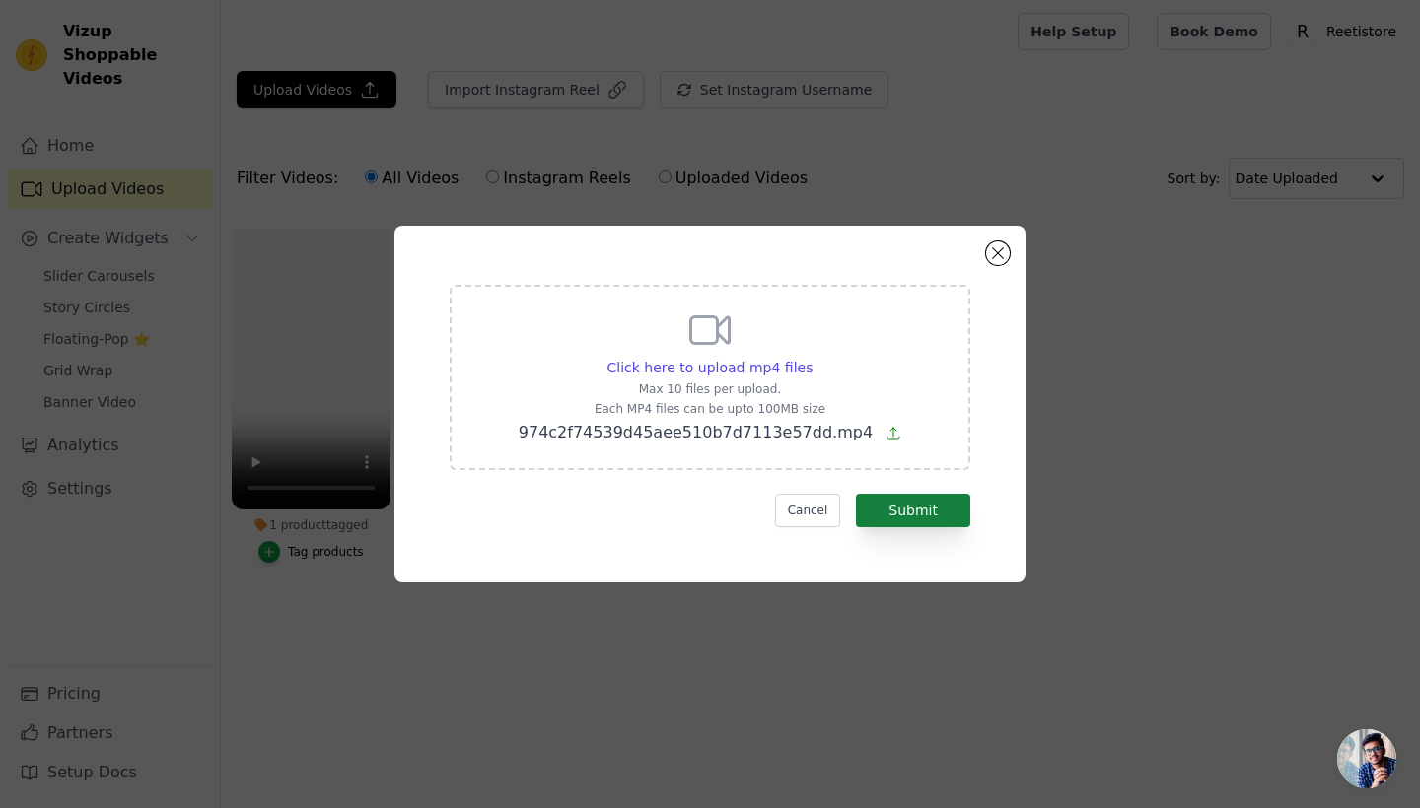
click at [918, 512] on button "Submit" at bounding box center [913, 511] width 114 height 34
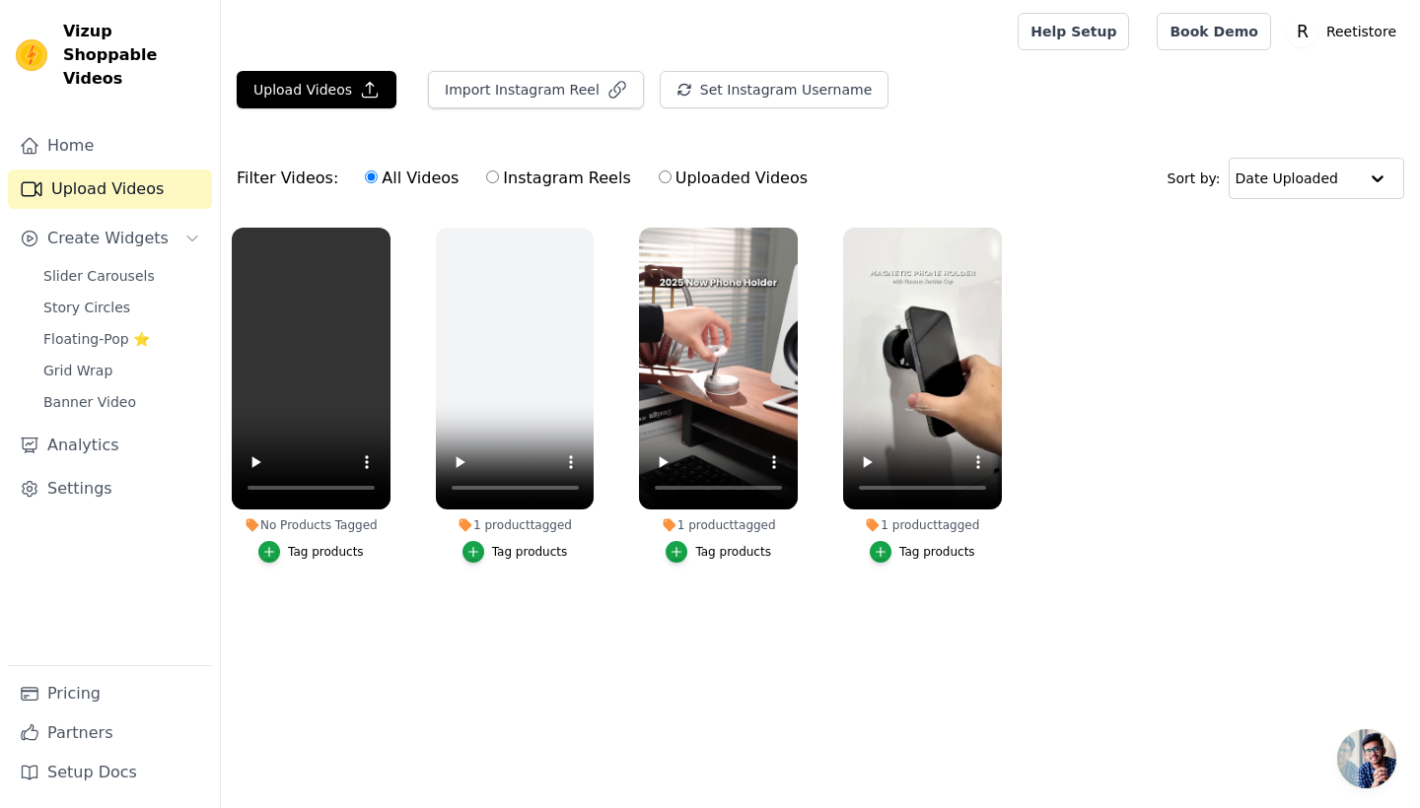
click at [355, 552] on div "Tag products" at bounding box center [326, 552] width 76 height 16
click at [323, 550] on div "Tag products" at bounding box center [326, 552] width 76 height 16
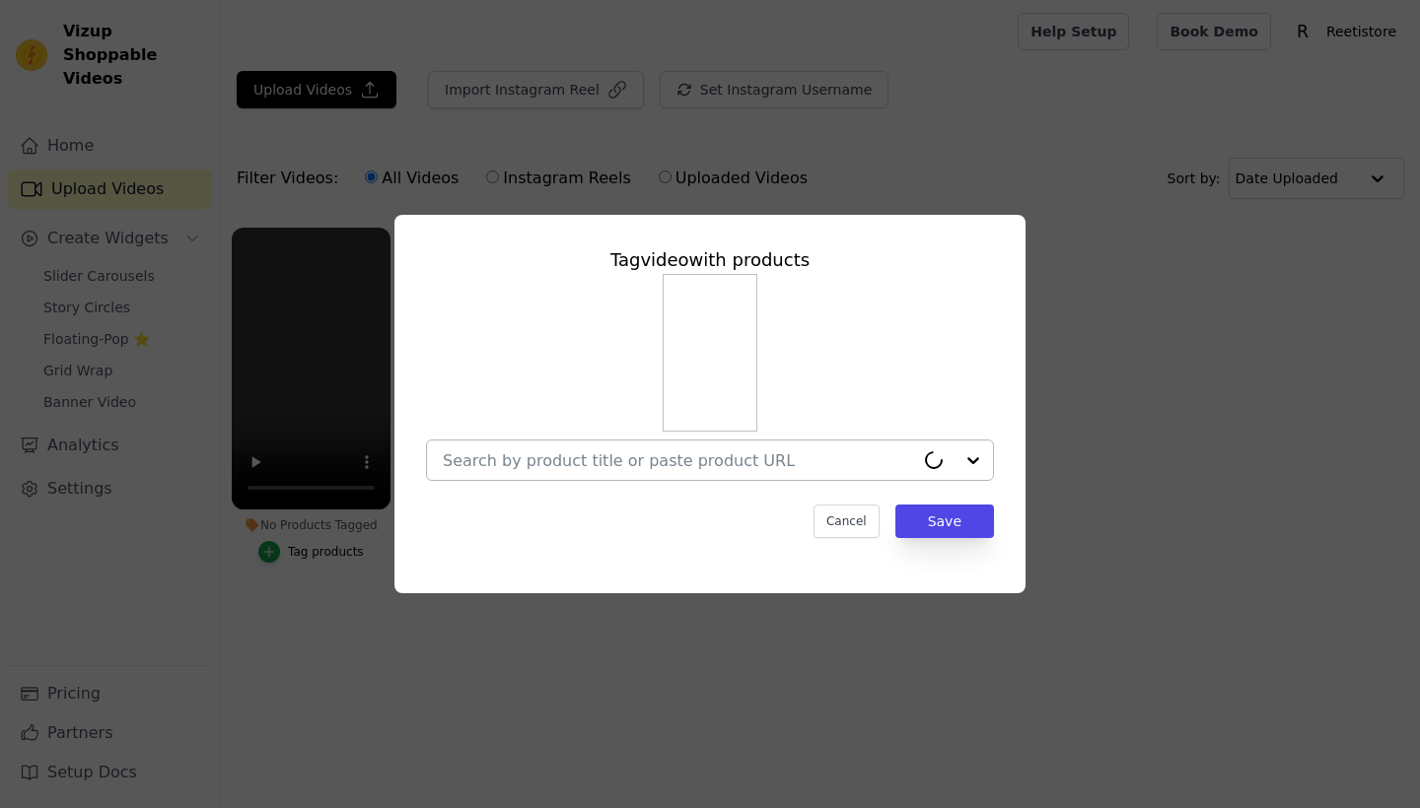
click at [545, 467] on input "No Products Tagged Tag video with products Cancel Save Tag products" at bounding box center [678, 461] width 471 height 19
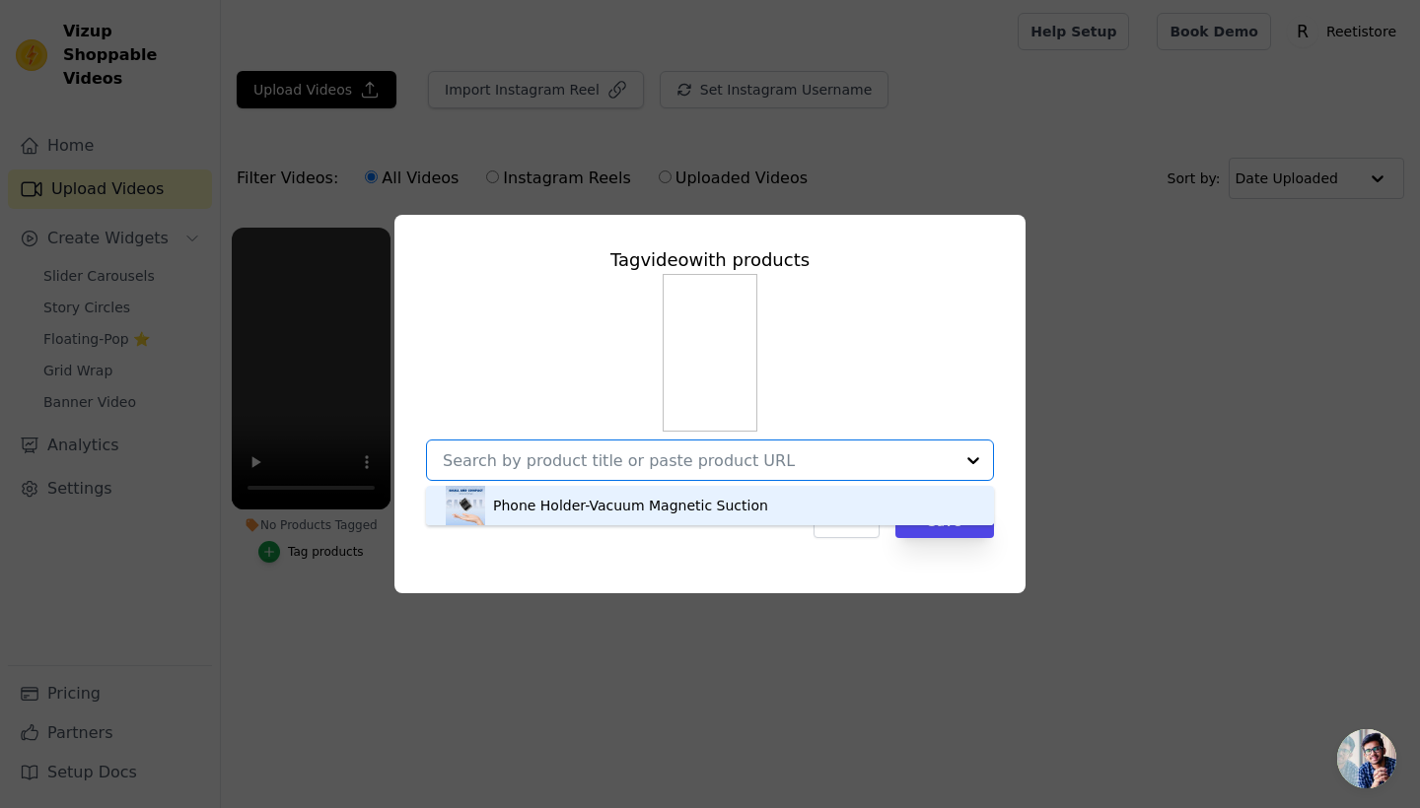
click at [560, 520] on div "Phone Holder-Vacuum Magnetic Suction" at bounding box center [710, 505] width 528 height 39
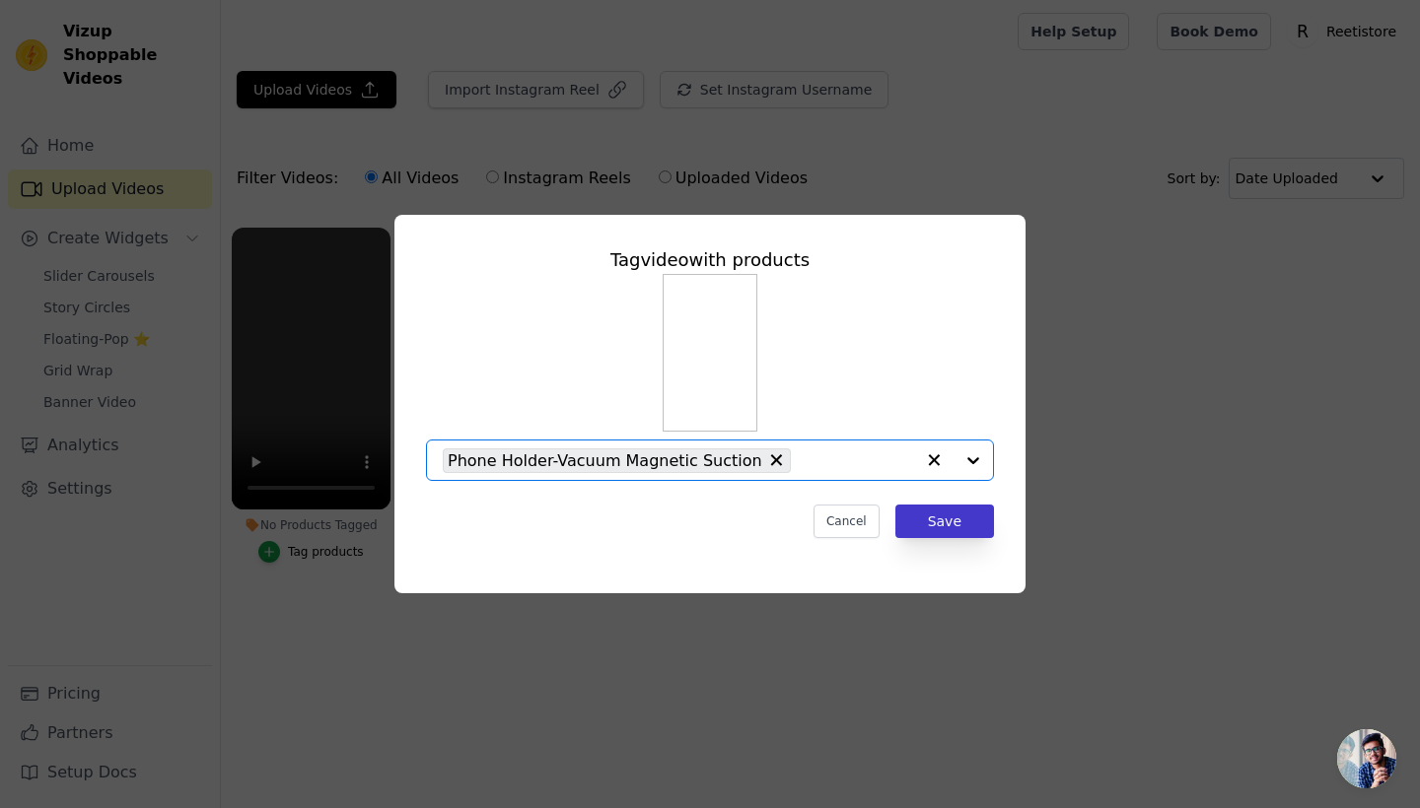
click at [942, 525] on button "Save" at bounding box center [944, 522] width 99 height 34
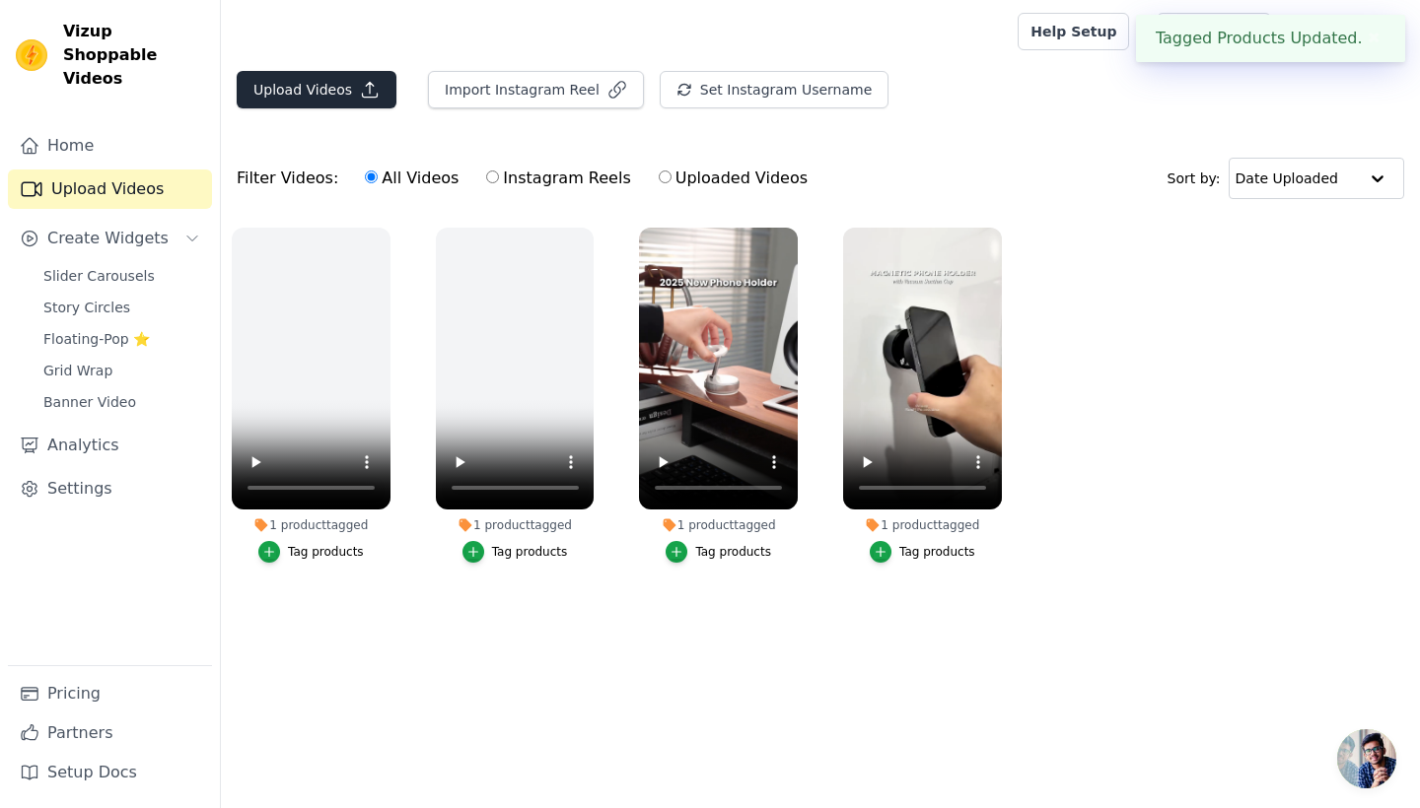
click at [306, 87] on button "Upload Videos" at bounding box center [317, 89] width 160 height 37
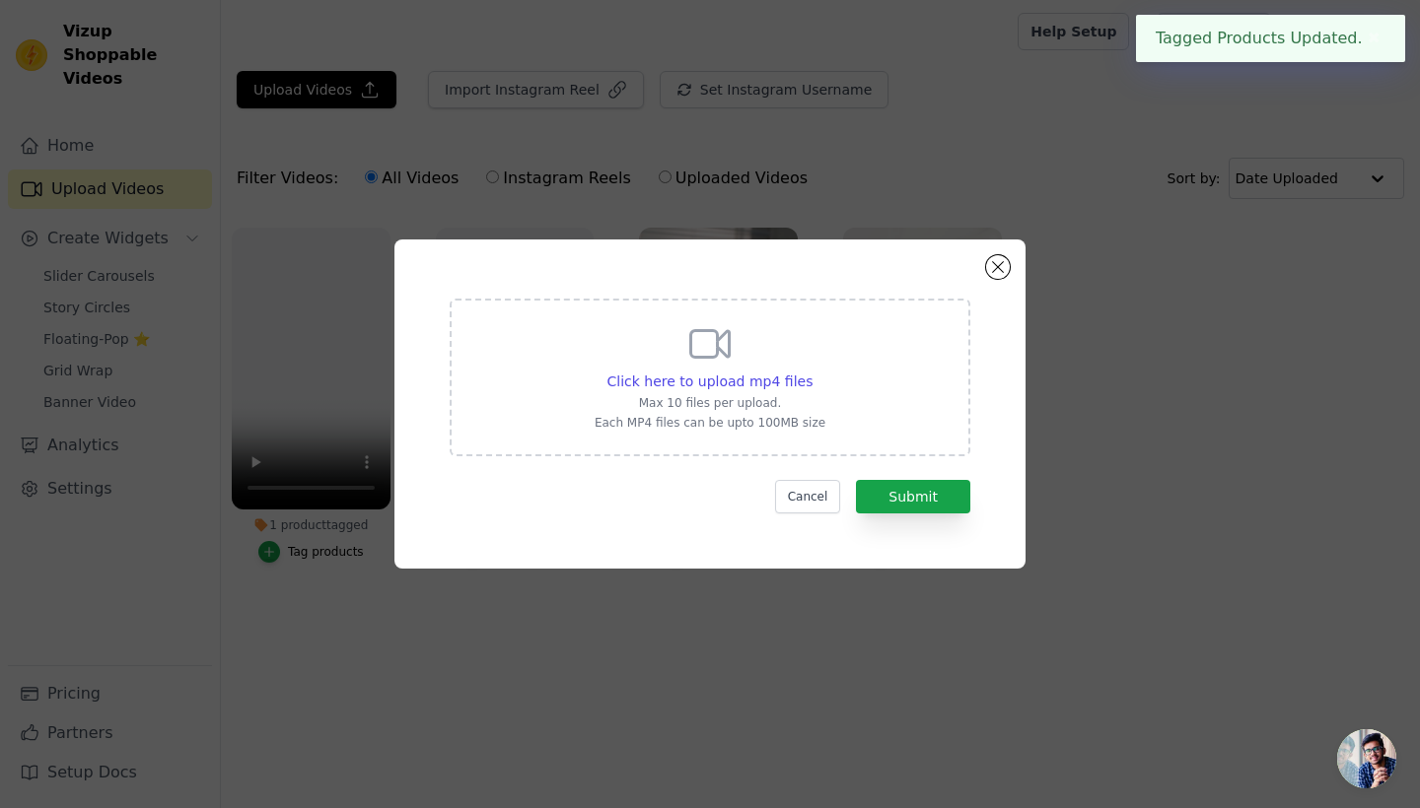
click at [712, 332] on icon at bounding box center [710, 344] width 38 height 27
click at [811, 371] on input "Click here to upload mp4 files Max 10 files per upload. Each MP4 files can be u…" at bounding box center [811, 371] width 1 height 1
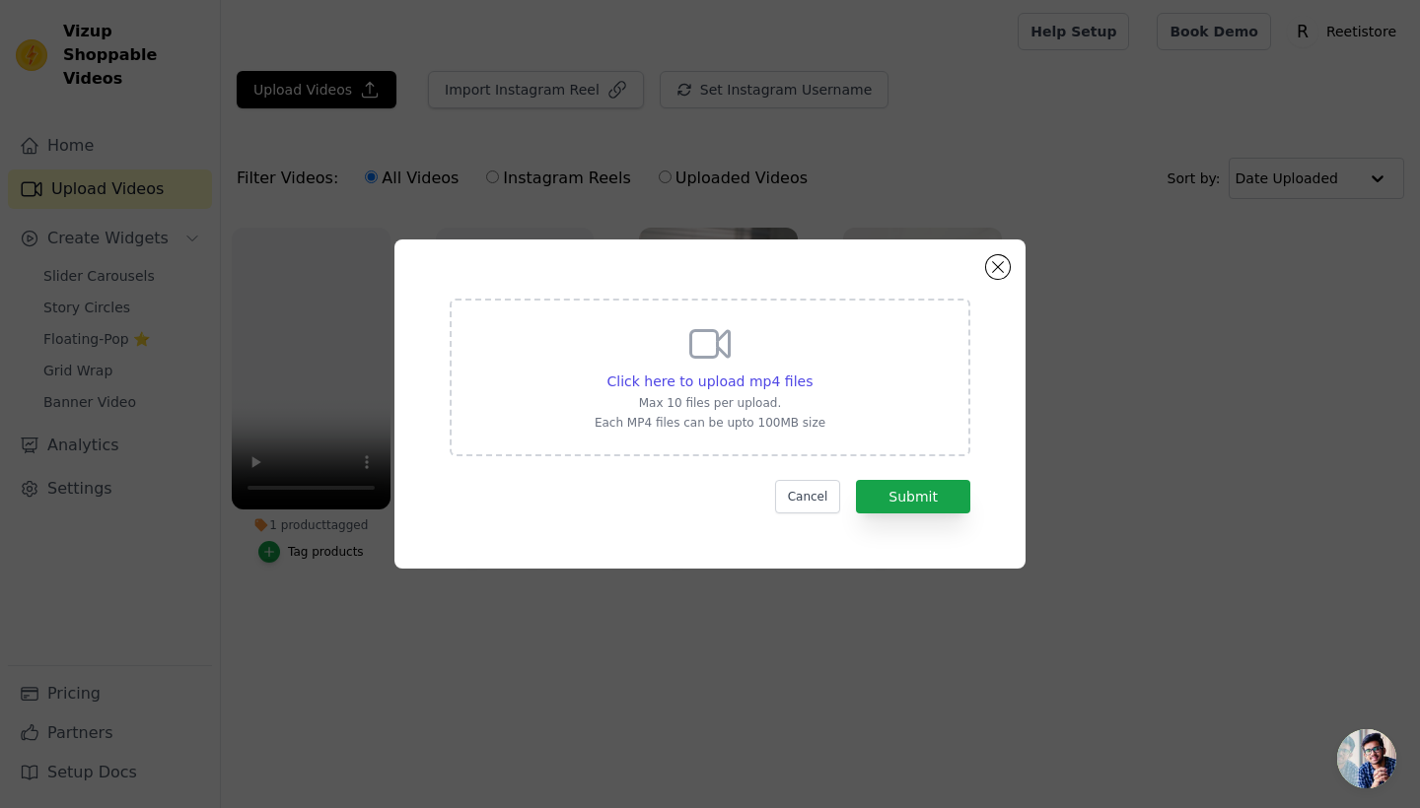
type input "C:\fakepath\ab7a2a4d5c8c95c028a7b7e7832ef62a.mp4"
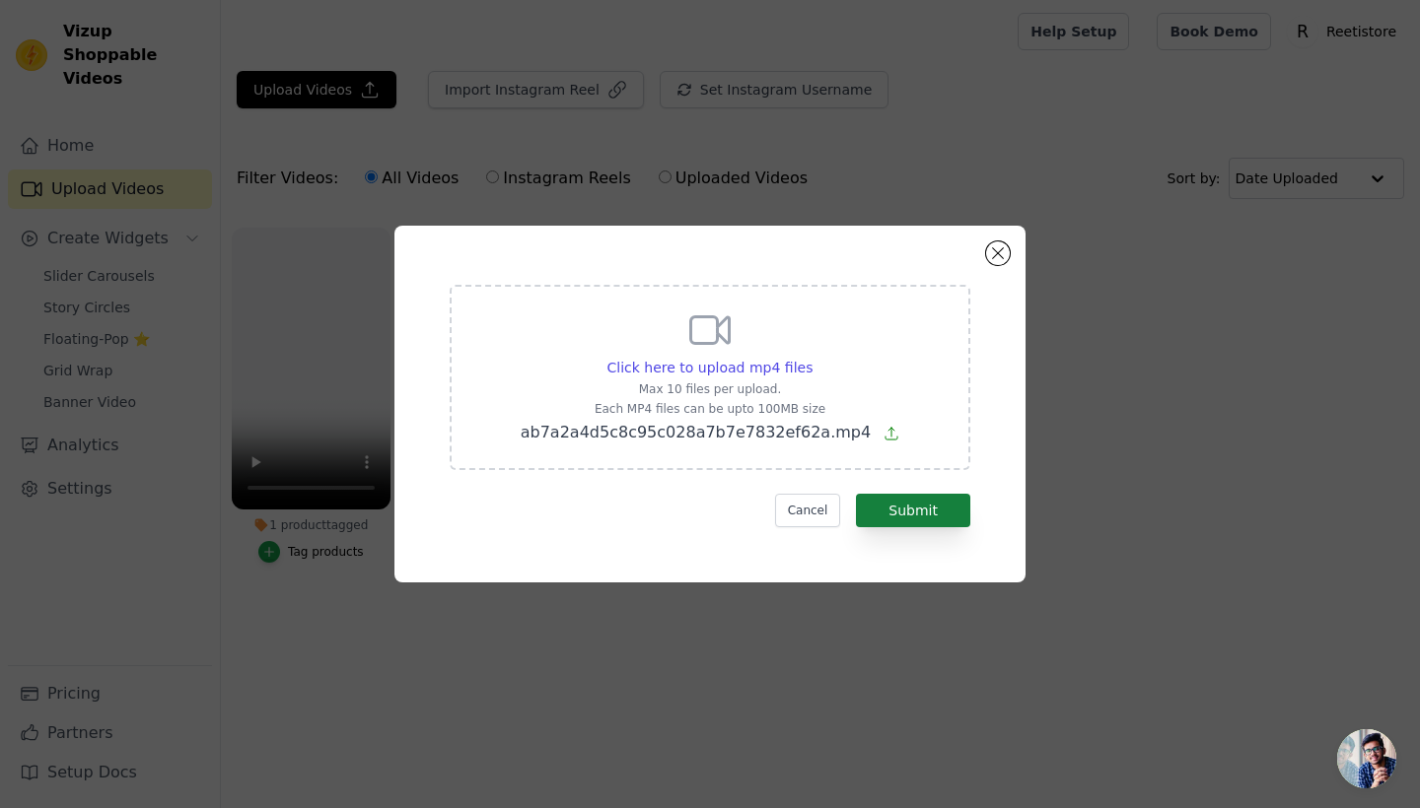
click at [950, 507] on button "Submit" at bounding box center [913, 511] width 114 height 34
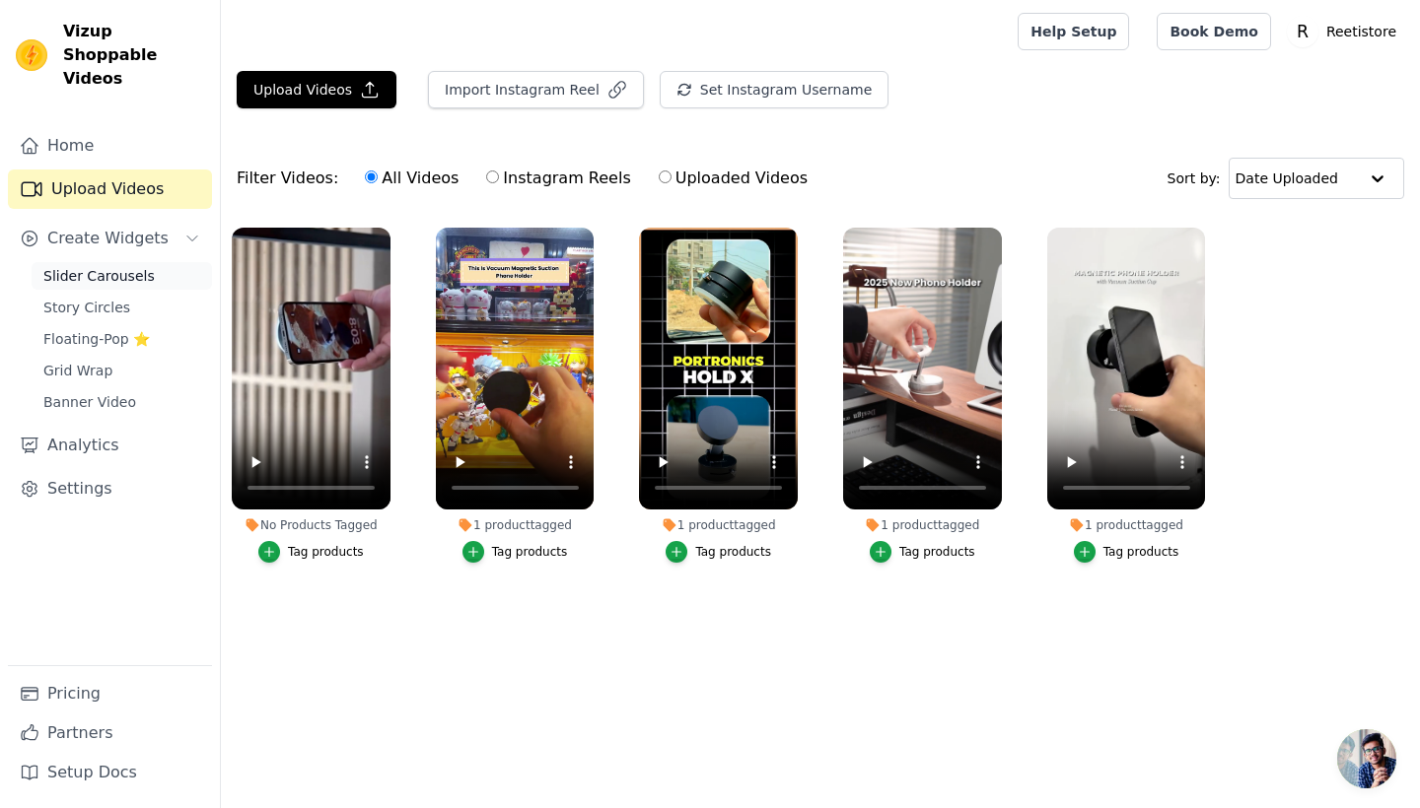
click at [160, 264] on link "Slider Carousels" at bounding box center [122, 276] width 180 height 28
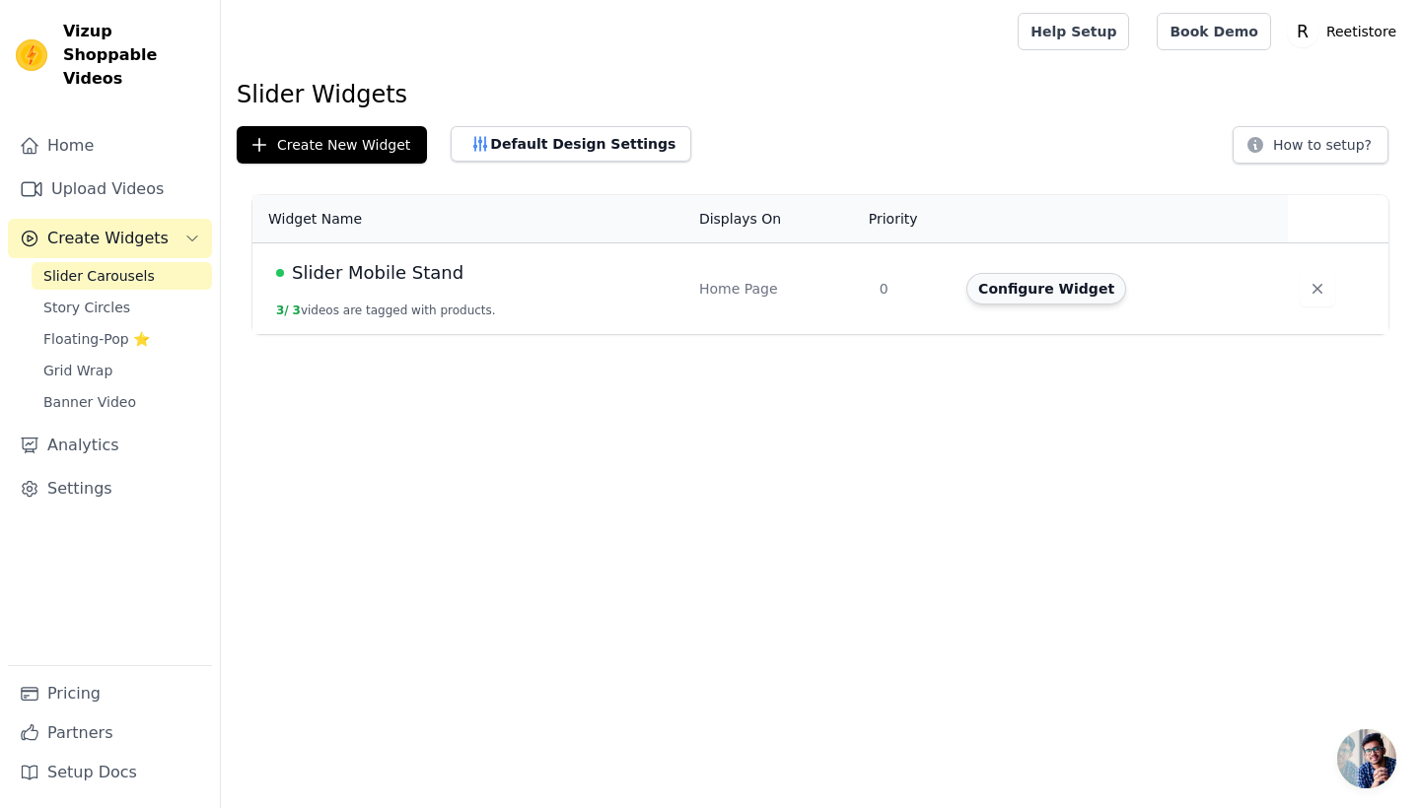
click at [1026, 283] on button "Configure Widget" at bounding box center [1046, 289] width 160 height 32
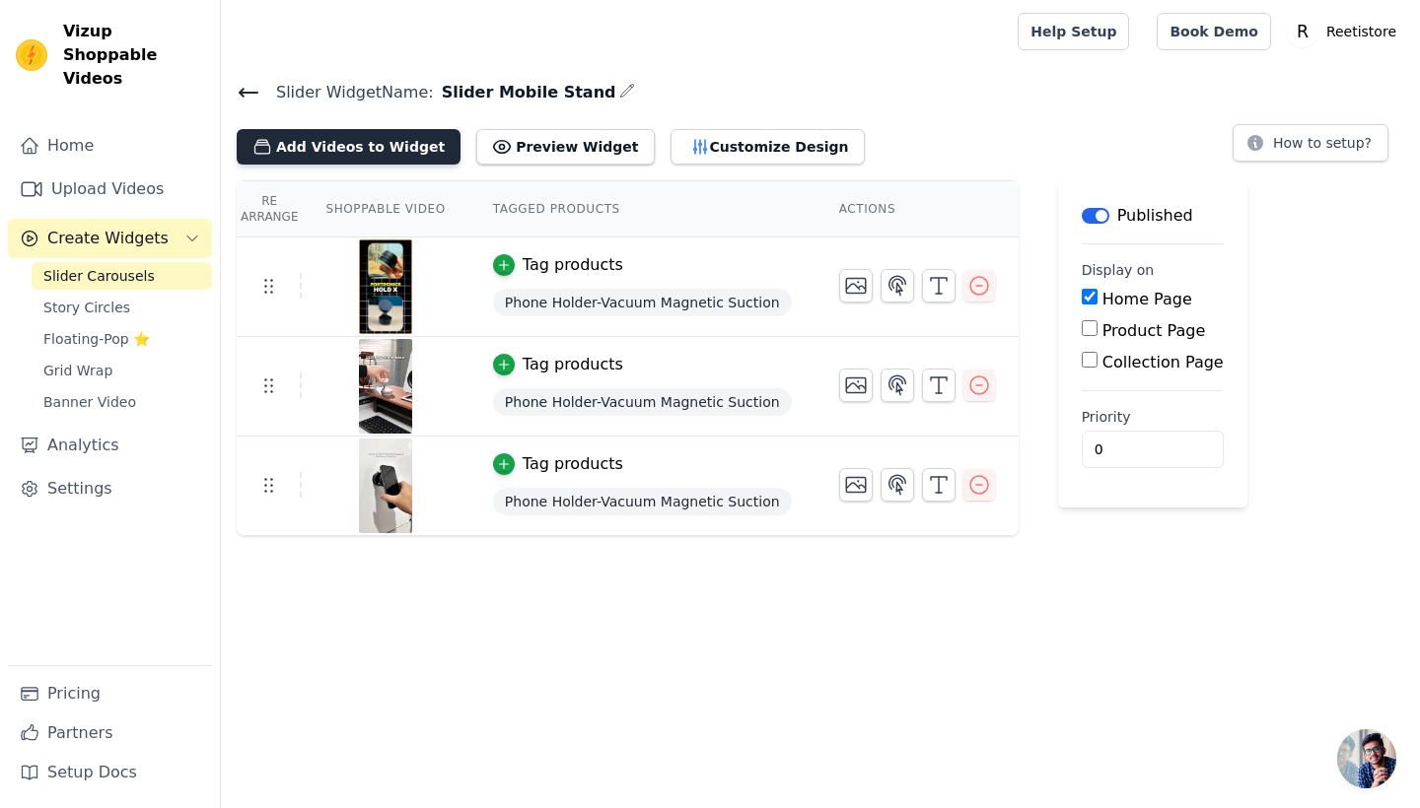
click at [371, 147] on button "Add Videos to Widget" at bounding box center [349, 146] width 224 height 35
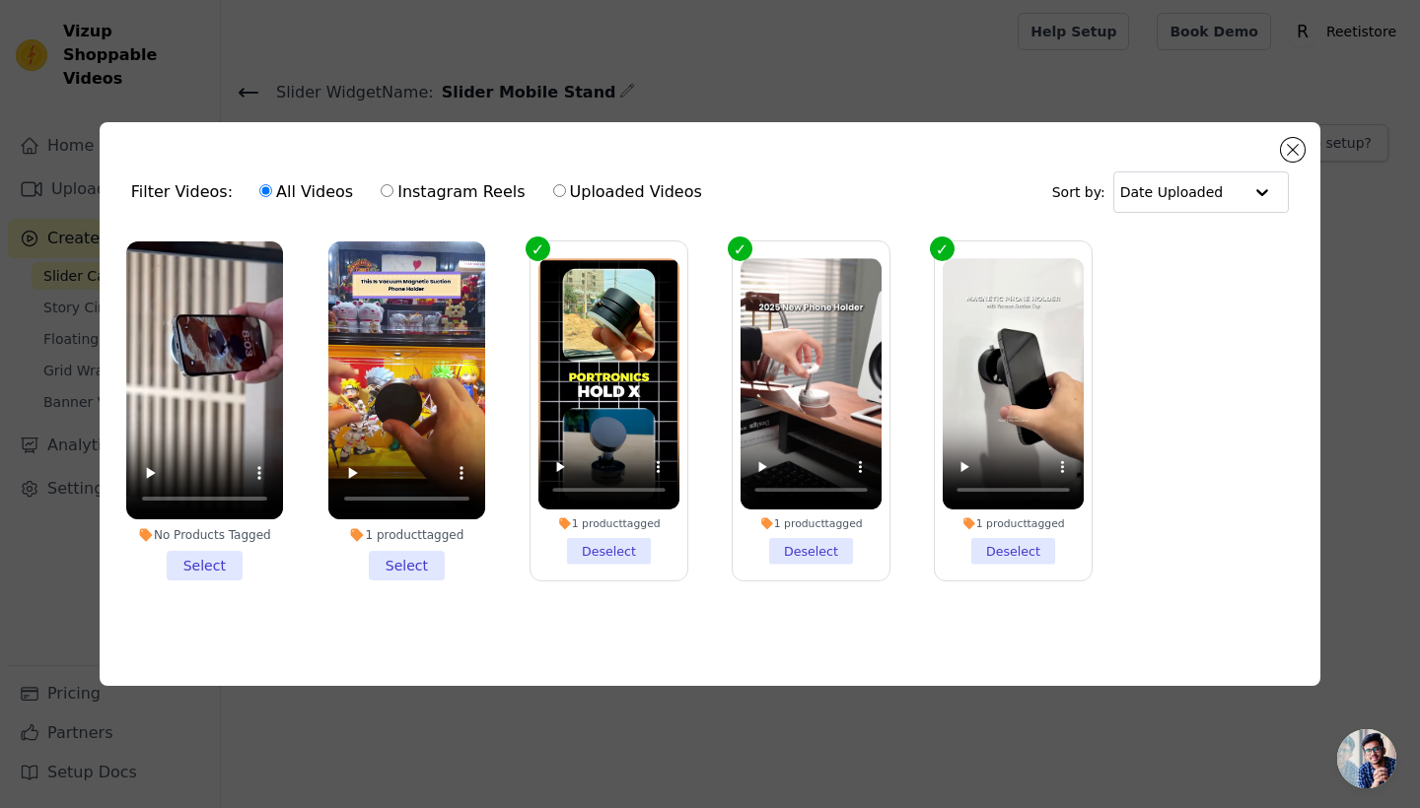
click at [210, 558] on li "No Products Tagged Select" at bounding box center [204, 412] width 157 height 340
click at [0, 0] on input "No Products Tagged Select" at bounding box center [0, 0] width 0 height 0
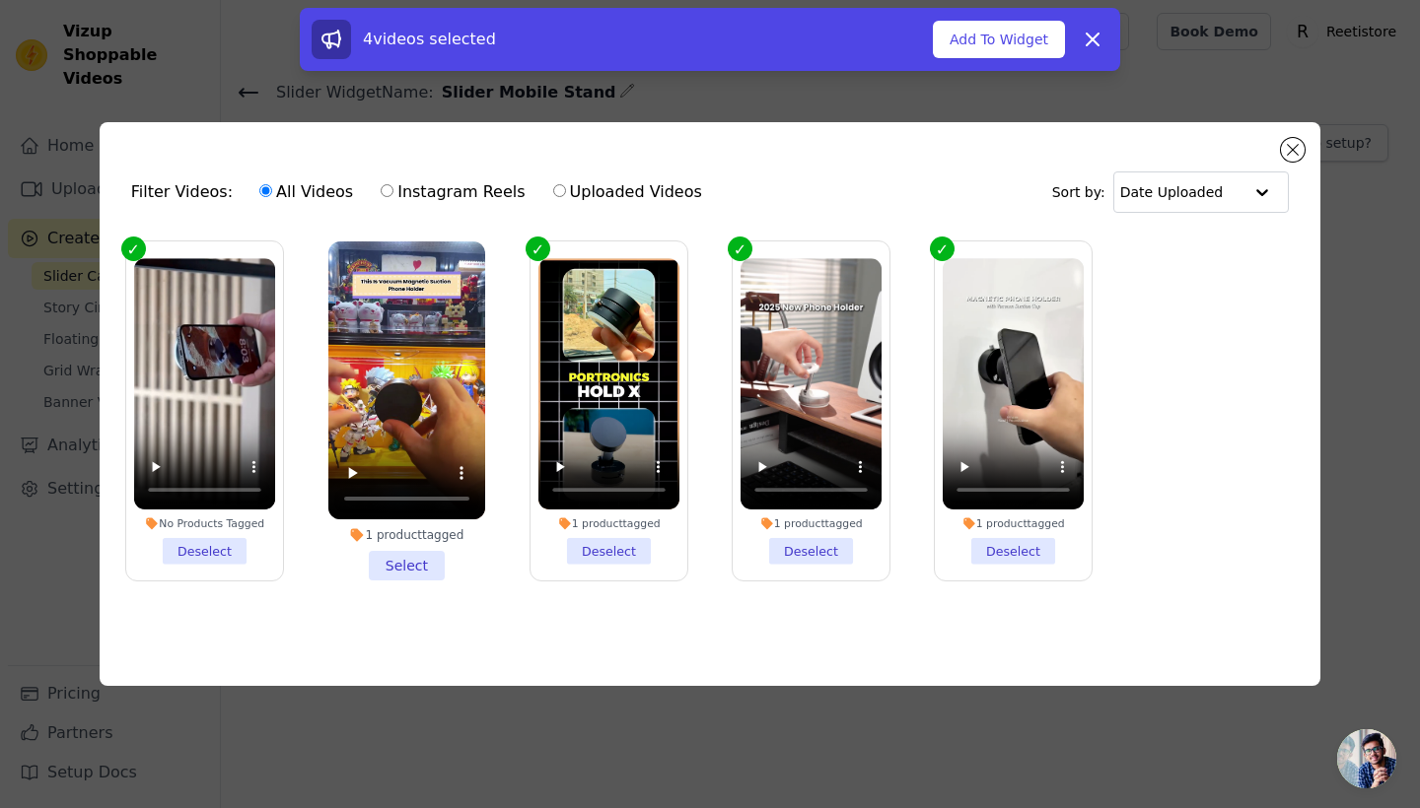
click at [375, 558] on li "1 product tagged Select" at bounding box center [406, 412] width 157 height 340
click at [0, 0] on input "1 product tagged Select" at bounding box center [0, 0] width 0 height 0
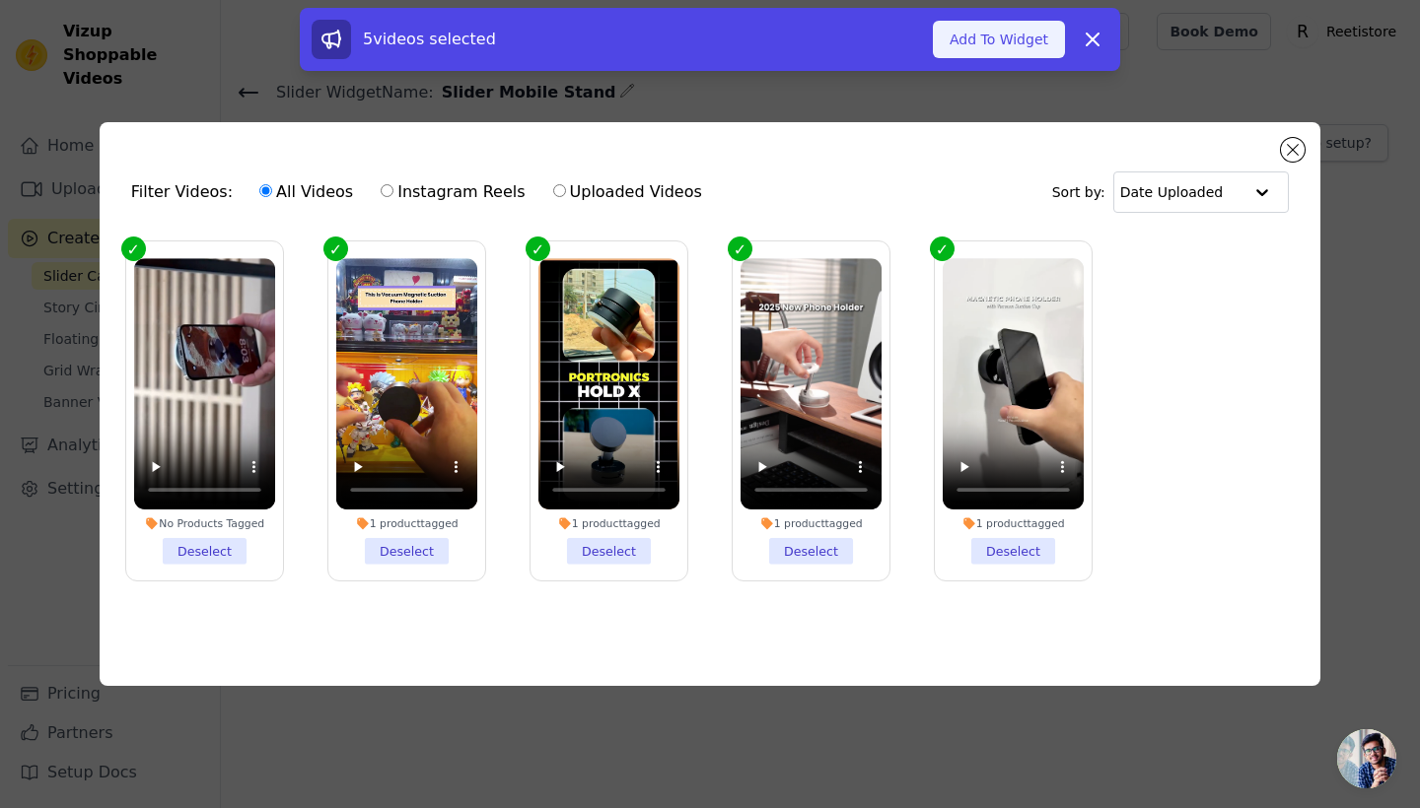
click at [1012, 37] on button "Add To Widget" at bounding box center [999, 39] width 132 height 37
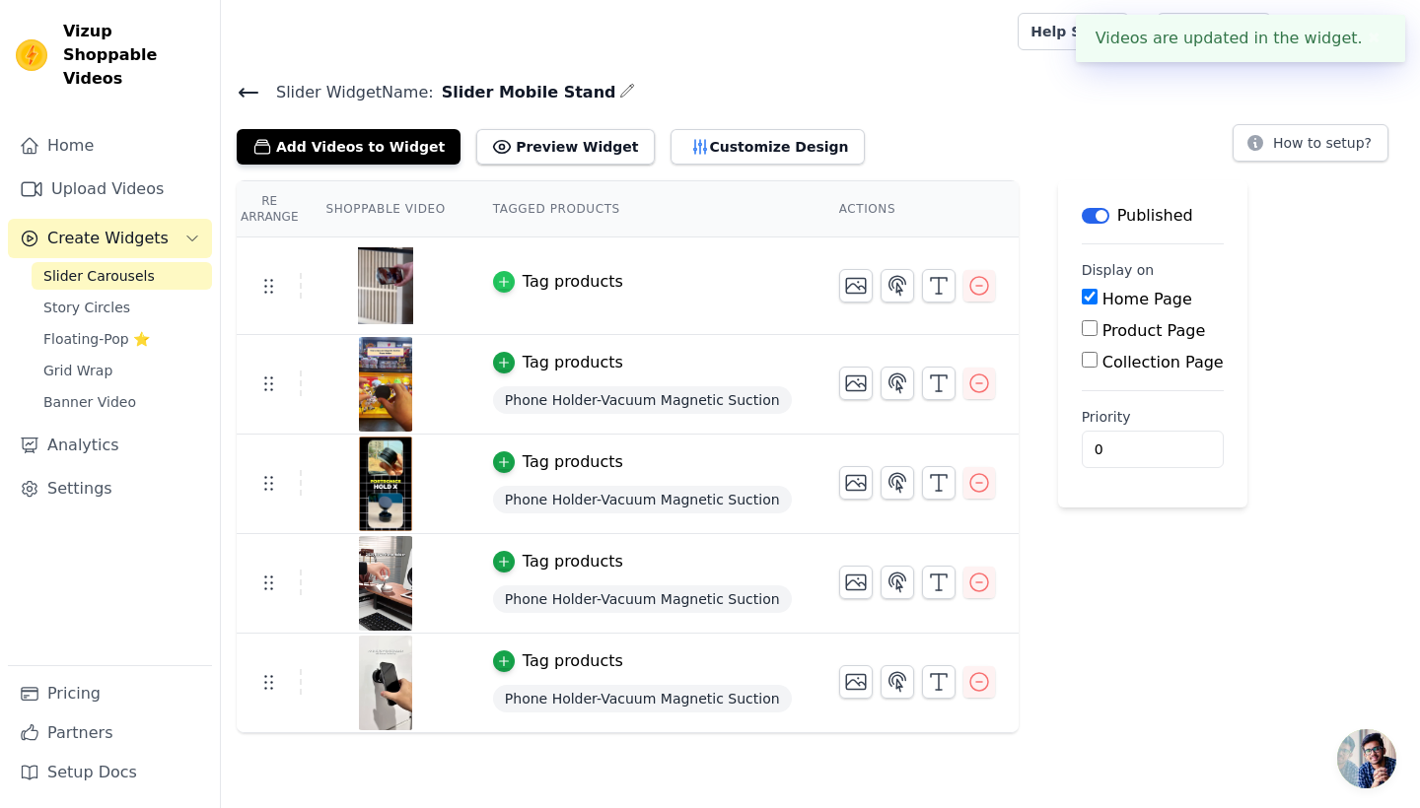
click at [502, 281] on icon "button" at bounding box center [503, 282] width 9 height 9
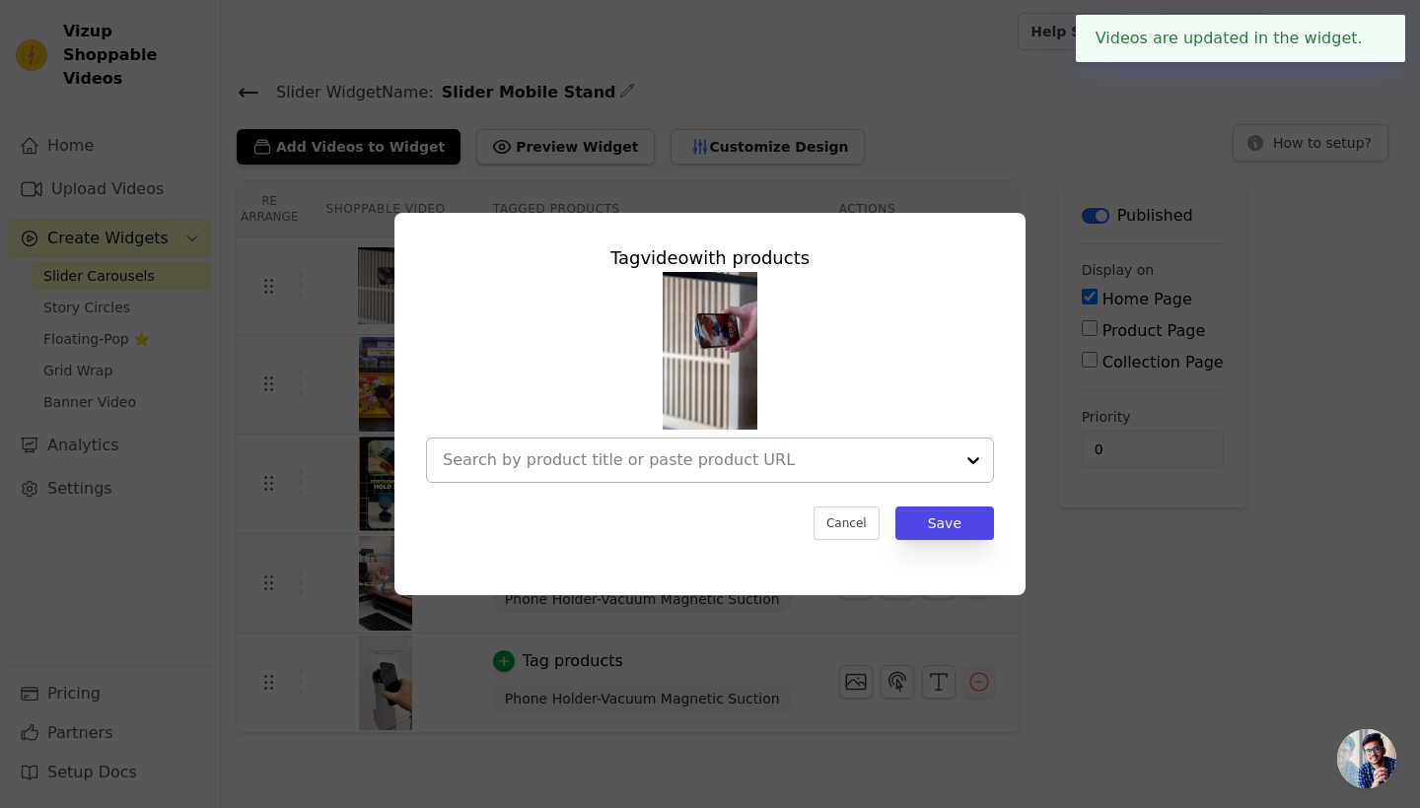
click at [582, 459] on input "text" at bounding box center [698, 461] width 511 height 24
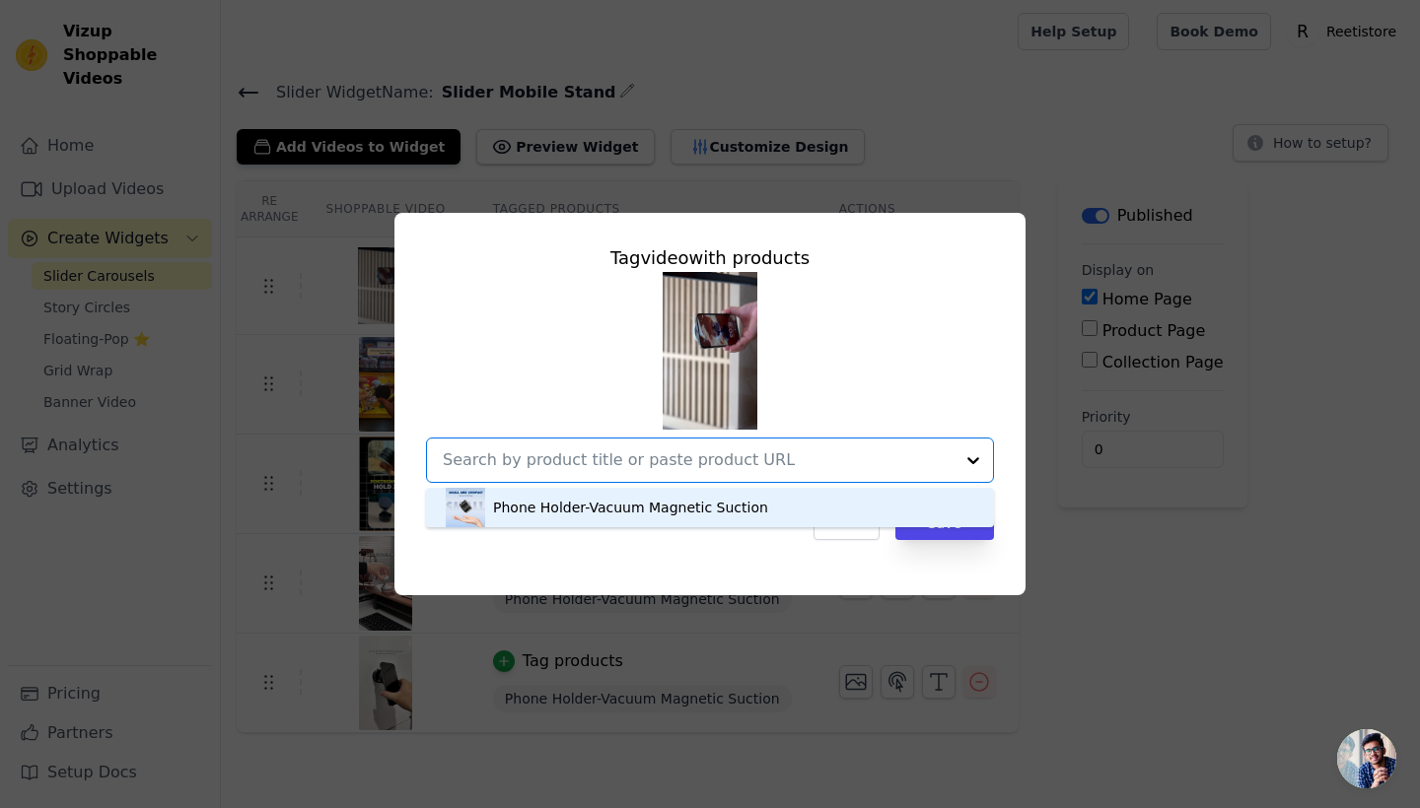
click at [583, 518] on div "Phone Holder-Vacuum Magnetic Suction" at bounding box center [630, 508] width 275 height 20
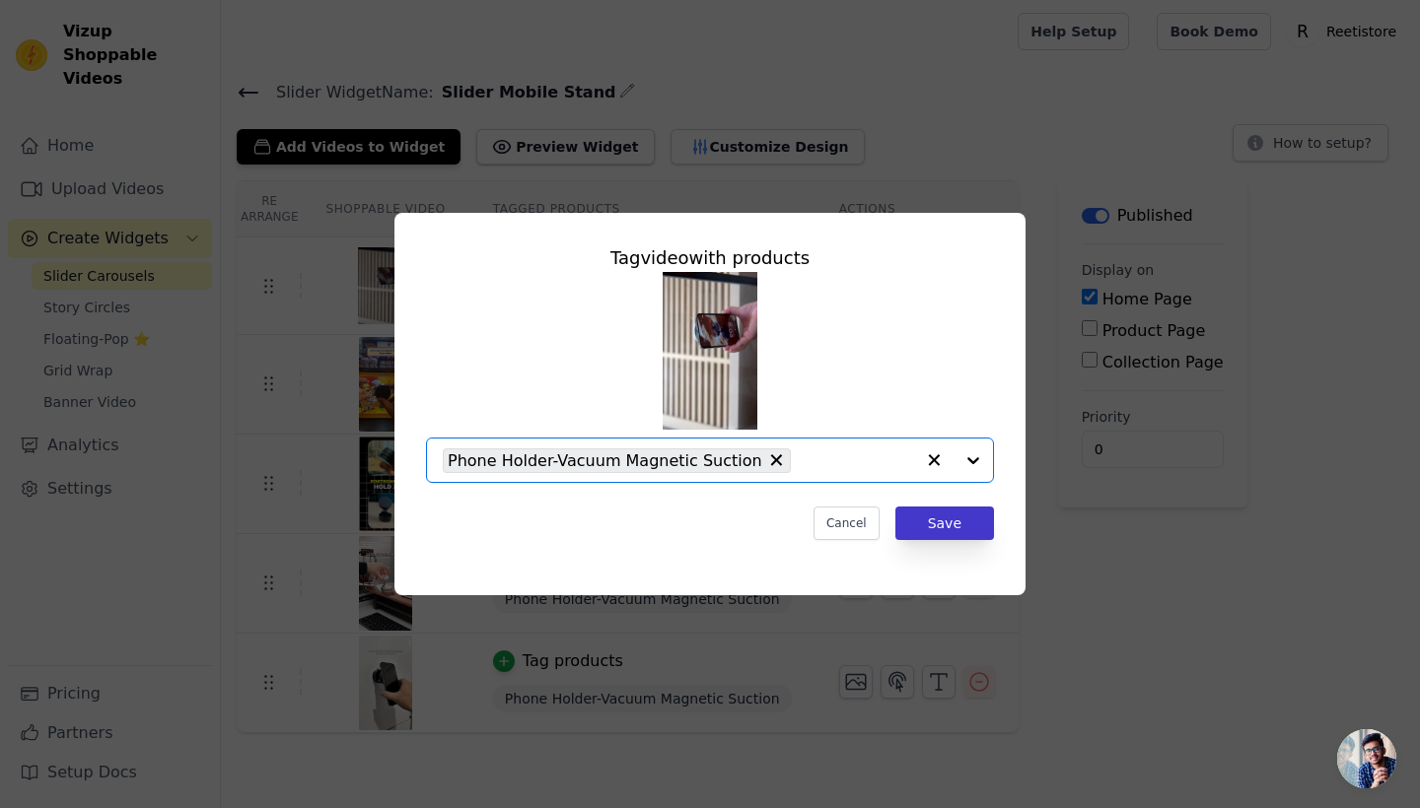
click at [939, 525] on button "Save" at bounding box center [944, 524] width 99 height 34
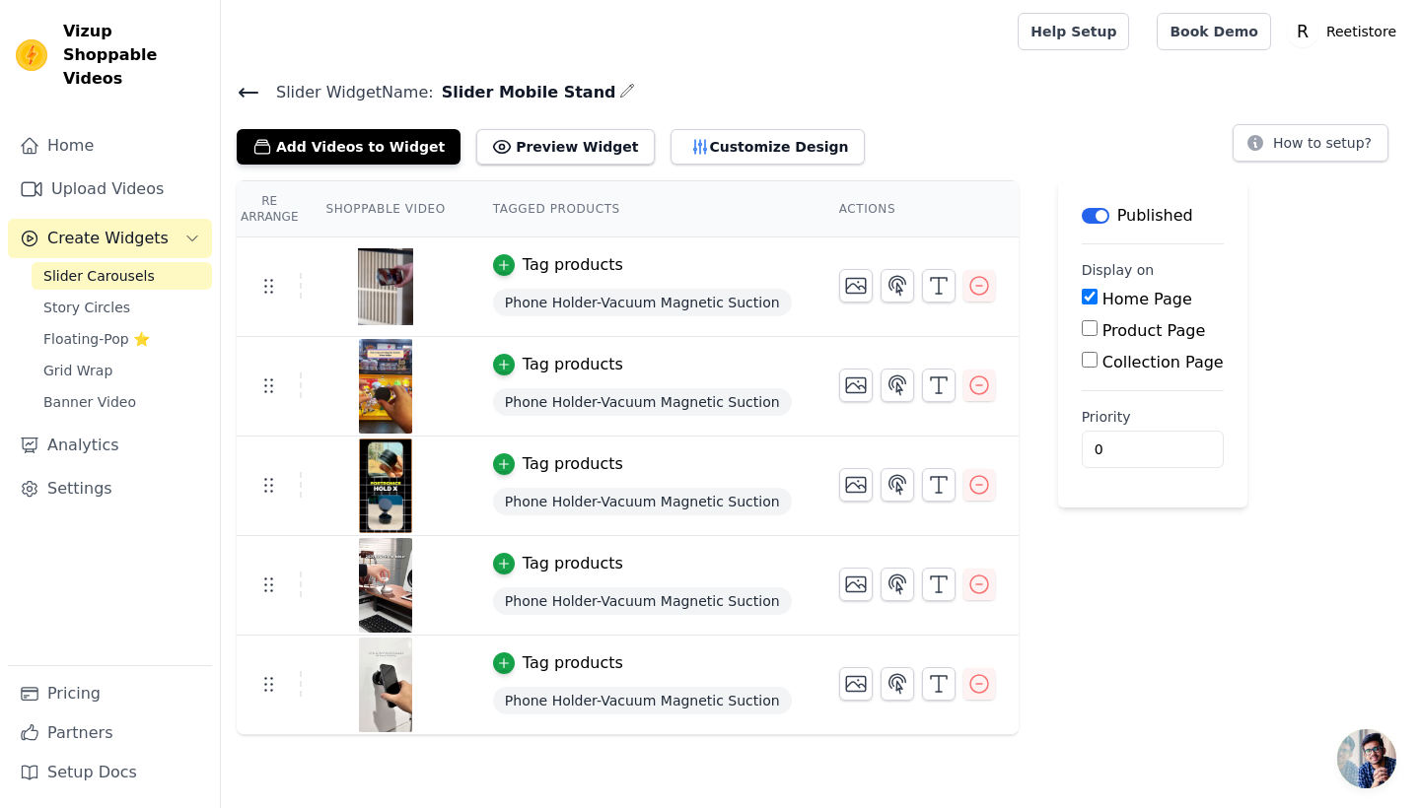
click at [1078, 98] on h4 "Slider Widget Name: Slider Mobile Stand" at bounding box center [820, 92] width 1167 height 27
click at [124, 298] on span "Story Circles" at bounding box center [86, 308] width 87 height 20
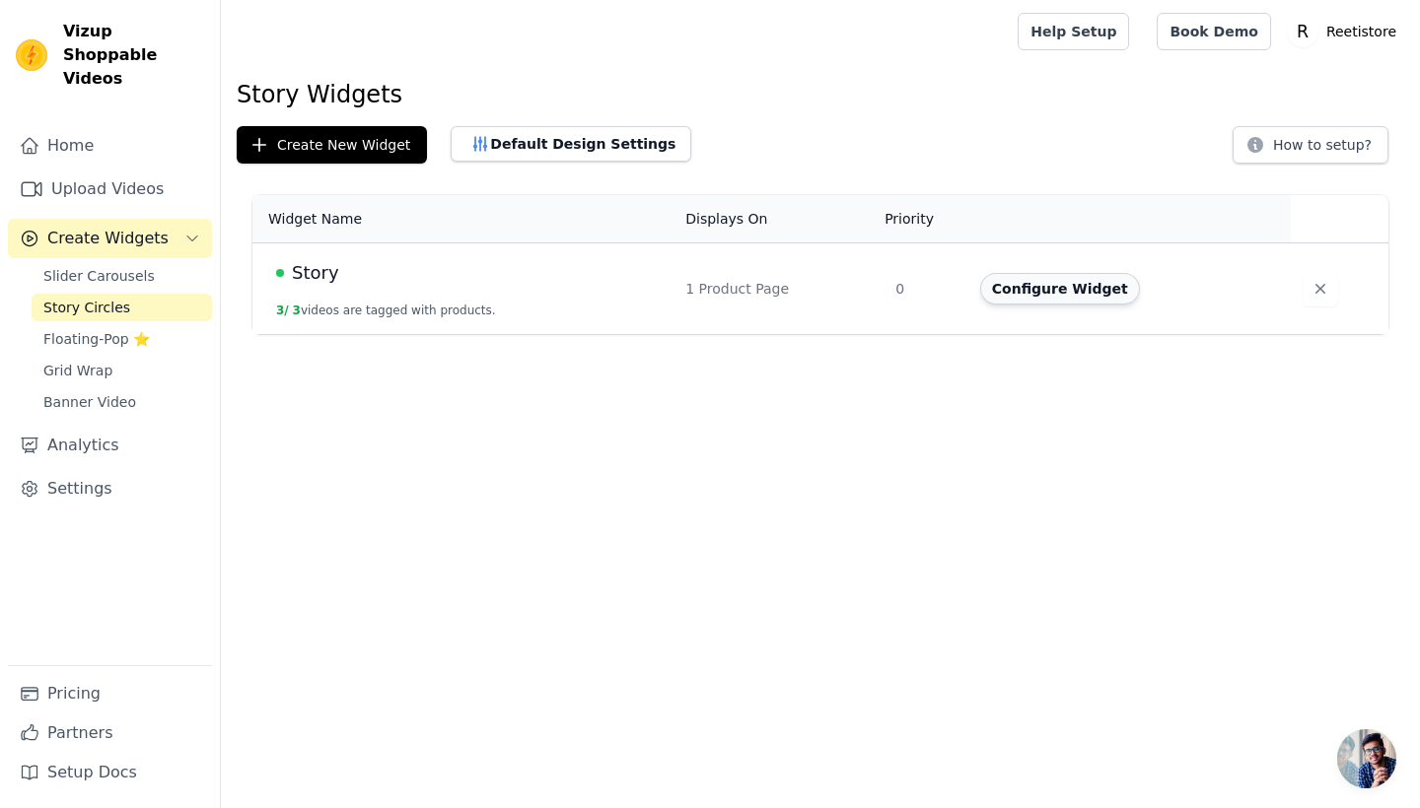
click at [1046, 279] on button "Configure Widget" at bounding box center [1060, 289] width 160 height 32
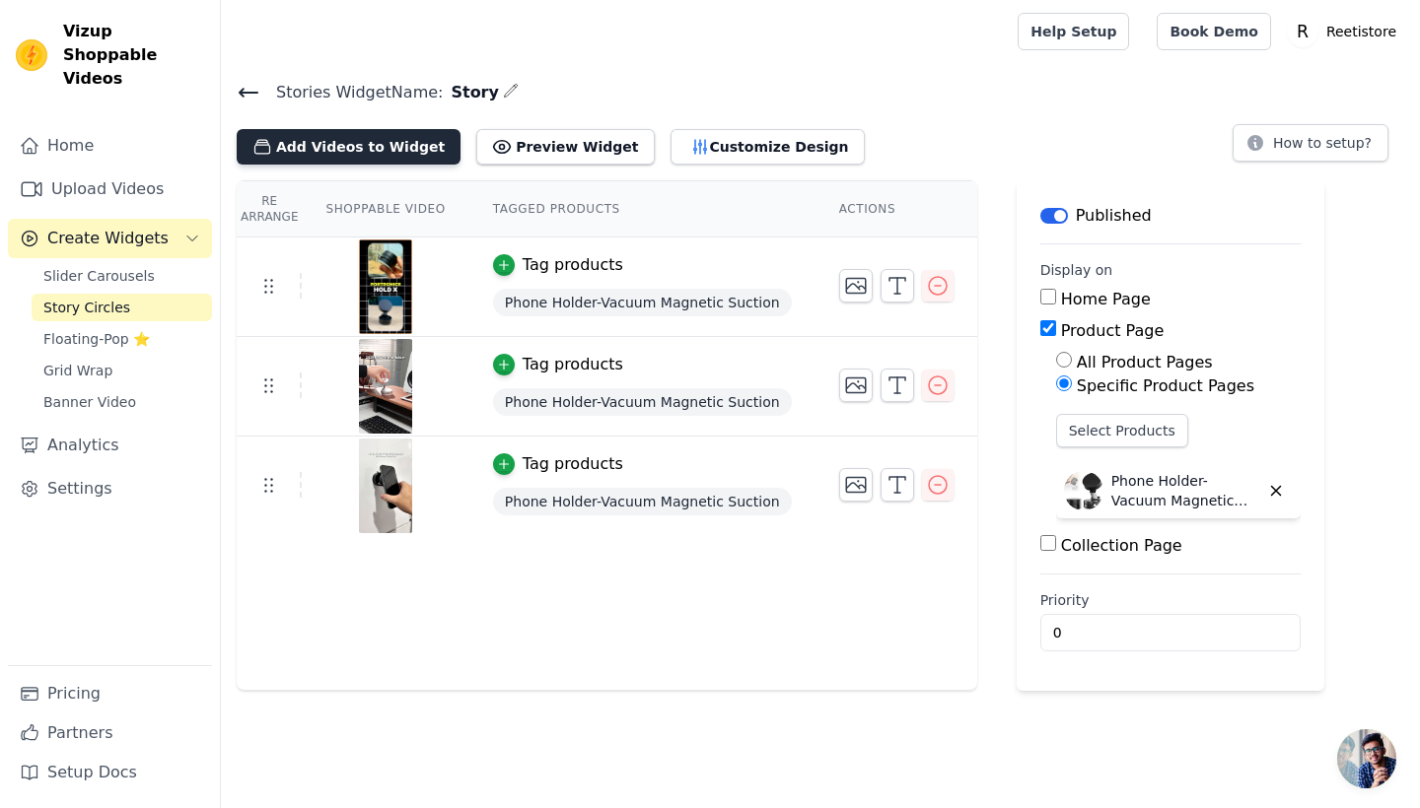
click at [368, 153] on button "Add Videos to Widget" at bounding box center [349, 146] width 224 height 35
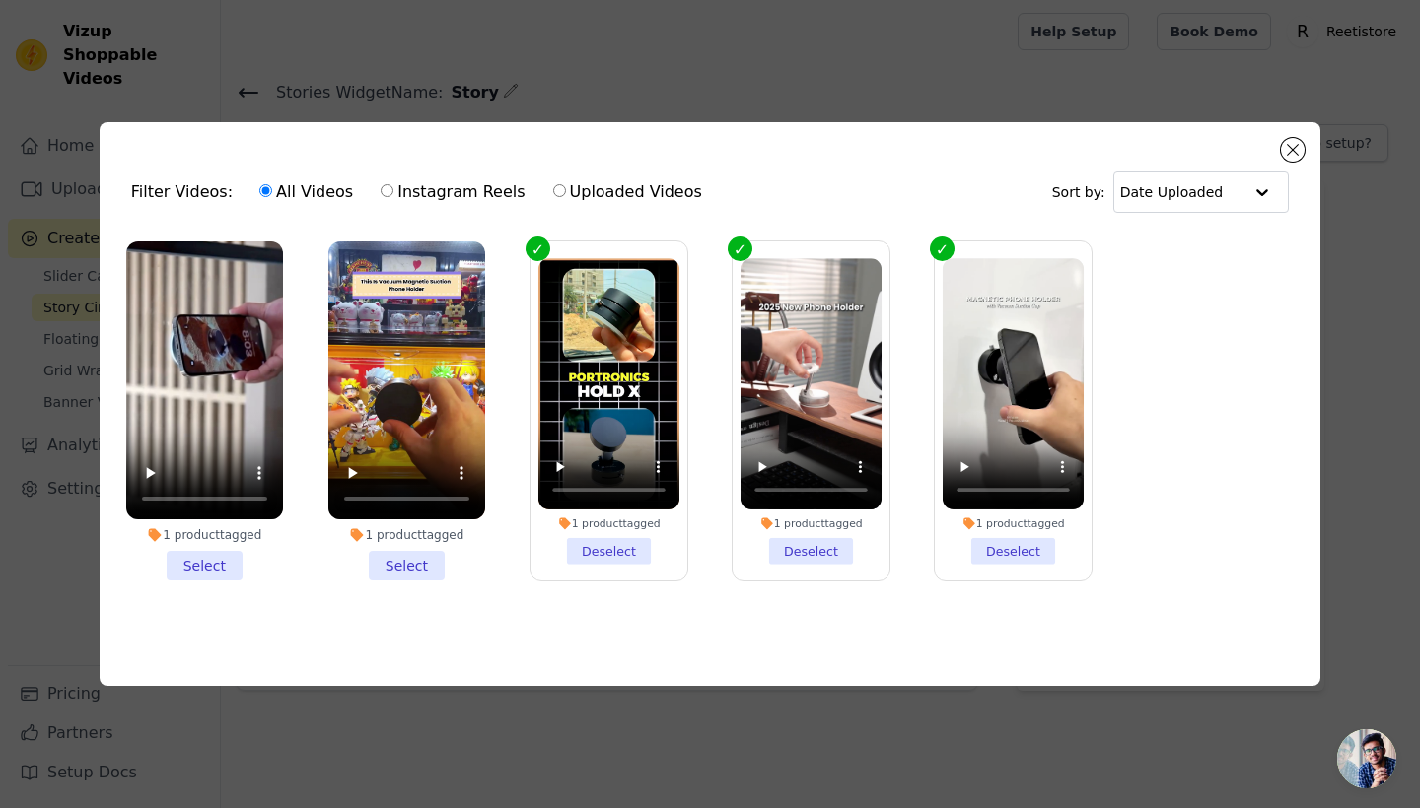
click at [213, 580] on div "1 product tagged Select" at bounding box center [204, 412] width 178 height 362
click at [219, 574] on li "1 product tagged Select" at bounding box center [204, 412] width 157 height 340
click at [0, 0] on input "1 product tagged Select" at bounding box center [0, 0] width 0 height 0
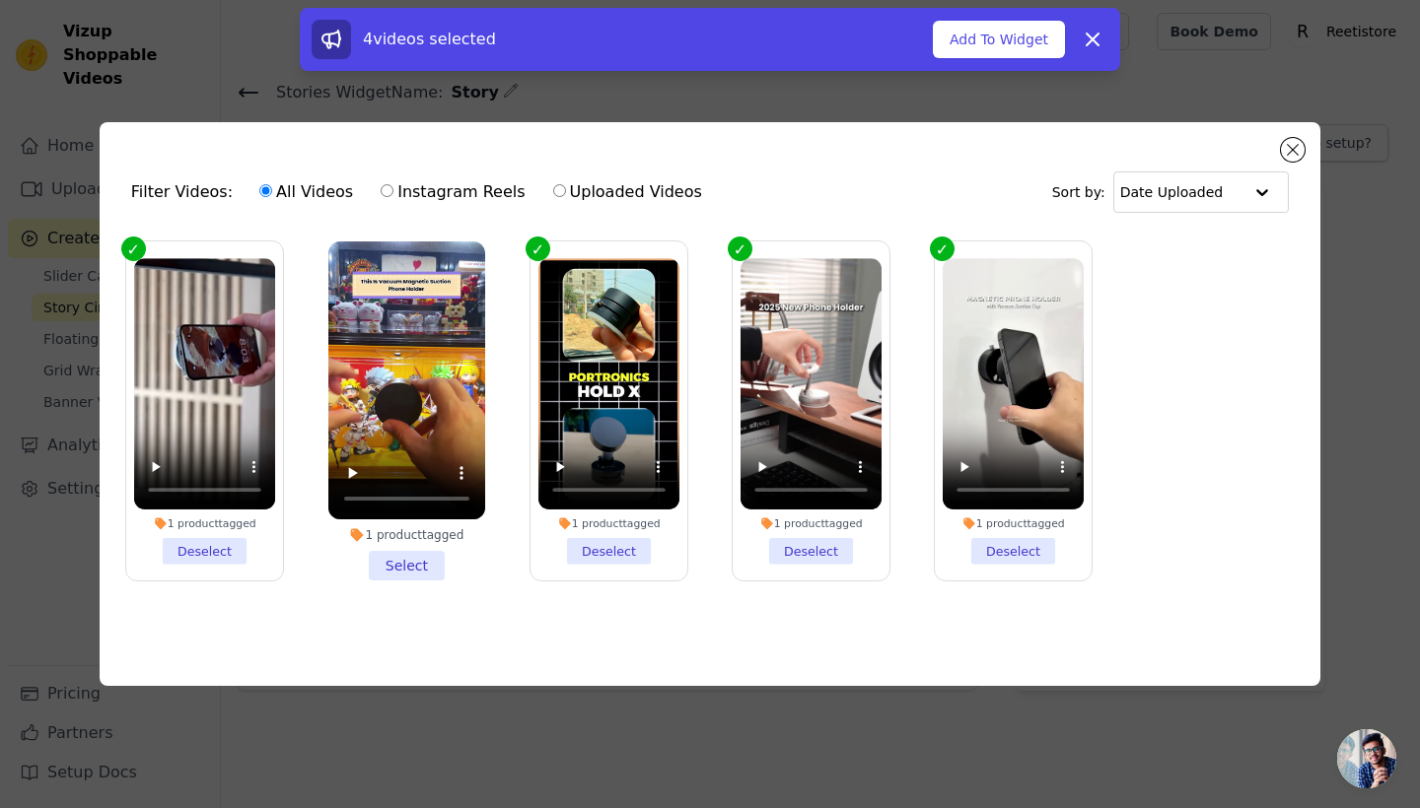
click at [391, 543] on li "1 product tagged Select" at bounding box center [406, 412] width 157 height 340
click at [0, 0] on input "1 product tagged Select" at bounding box center [0, 0] width 0 height 0
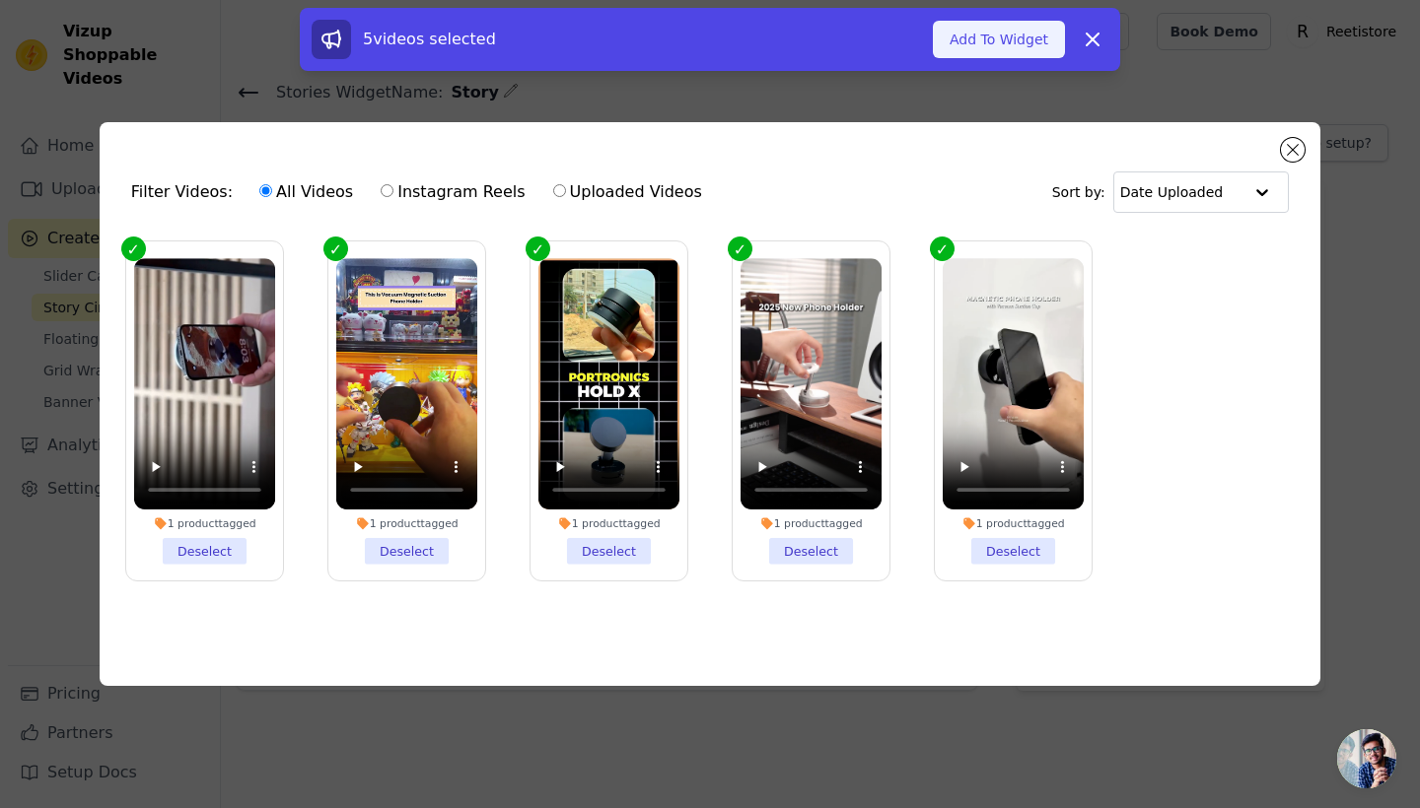
click at [1024, 55] on button "Add To Widget" at bounding box center [999, 39] width 132 height 37
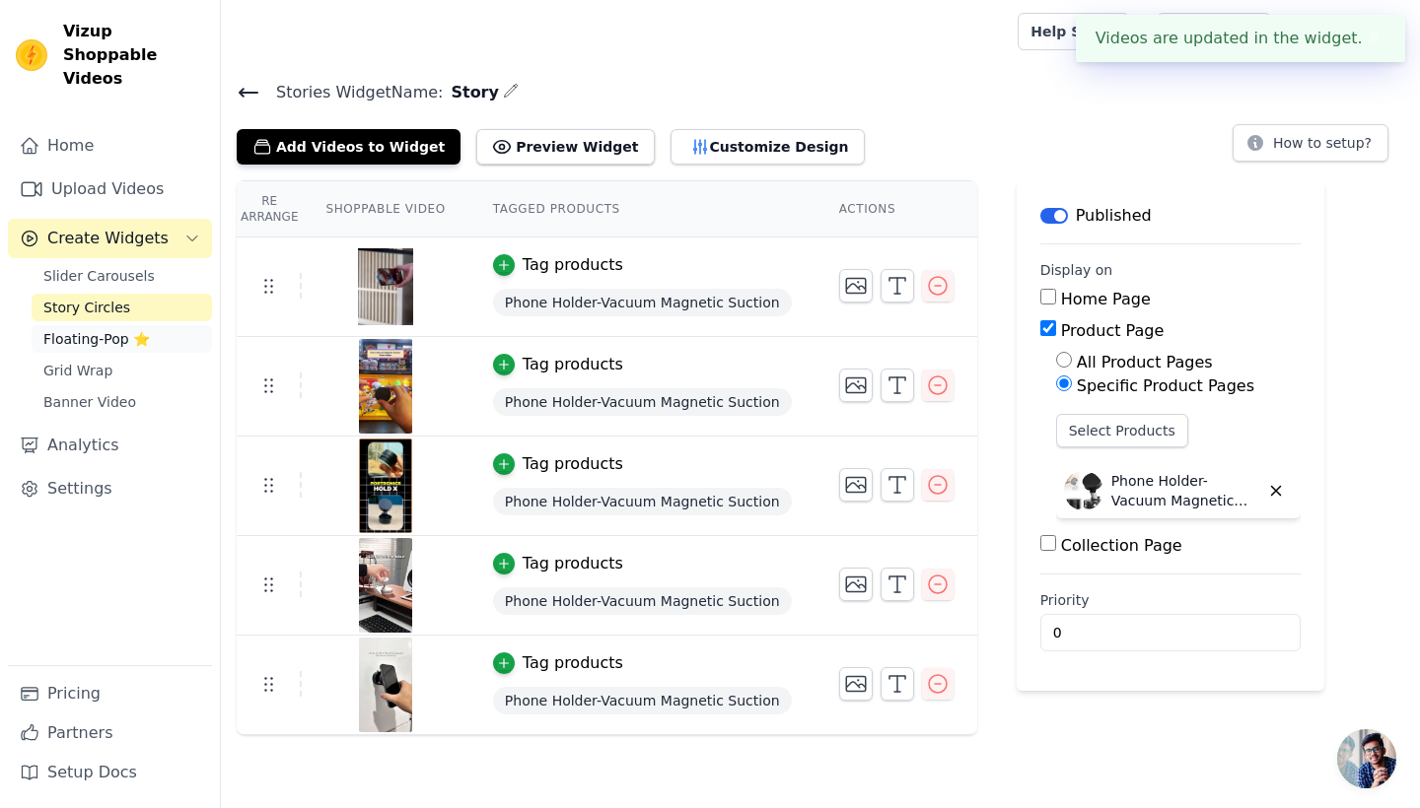
click at [117, 329] on span "Floating-Pop ⭐" at bounding box center [96, 339] width 106 height 20
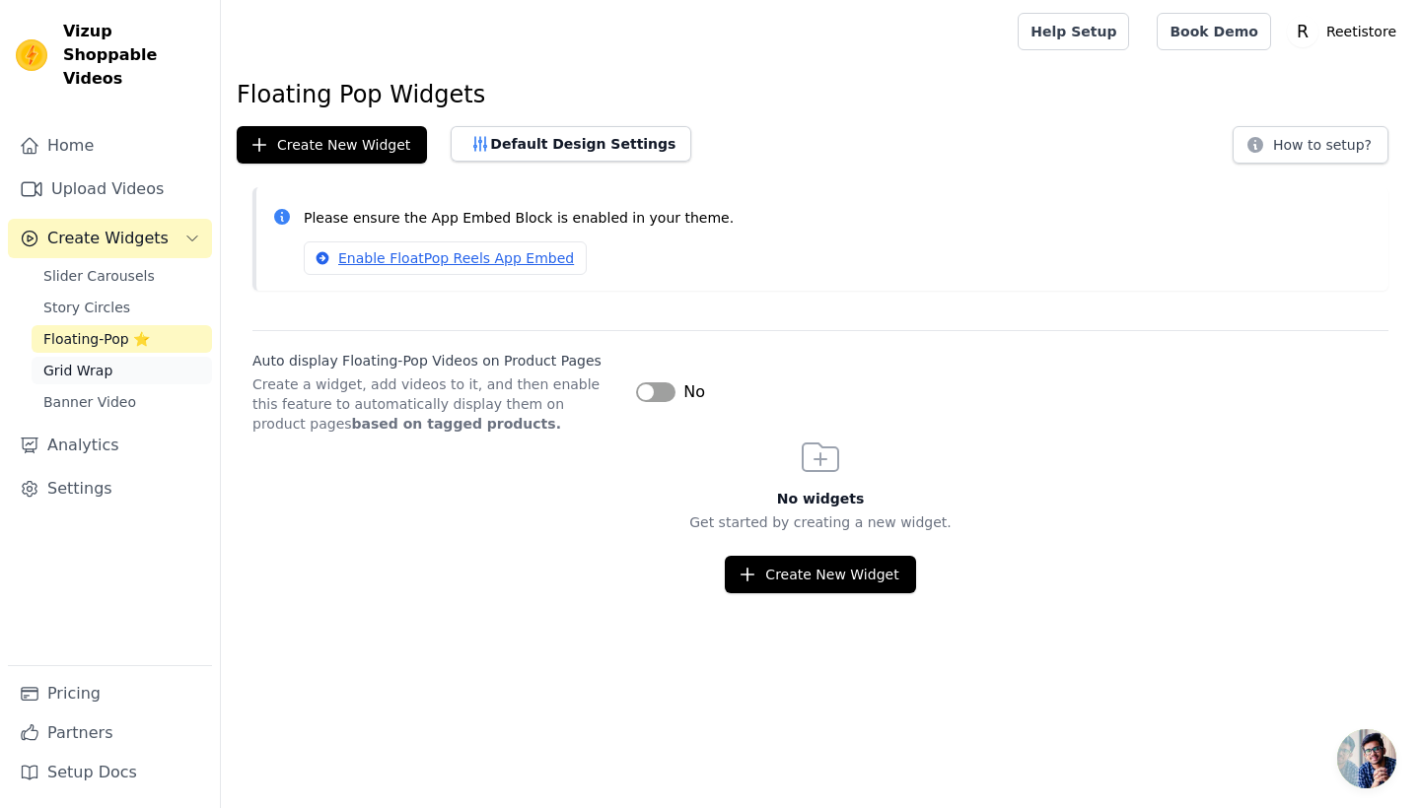
click at [113, 357] on link "Grid Wrap" at bounding box center [122, 371] width 180 height 28
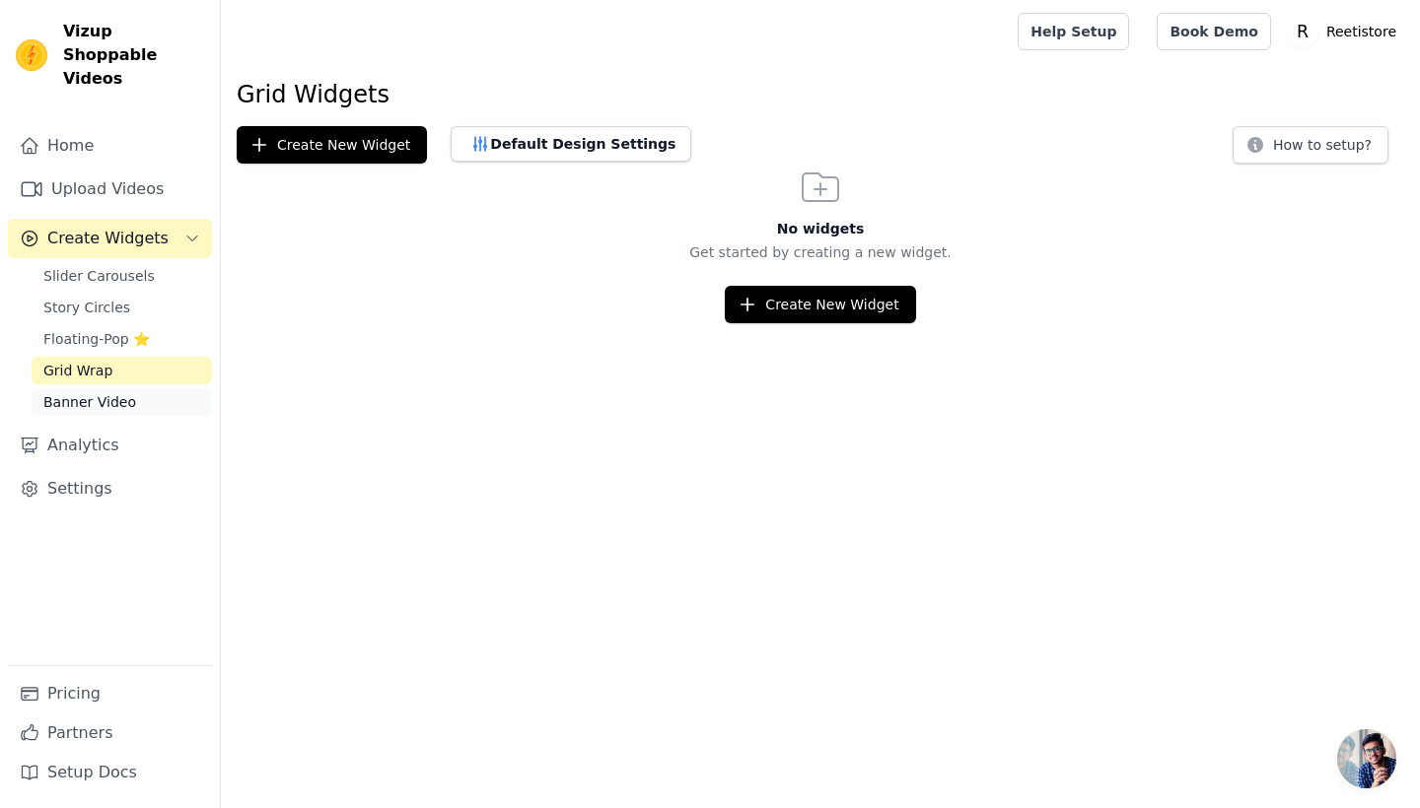
click at [125, 392] on span "Banner Video" at bounding box center [89, 402] width 93 height 20
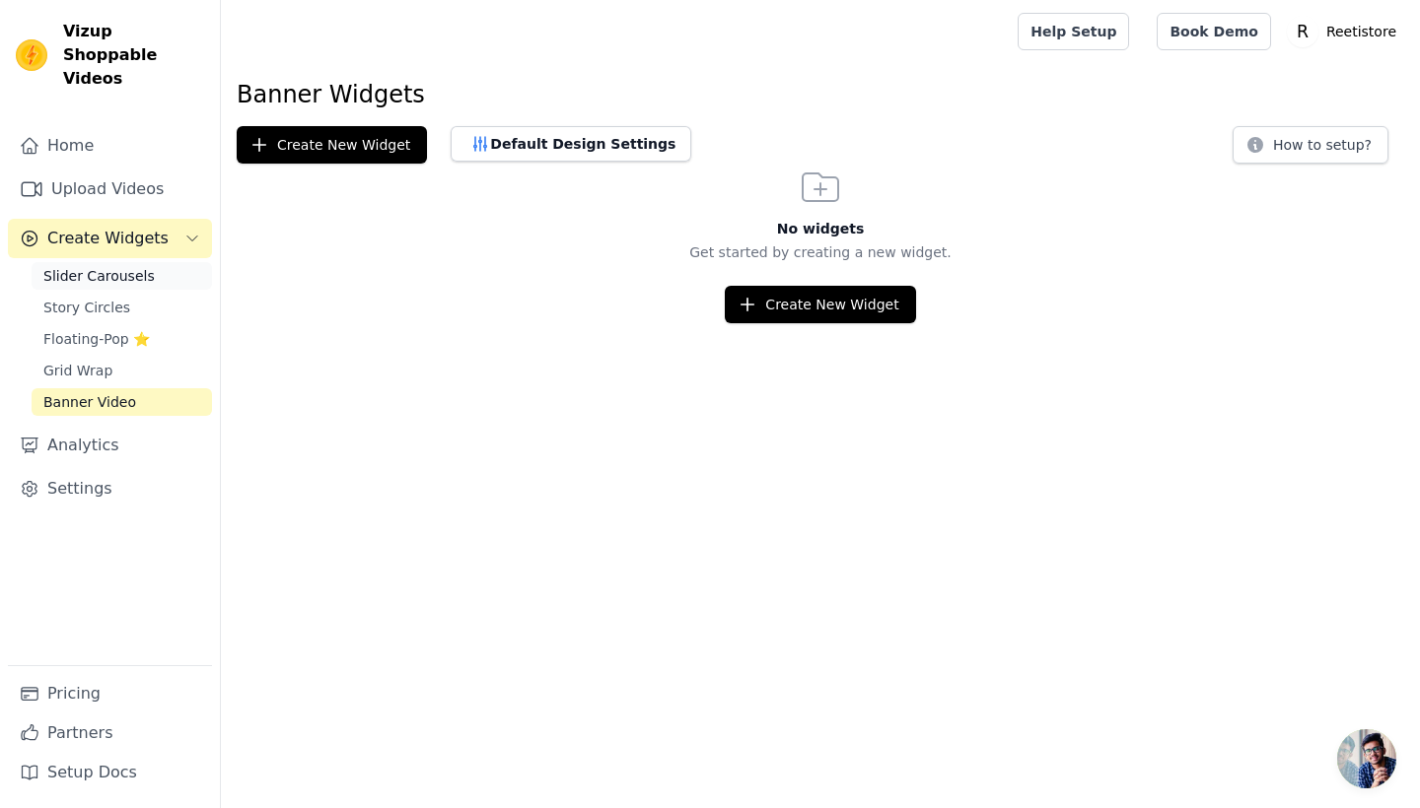
click at [152, 262] on link "Slider Carousels" at bounding box center [122, 276] width 180 height 28
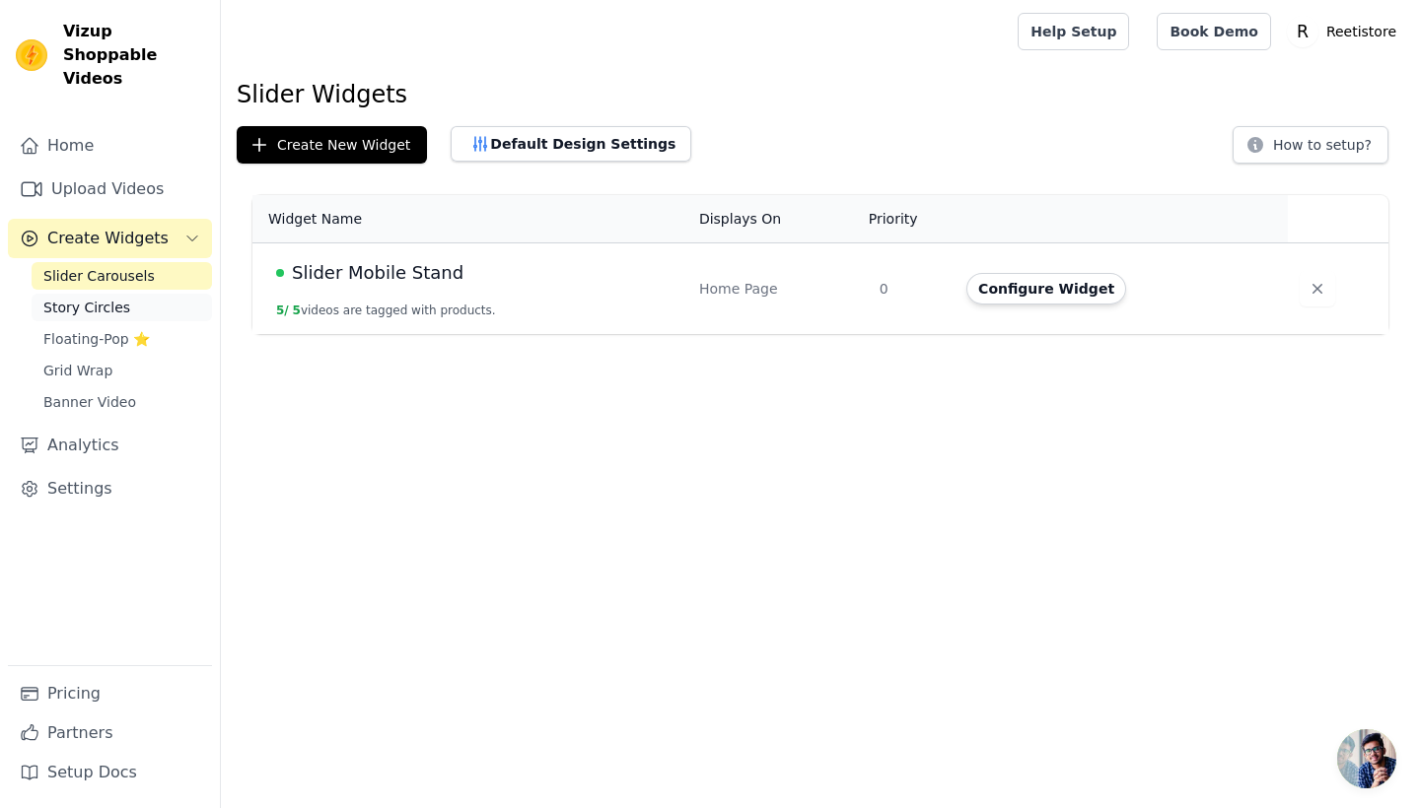
click at [120, 298] on span "Story Circles" at bounding box center [86, 308] width 87 height 20
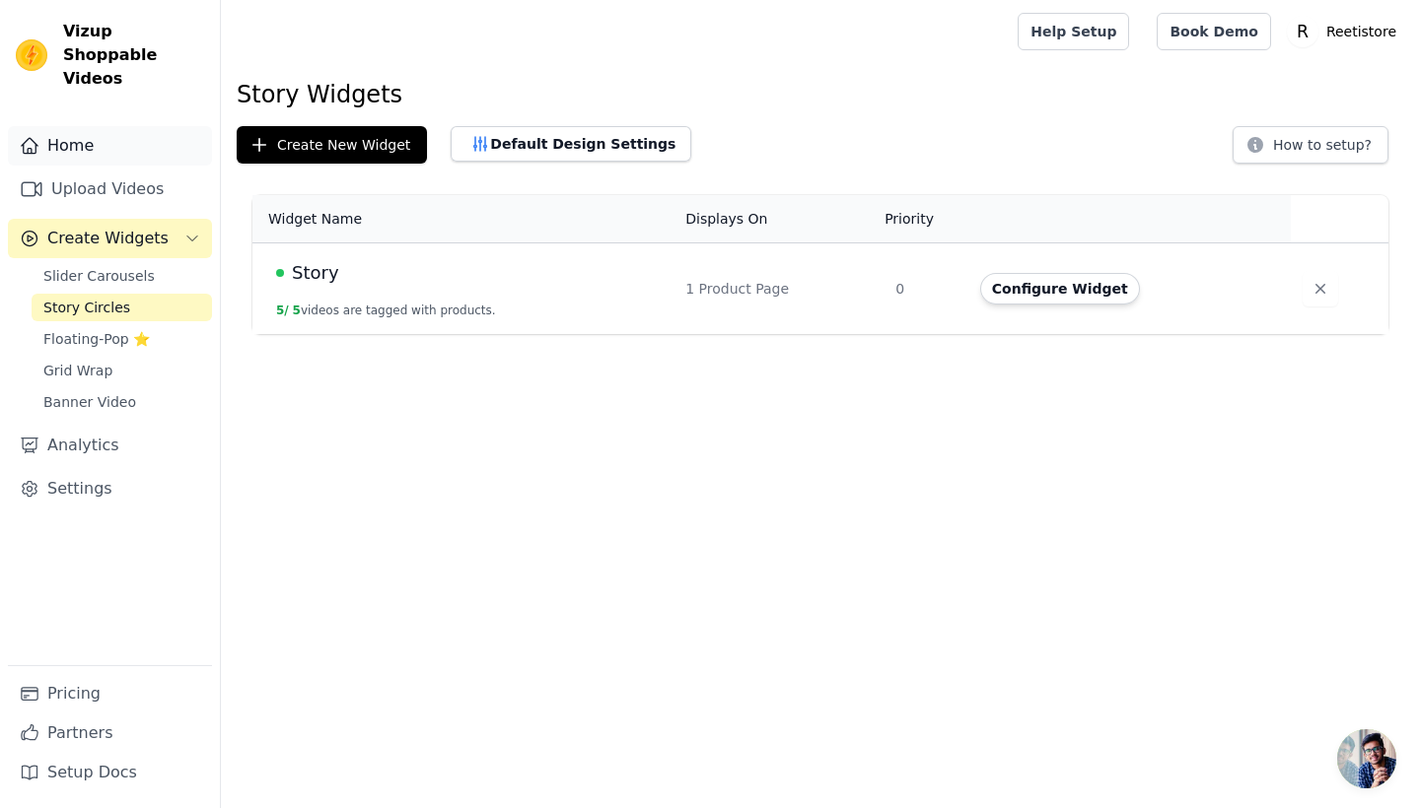
click at [93, 131] on link "Home" at bounding box center [110, 145] width 204 height 39
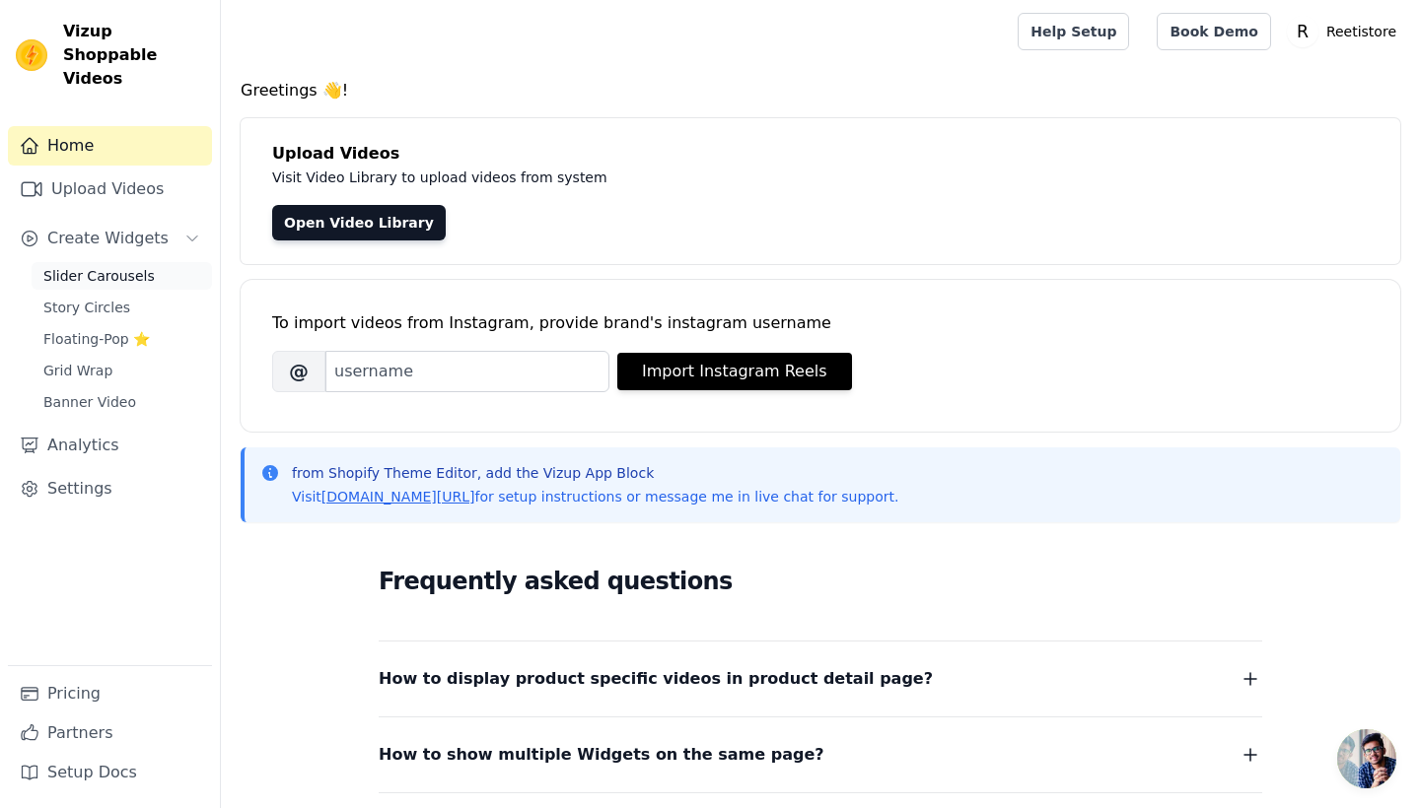
click at [110, 266] on span "Slider Carousels" at bounding box center [98, 276] width 111 height 20
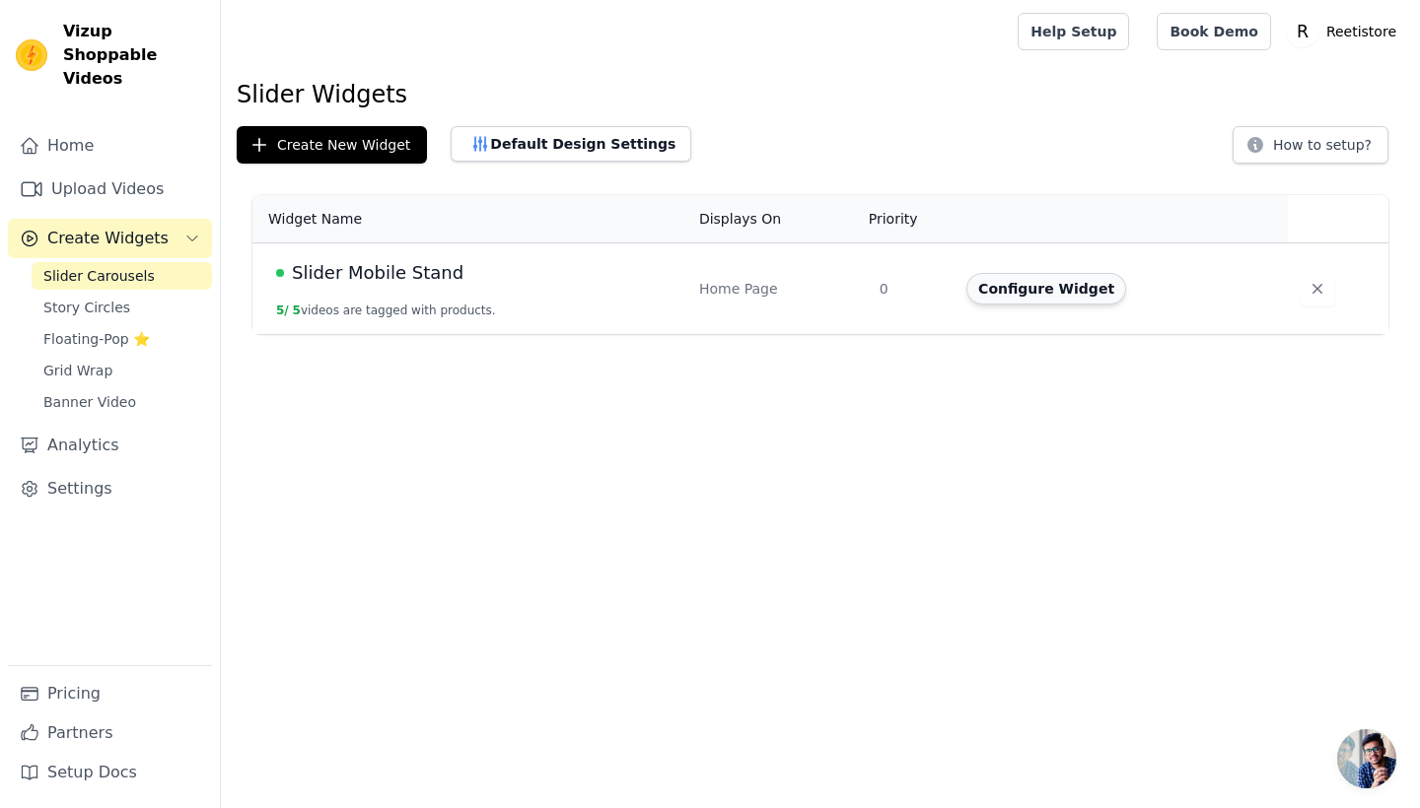
click at [1029, 291] on button "Configure Widget" at bounding box center [1046, 289] width 160 height 32
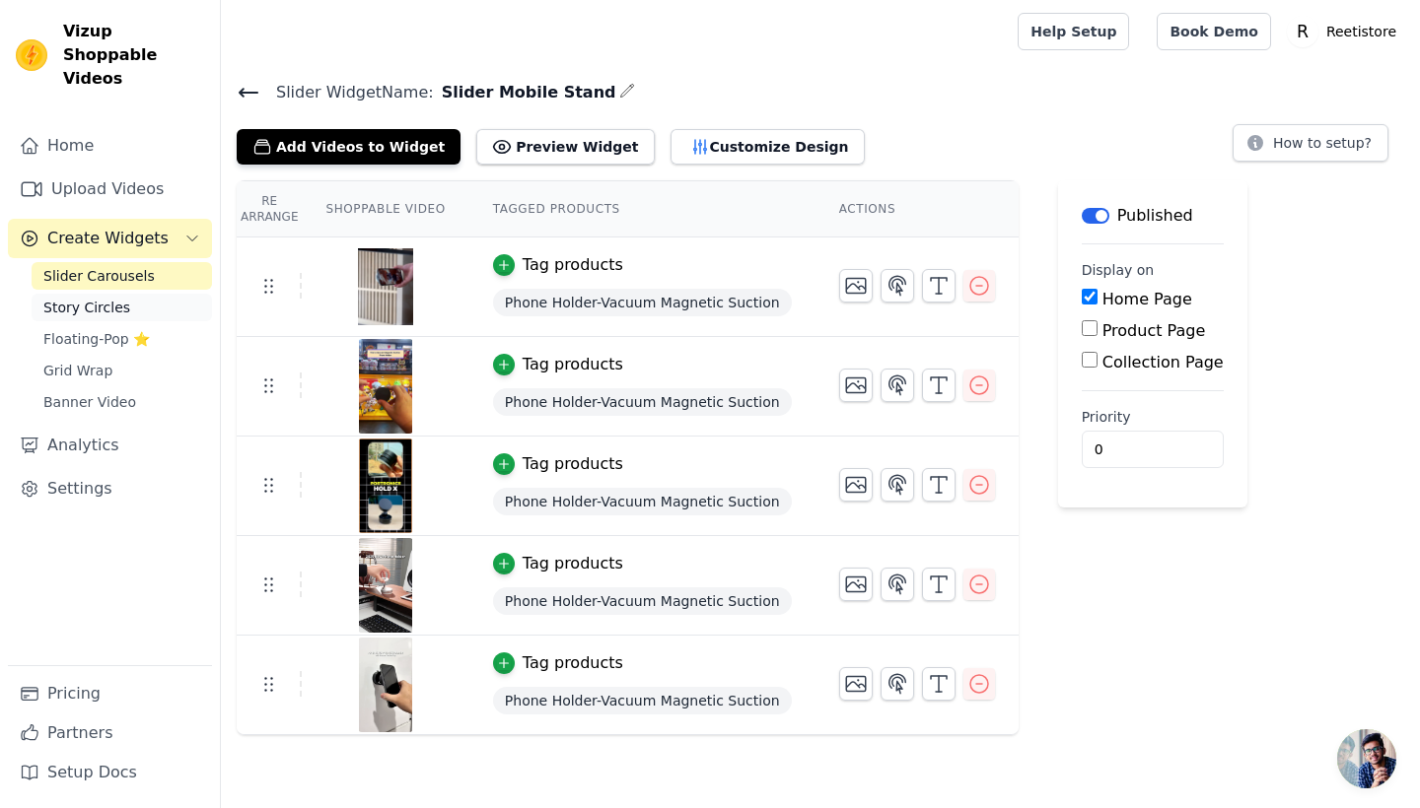
click at [134, 294] on link "Story Circles" at bounding box center [122, 308] width 180 height 28
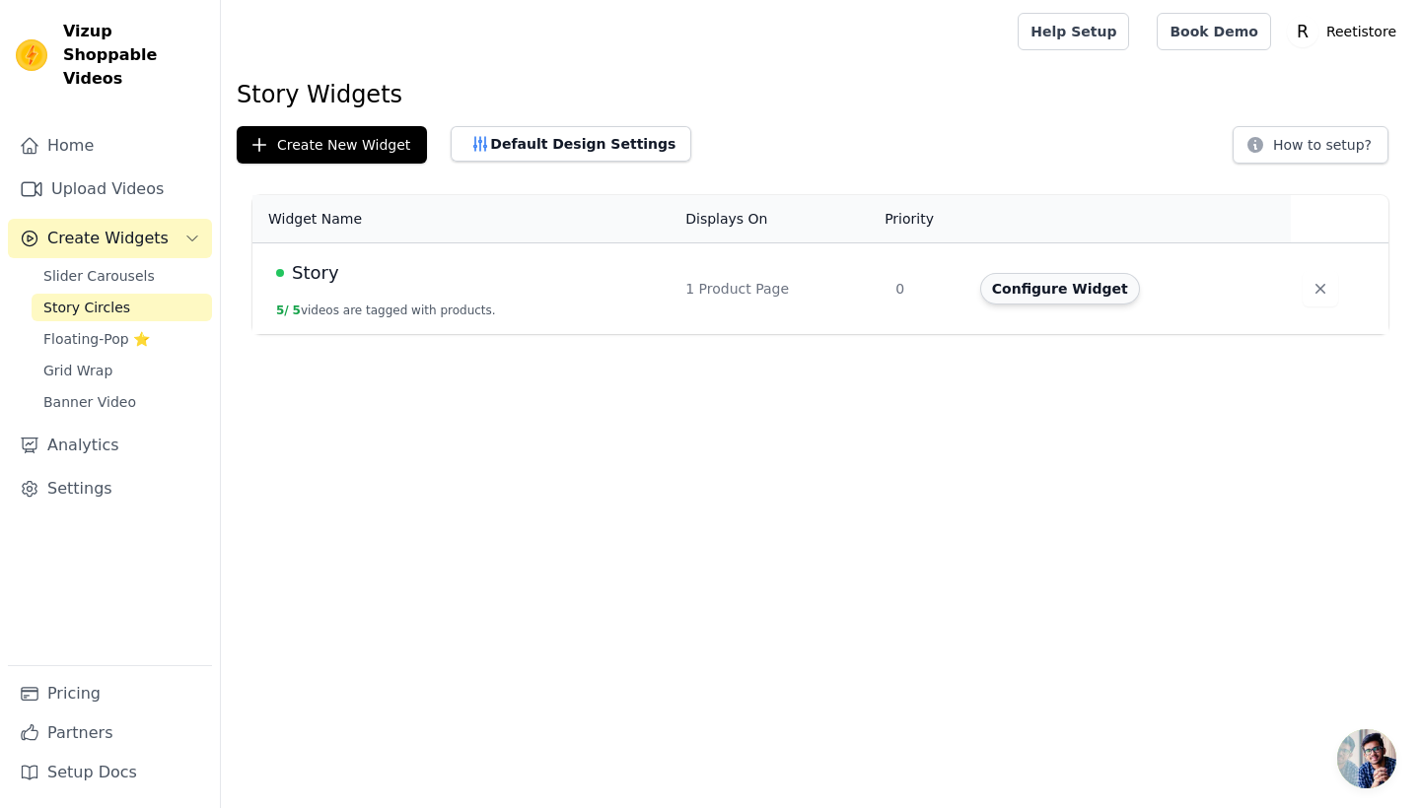
click at [1090, 285] on button "Configure Widget" at bounding box center [1060, 289] width 160 height 32
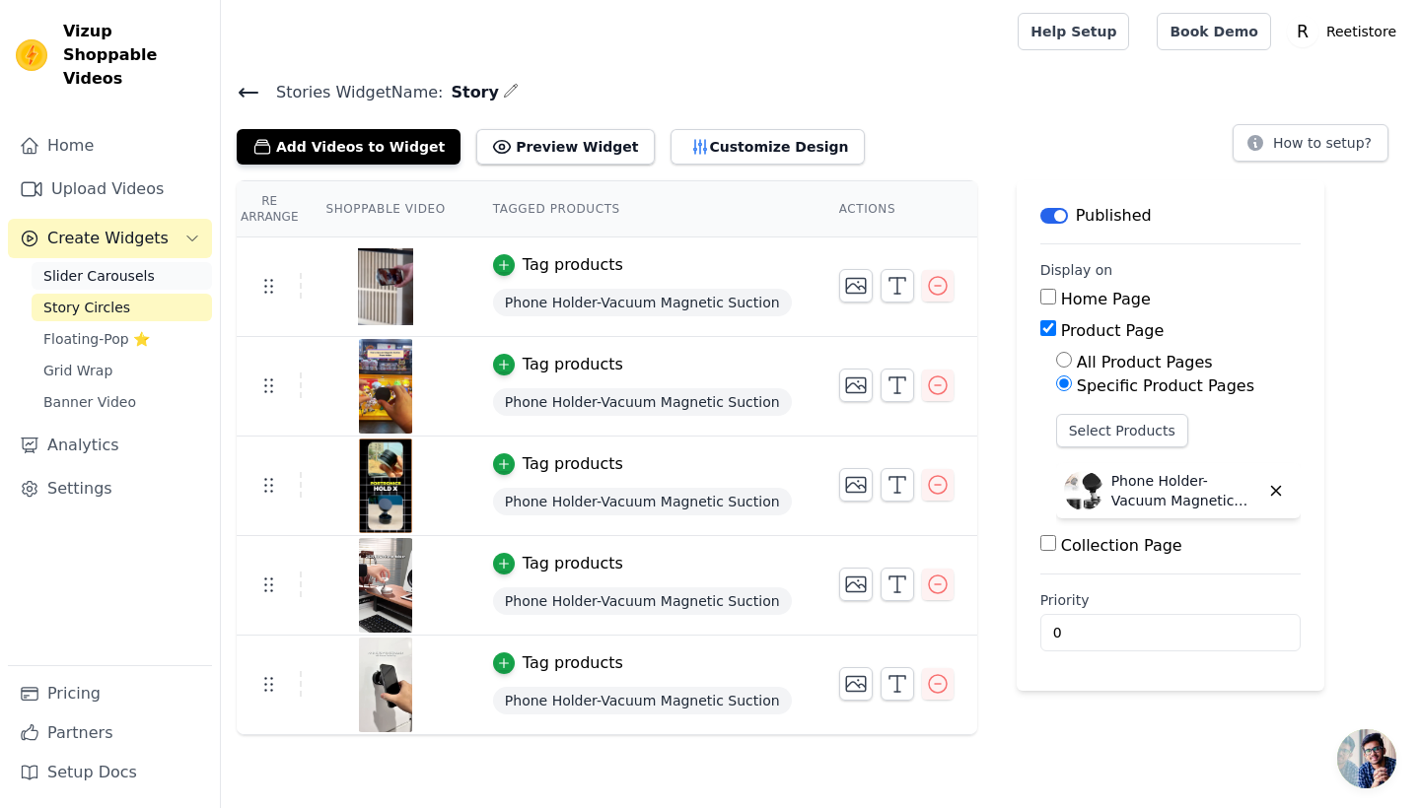
click at [91, 266] on span "Slider Carousels" at bounding box center [98, 276] width 111 height 20
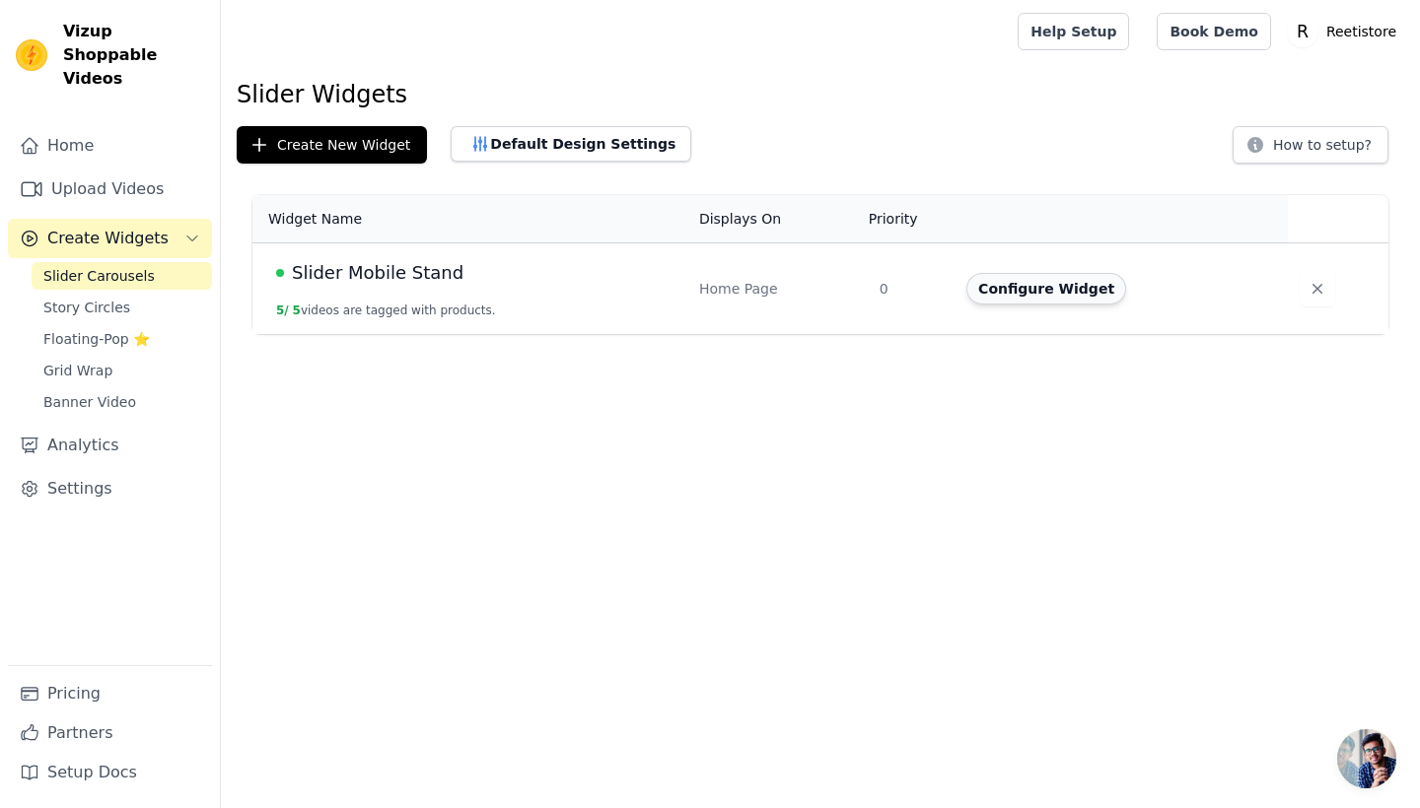
click at [1005, 284] on button "Configure Widget" at bounding box center [1046, 289] width 160 height 32
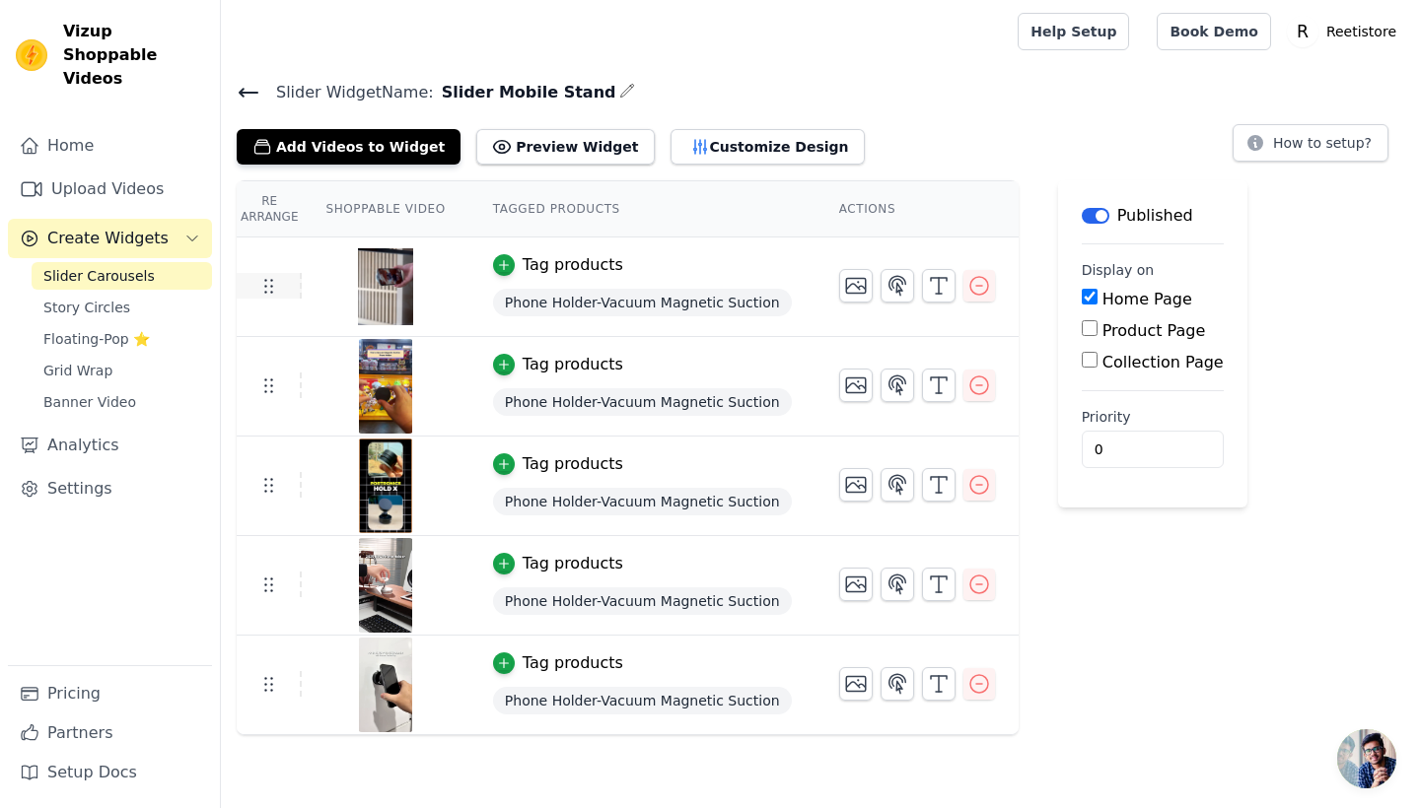
click at [276, 291] on icon at bounding box center [268, 286] width 24 height 24
click at [669, 272] on div "Tag products" at bounding box center [642, 265] width 299 height 24
click at [967, 280] on icon "button" at bounding box center [979, 286] width 24 height 24
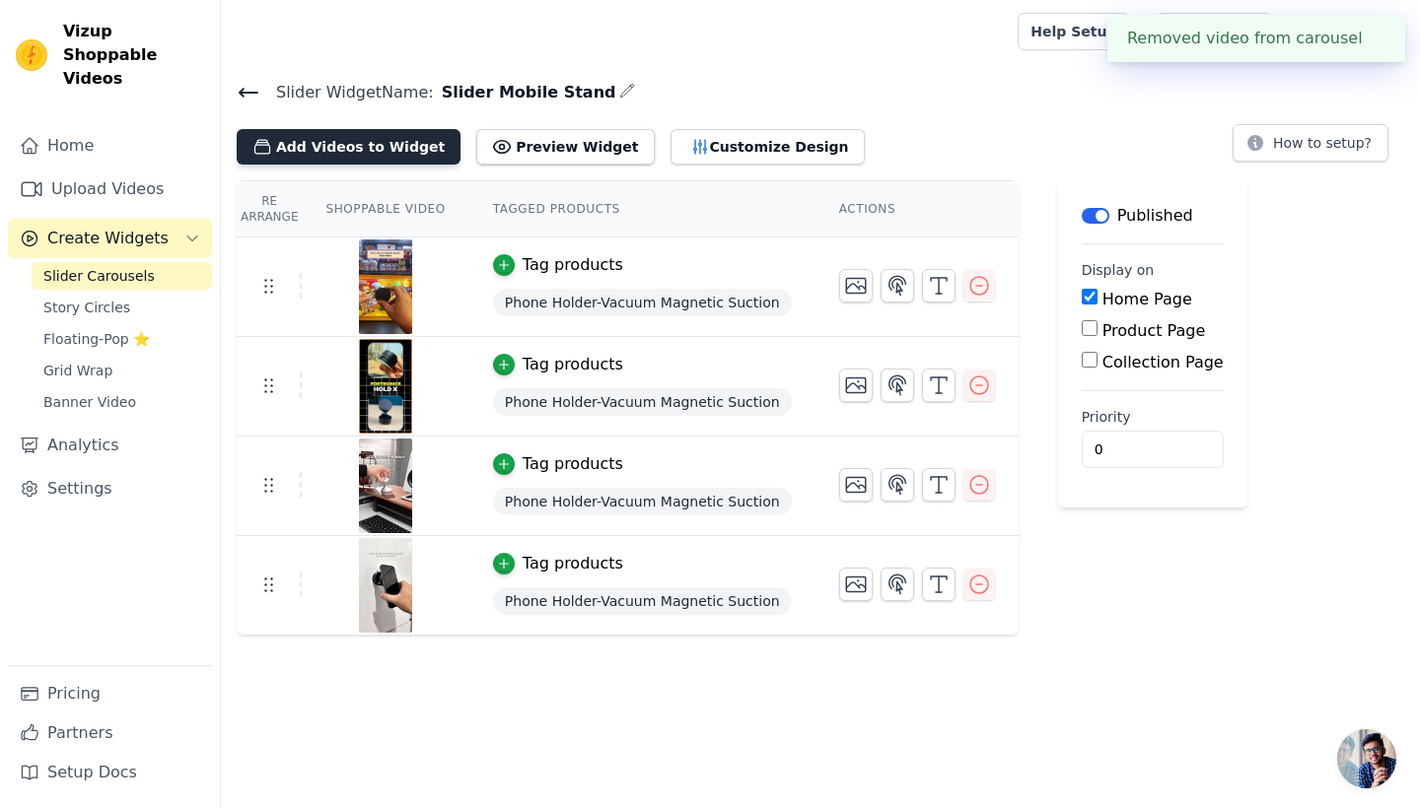
click at [369, 151] on button "Add Videos to Widget" at bounding box center [349, 146] width 224 height 35
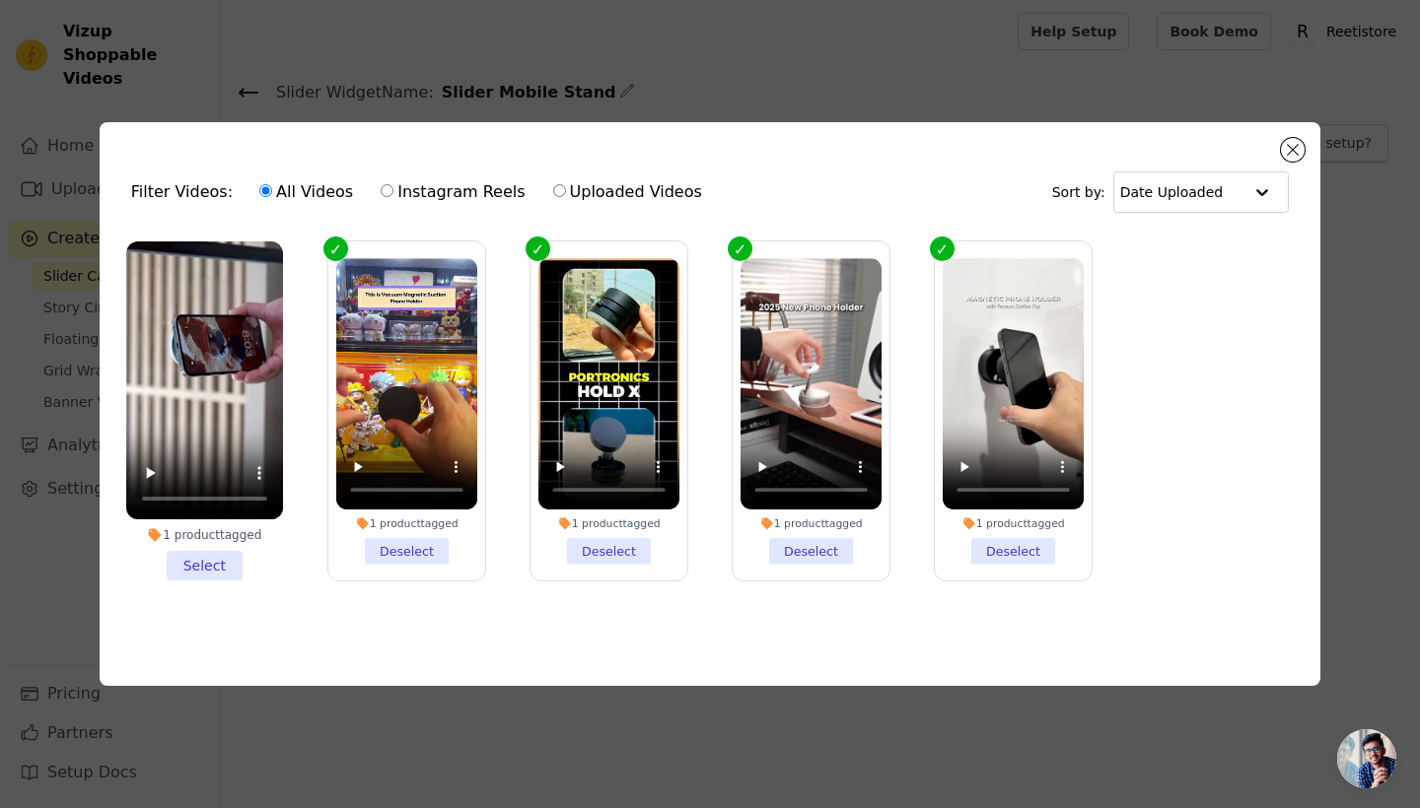
click at [216, 563] on li "1 product tagged Select" at bounding box center [204, 412] width 157 height 340
click at [0, 0] on input "1 product tagged Select" at bounding box center [0, 0] width 0 height 0
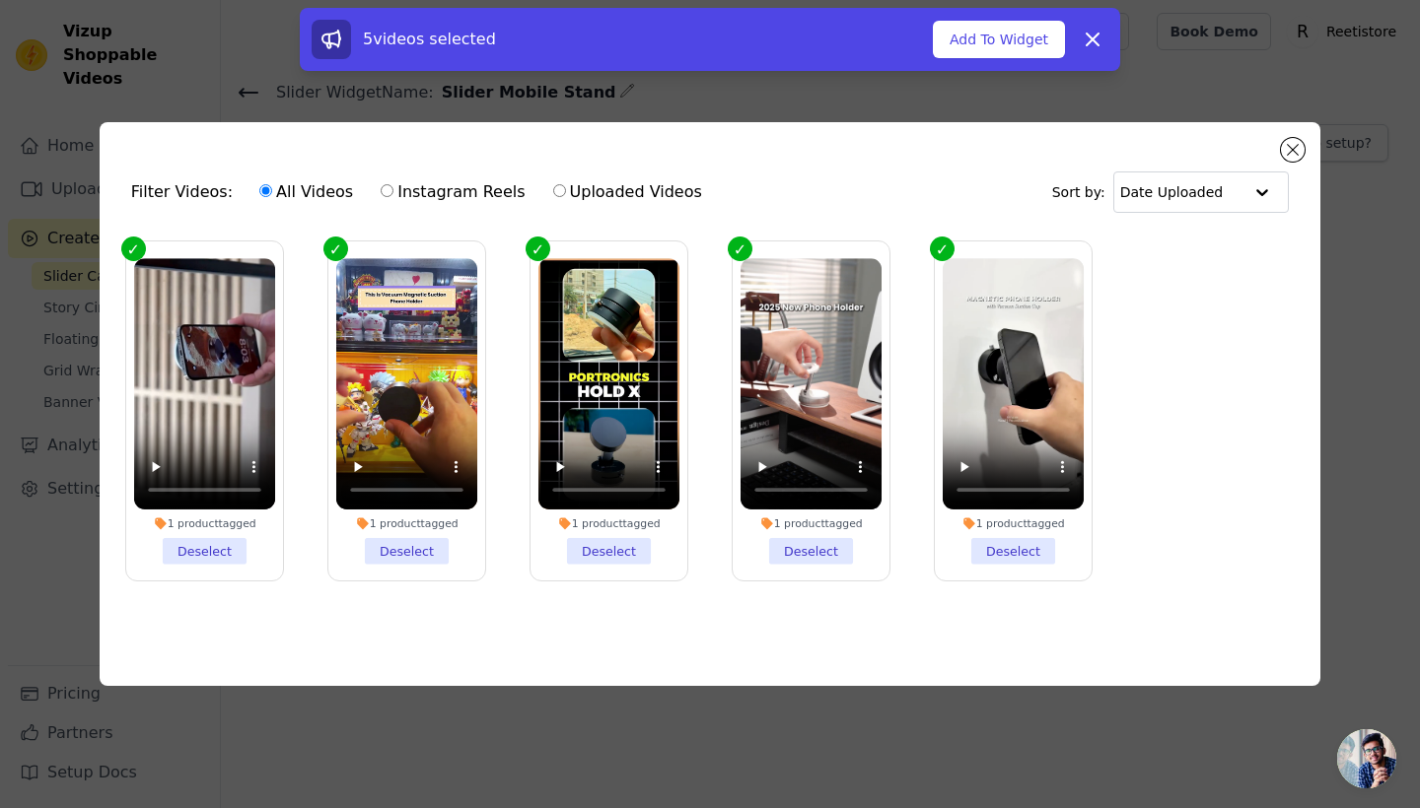
drag, startPoint x: 181, startPoint y: 473, endPoint x: 1156, endPoint y: 296, distance: 990.1
click at [1156, 296] on ul "1 product tagged Deselect 1 product tagged Deselect 1 product tagged Deselect 1…" at bounding box center [709, 427] width 1189 height 393
click at [1294, 145] on button "Close modal" at bounding box center [1293, 150] width 24 height 24
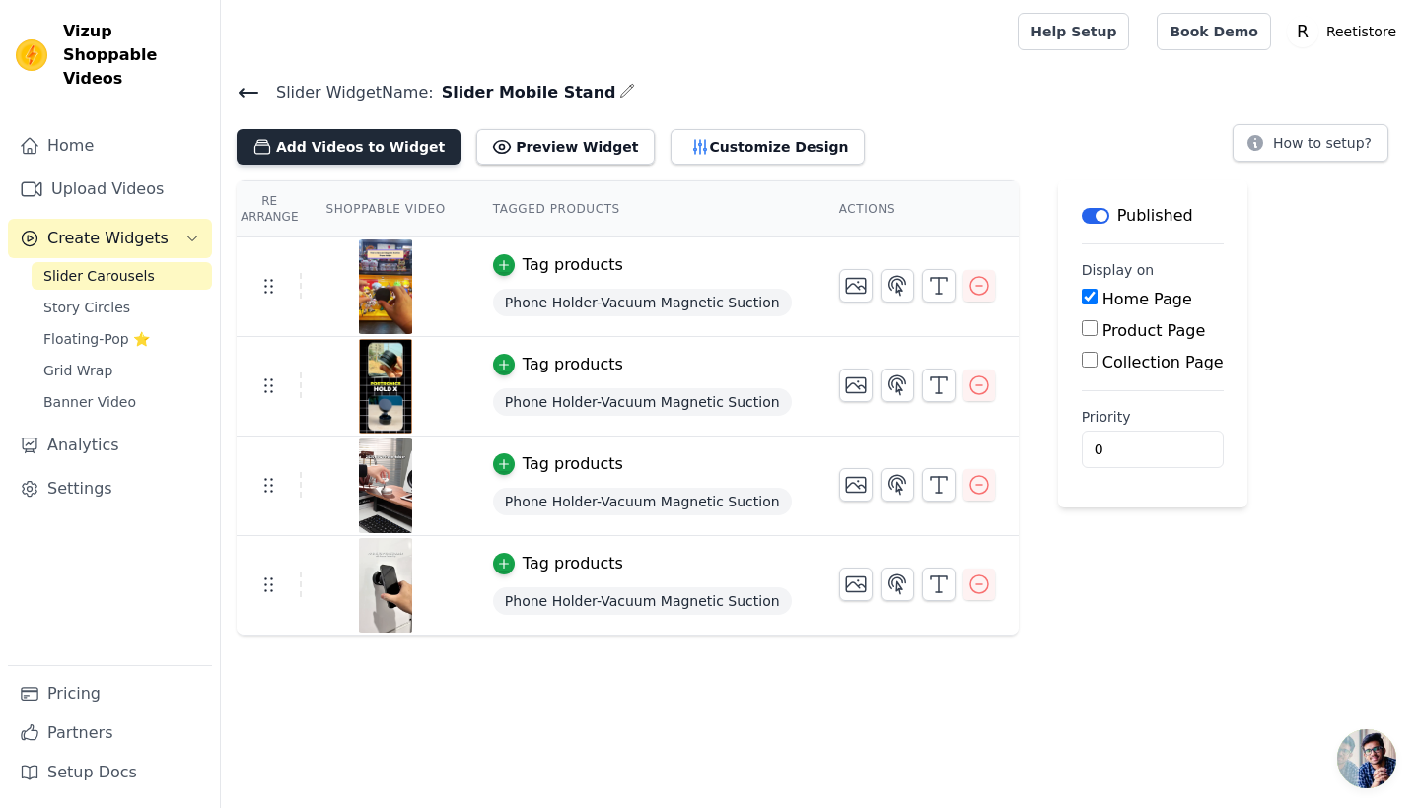
click at [413, 155] on button "Add Videos to Widget" at bounding box center [349, 146] width 224 height 35
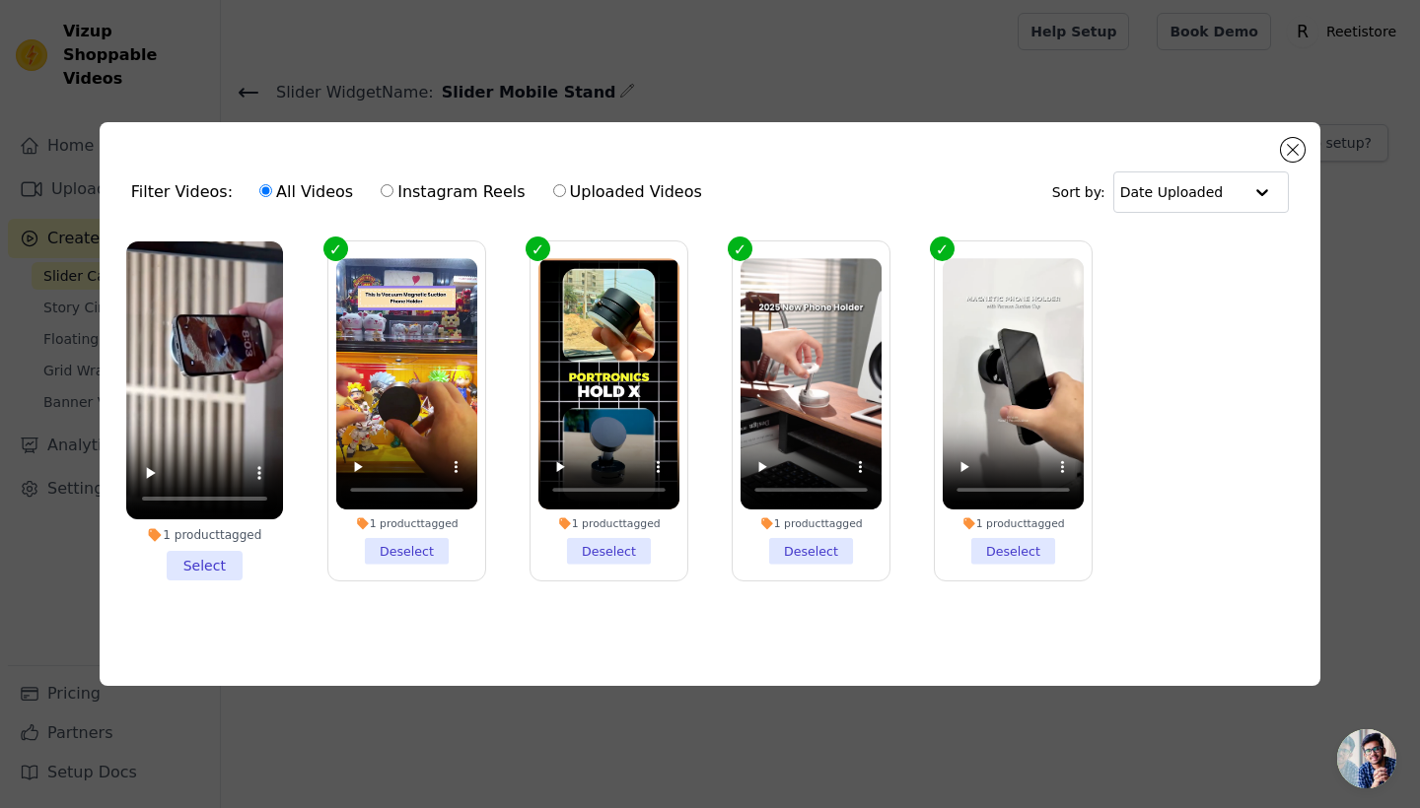
click at [254, 366] on video at bounding box center [204, 381] width 157 height 279
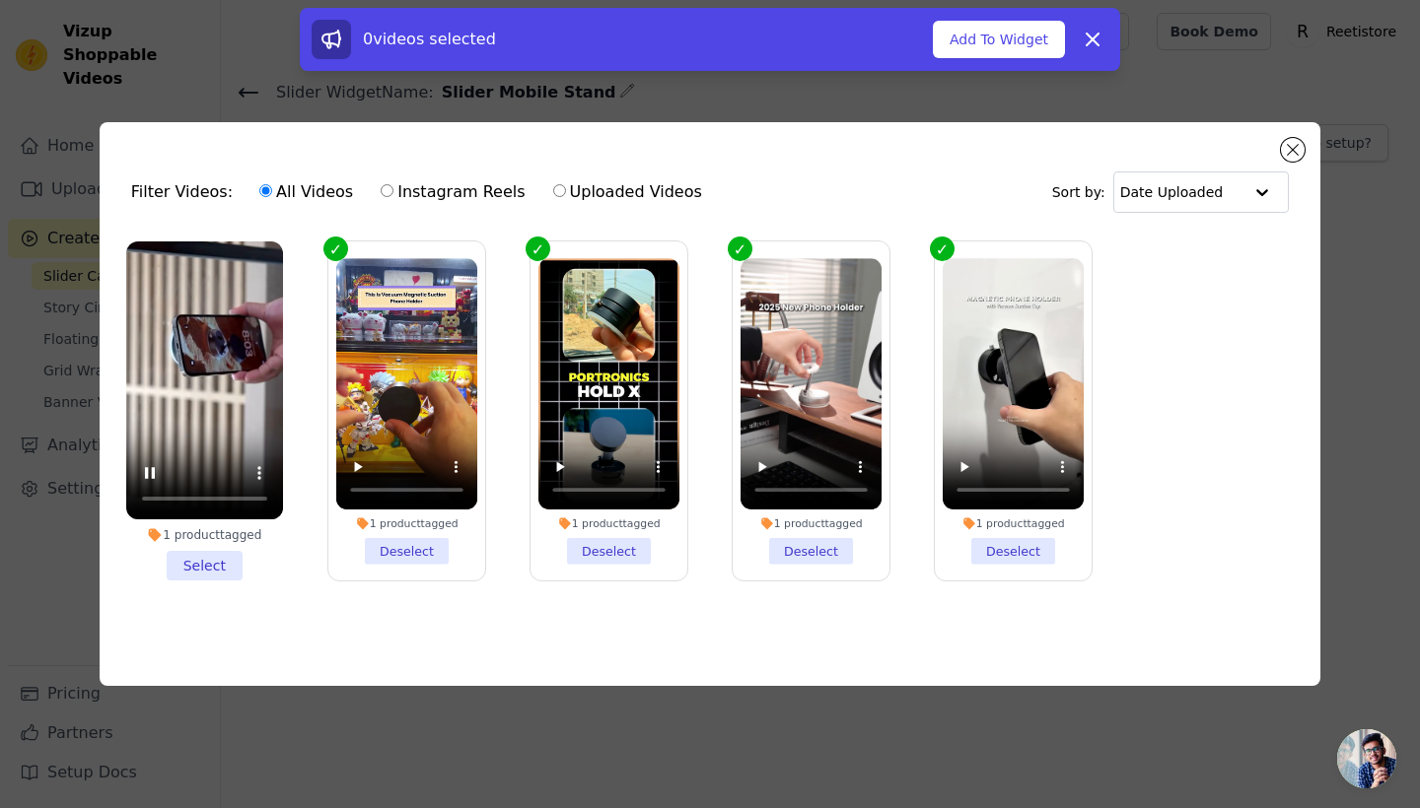
click at [254, 430] on video at bounding box center [204, 381] width 157 height 279
click at [225, 486] on video at bounding box center [204, 381] width 157 height 279
click at [219, 554] on li "1 product tagged Select" at bounding box center [204, 412] width 157 height 340
click at [0, 0] on input "1 product tagged Select" at bounding box center [0, 0] width 0 height 0
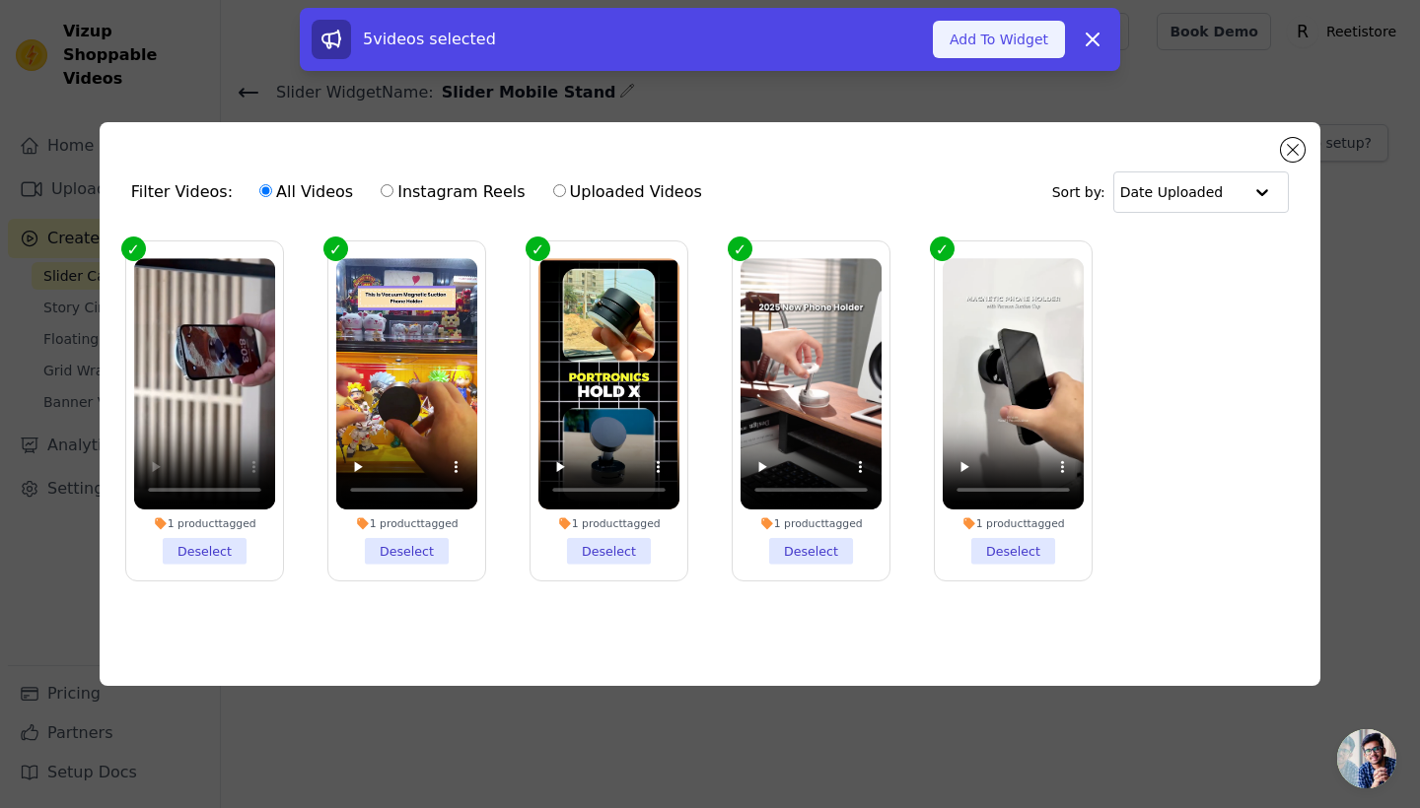
click at [951, 27] on button "Add To Widget" at bounding box center [999, 39] width 132 height 37
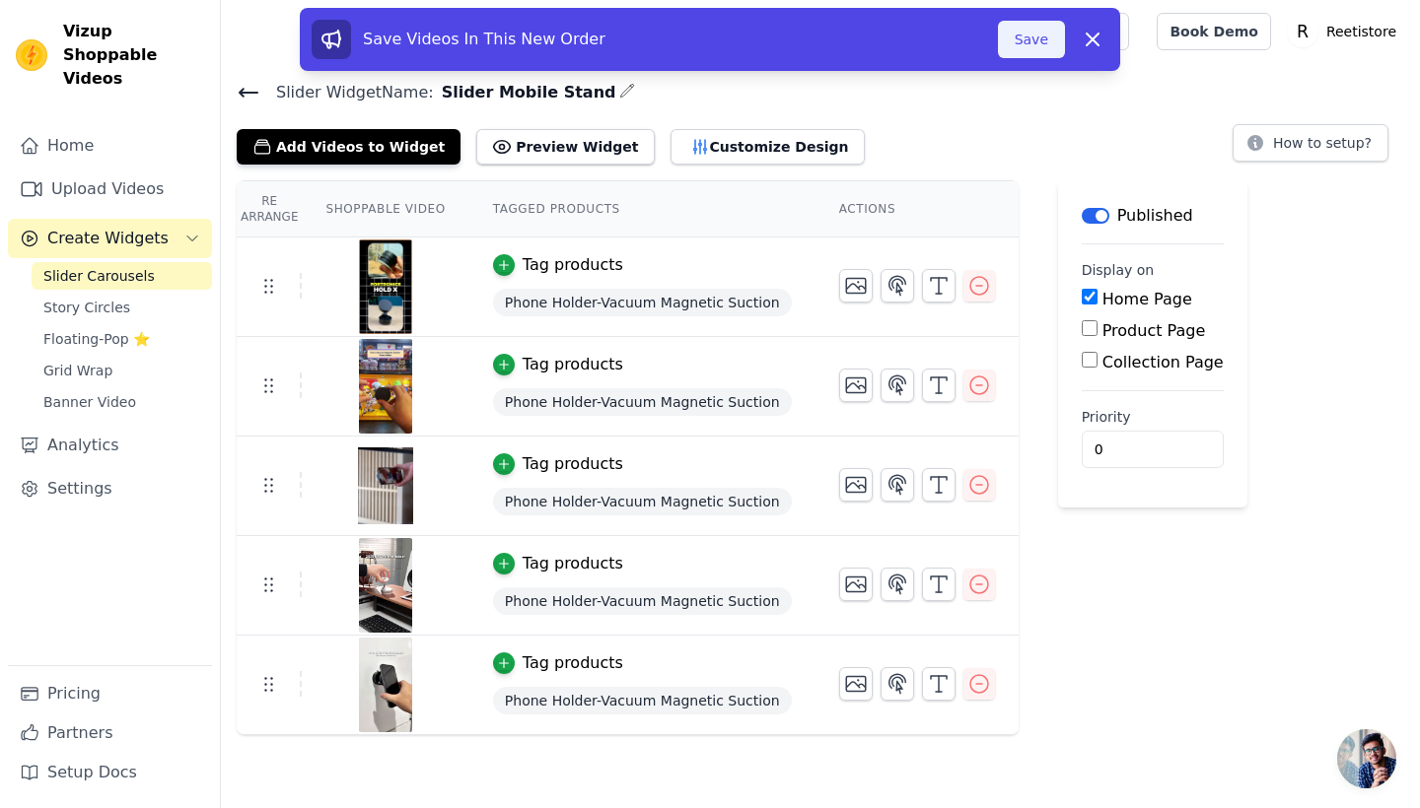
click at [1045, 46] on button "Save" at bounding box center [1031, 39] width 67 height 37
